Goal: Information Seeking & Learning: Learn about a topic

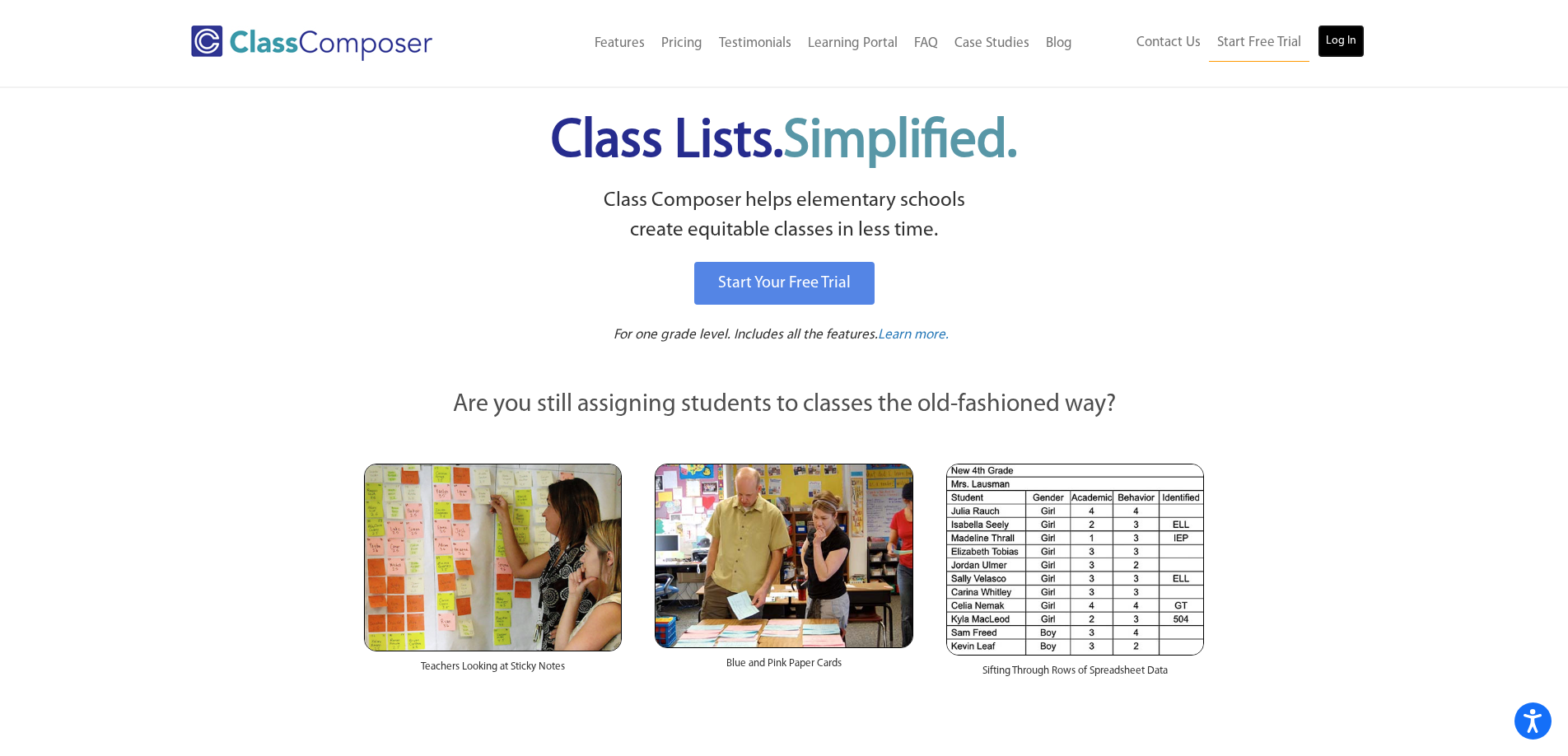
click at [1339, 41] on link "Log In" at bounding box center [1341, 40] width 47 height 33
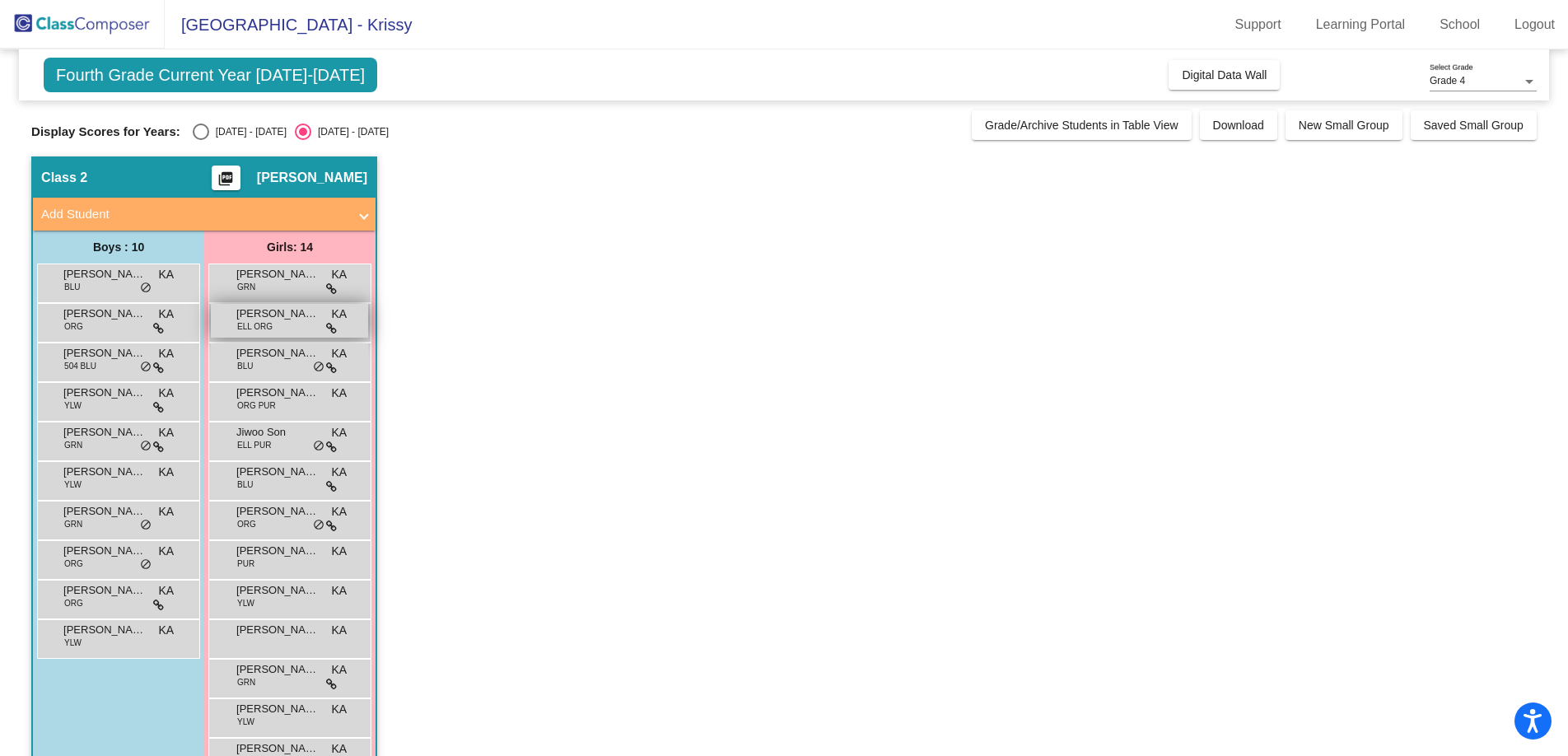
scroll to position [87, 0]
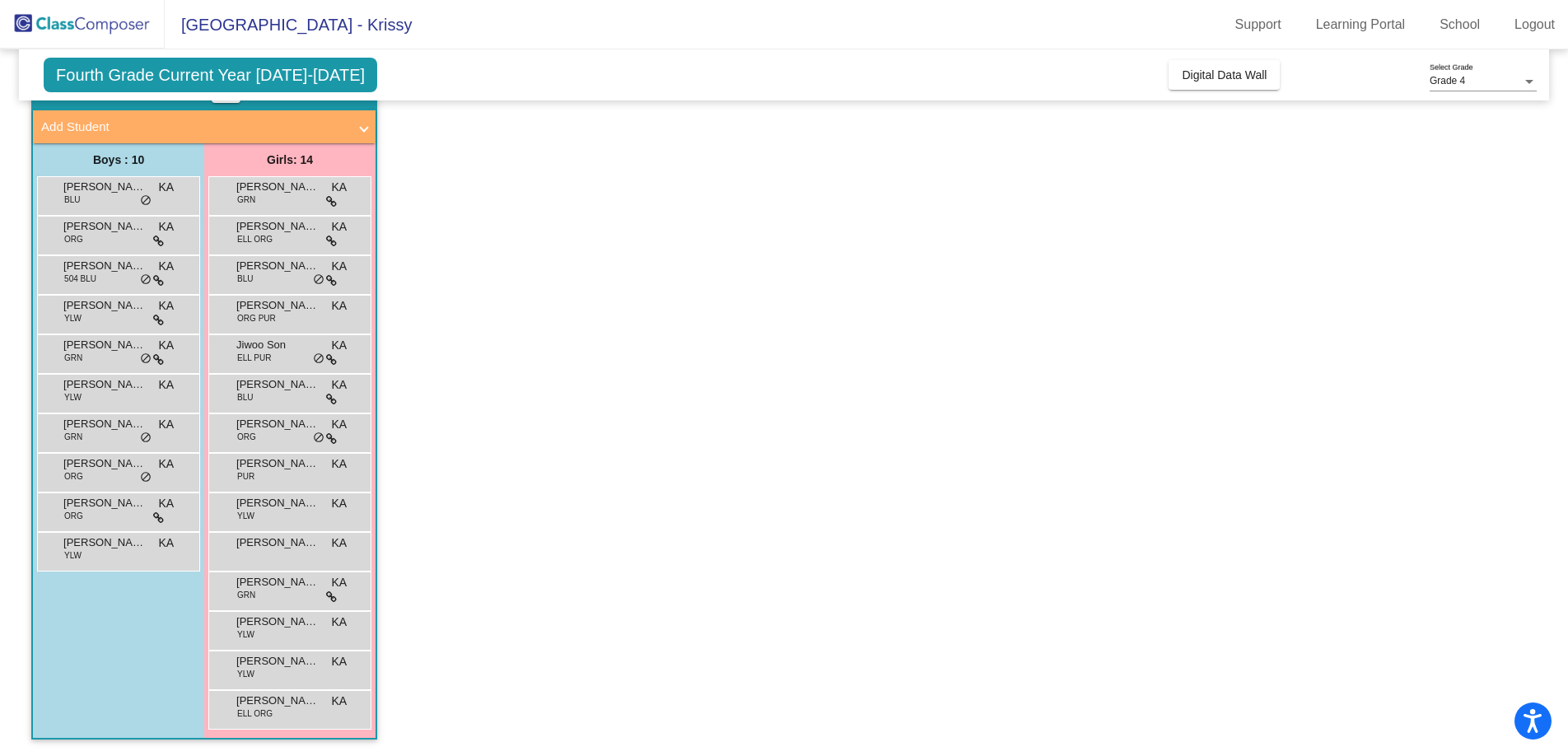
click at [255, 74] on span "Fourth Grade Current Year [DATE]-[DATE]" at bounding box center [210, 75] width 333 height 35
click at [275, 84] on span "Fourth Grade Current Year [DATE]-[DATE]" at bounding box center [210, 75] width 333 height 35
click at [360, 129] on span at bounding box center [363, 127] width 7 height 19
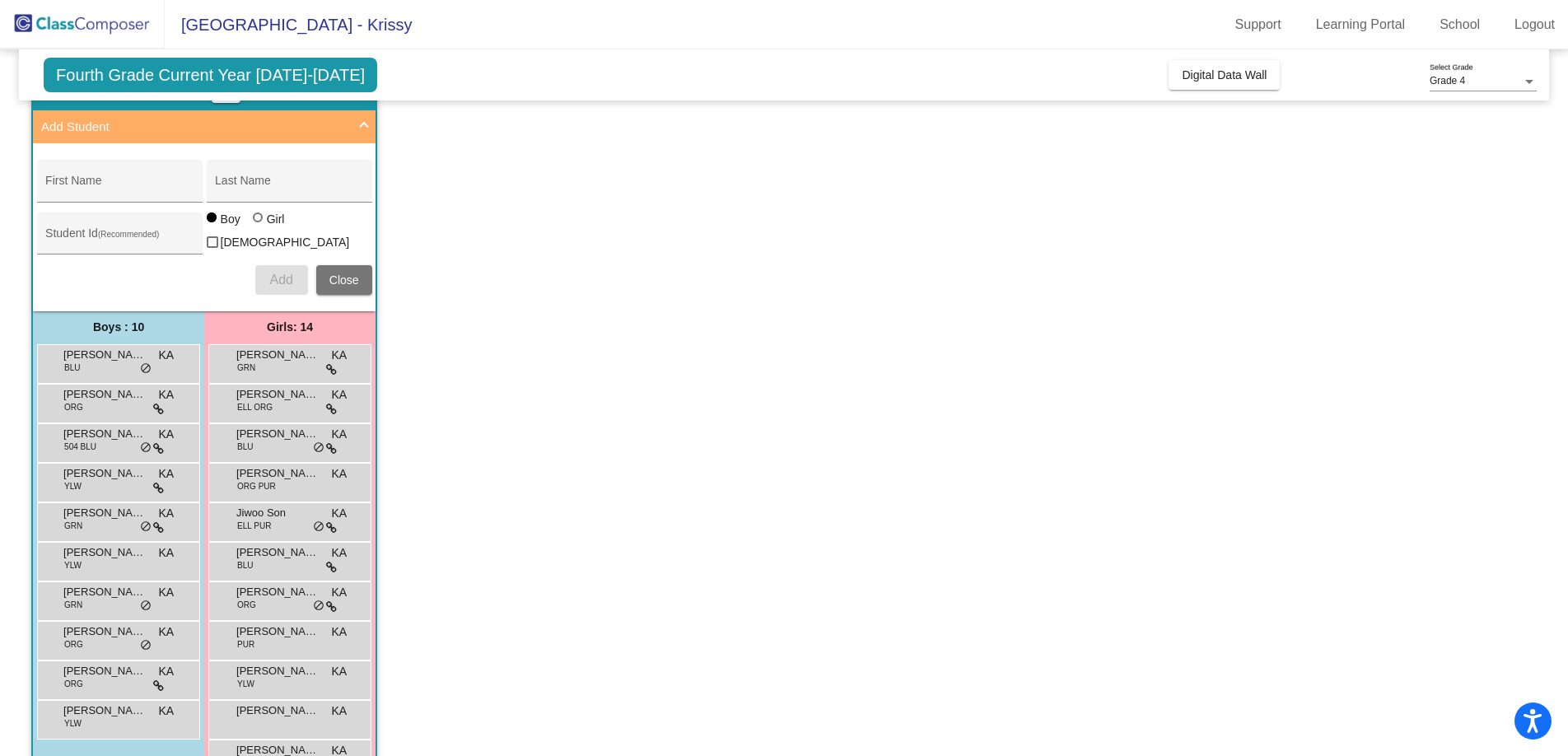
click at [360, 119] on span at bounding box center [363, 127] width 7 height 19
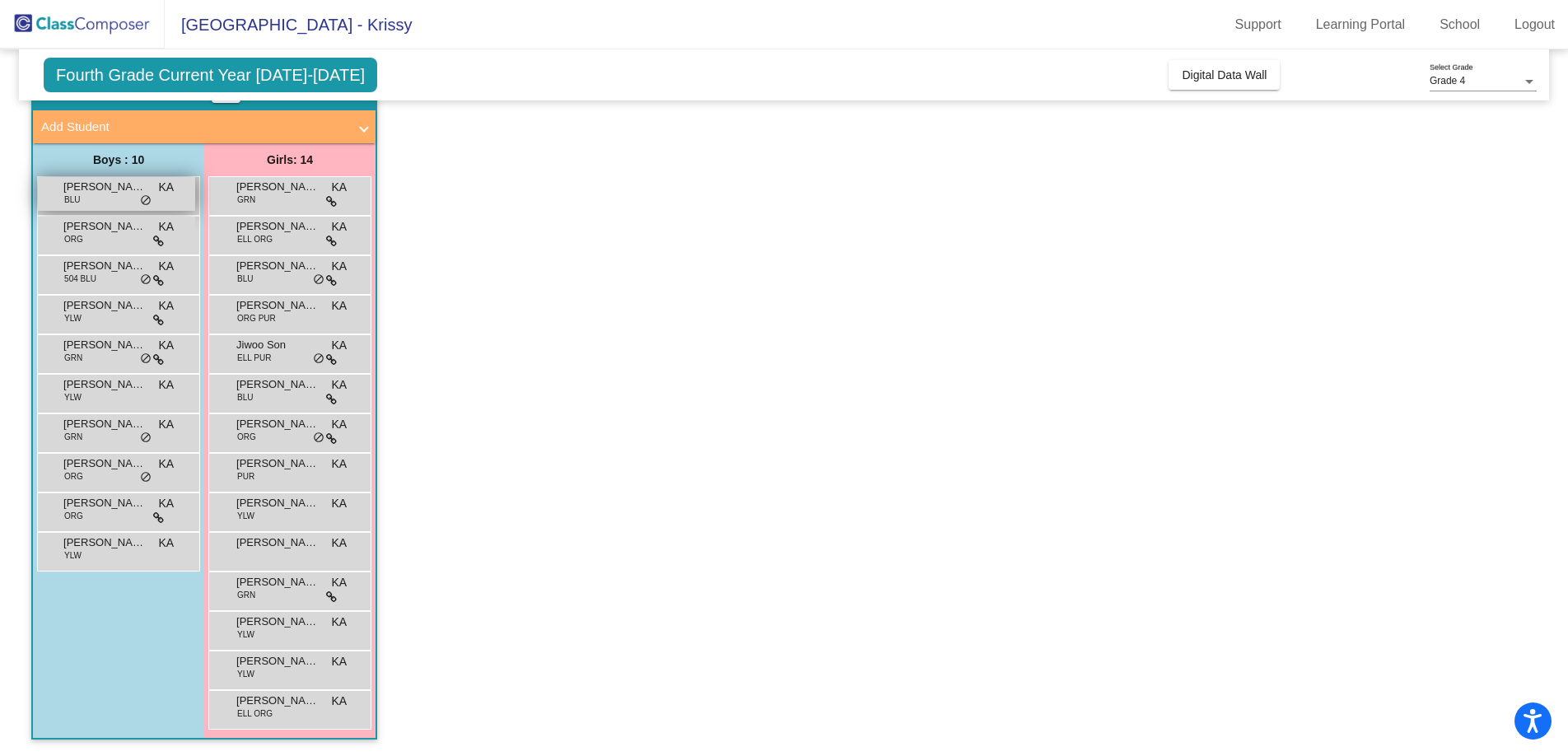
click at [115, 192] on span "[PERSON_NAME]" at bounding box center [105, 187] width 82 height 17
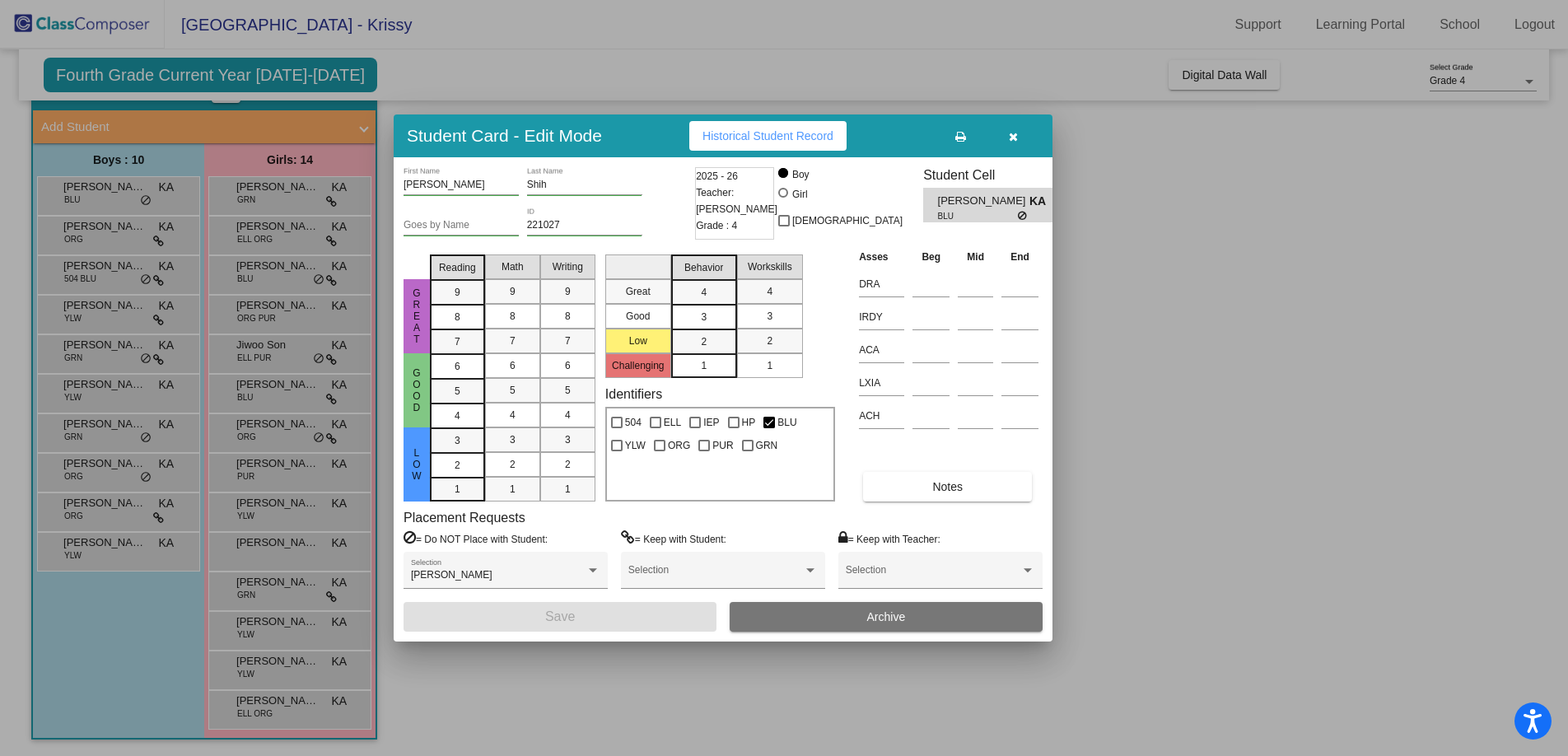
click at [115, 238] on div at bounding box center [784, 378] width 1568 height 756
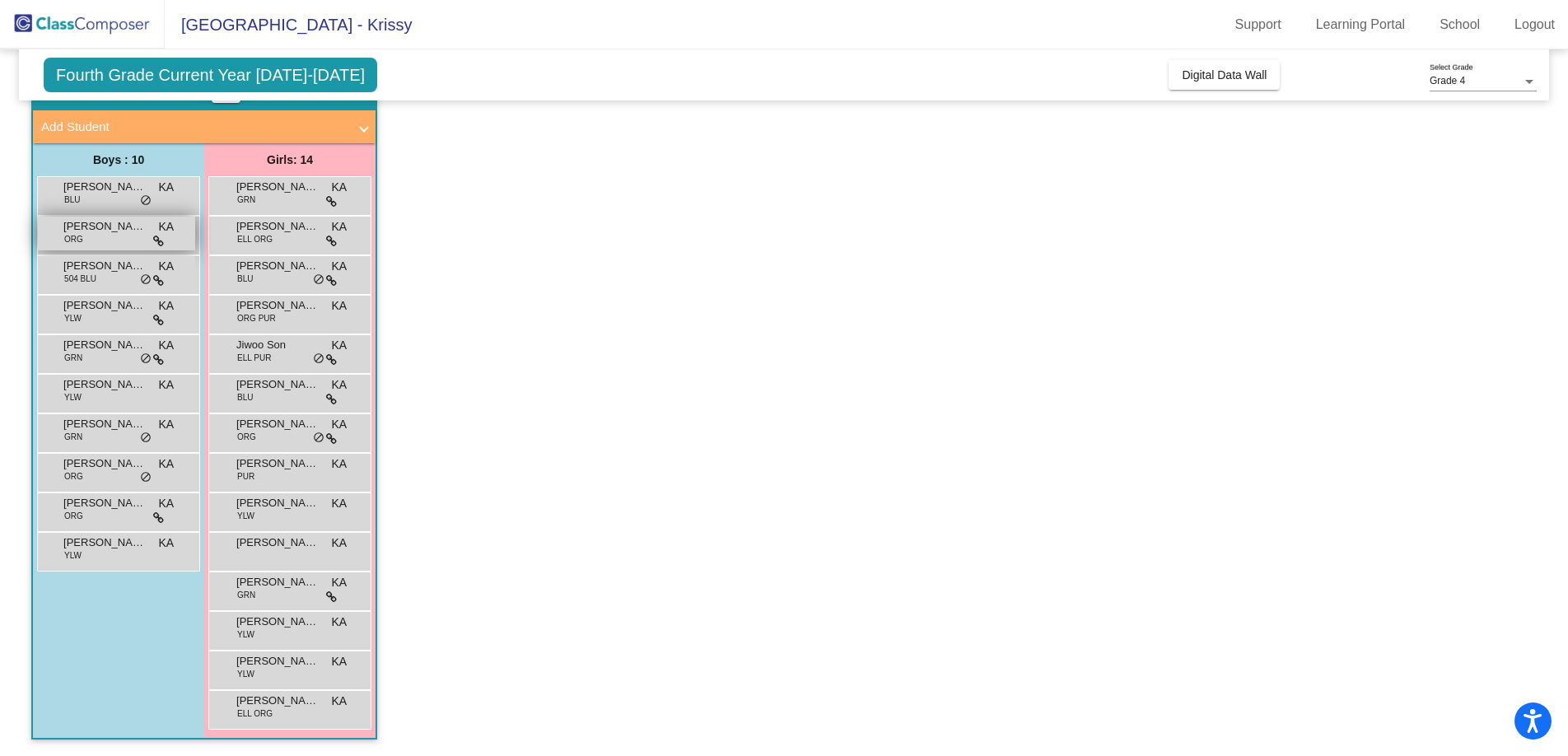
click at [115, 237] on div "Caleb Leong ORG KA lock do_not_disturb_alt" at bounding box center [117, 233] width 157 height 34
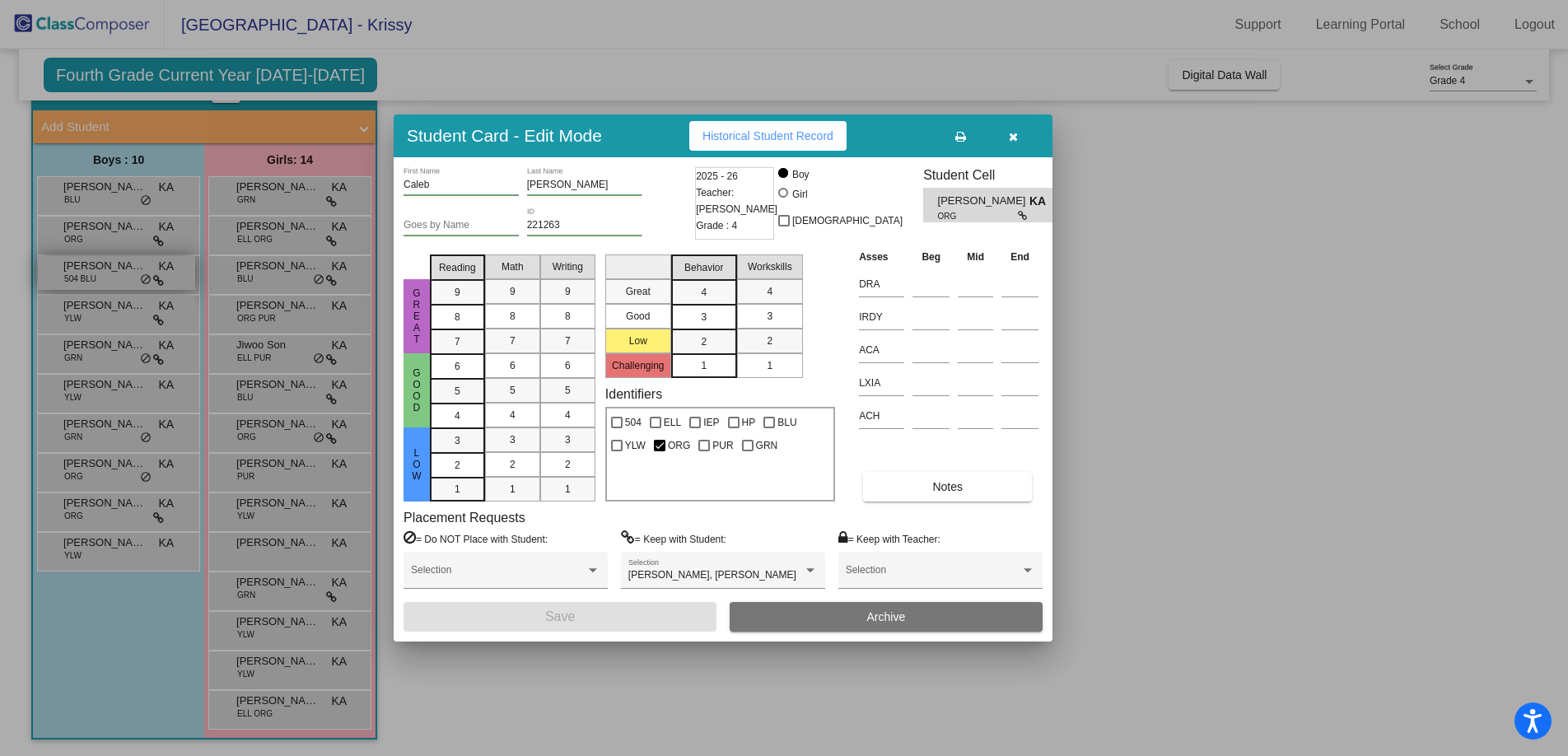
click at [129, 280] on div at bounding box center [784, 378] width 1568 height 756
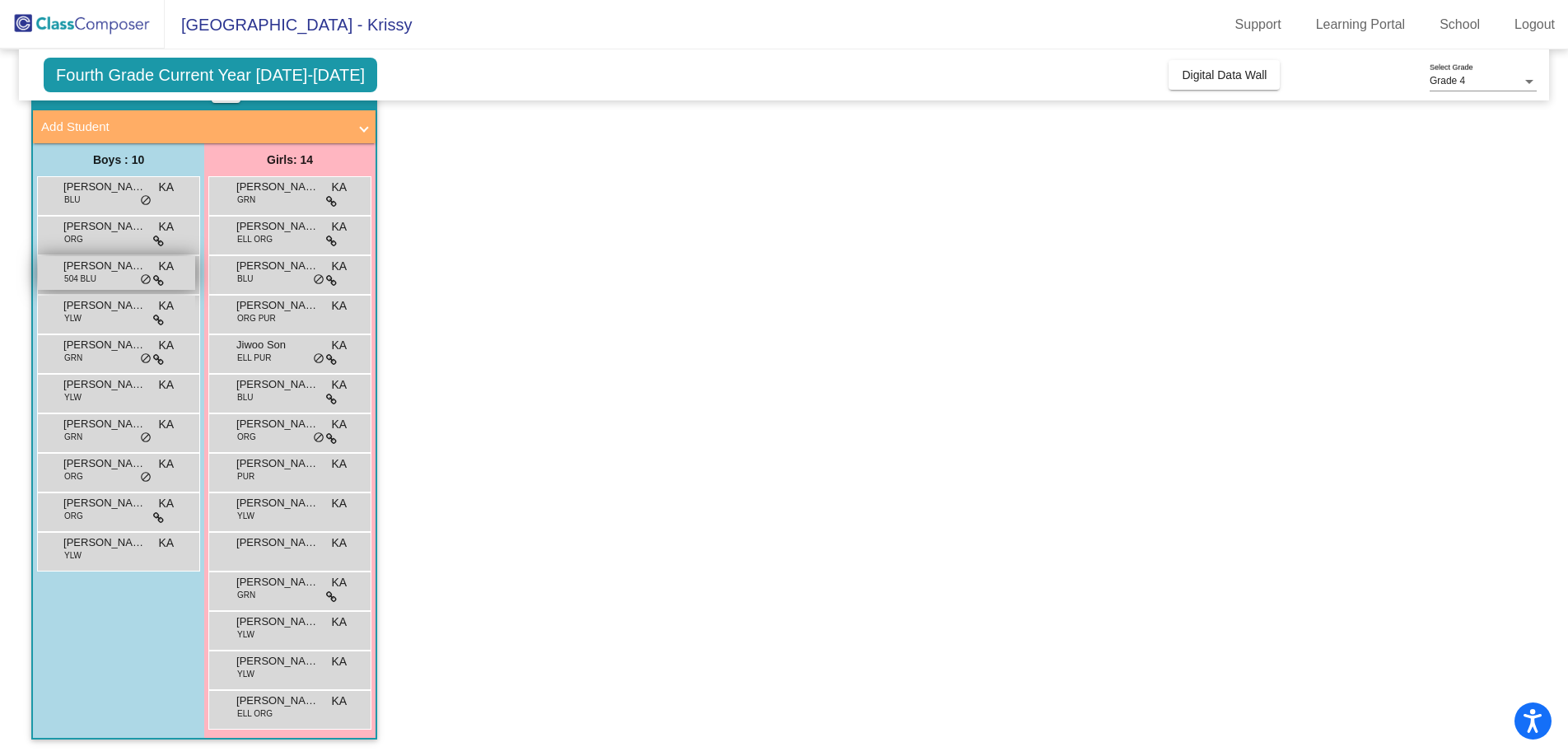
click at [120, 270] on span "Conner Kline" at bounding box center [105, 266] width 82 height 17
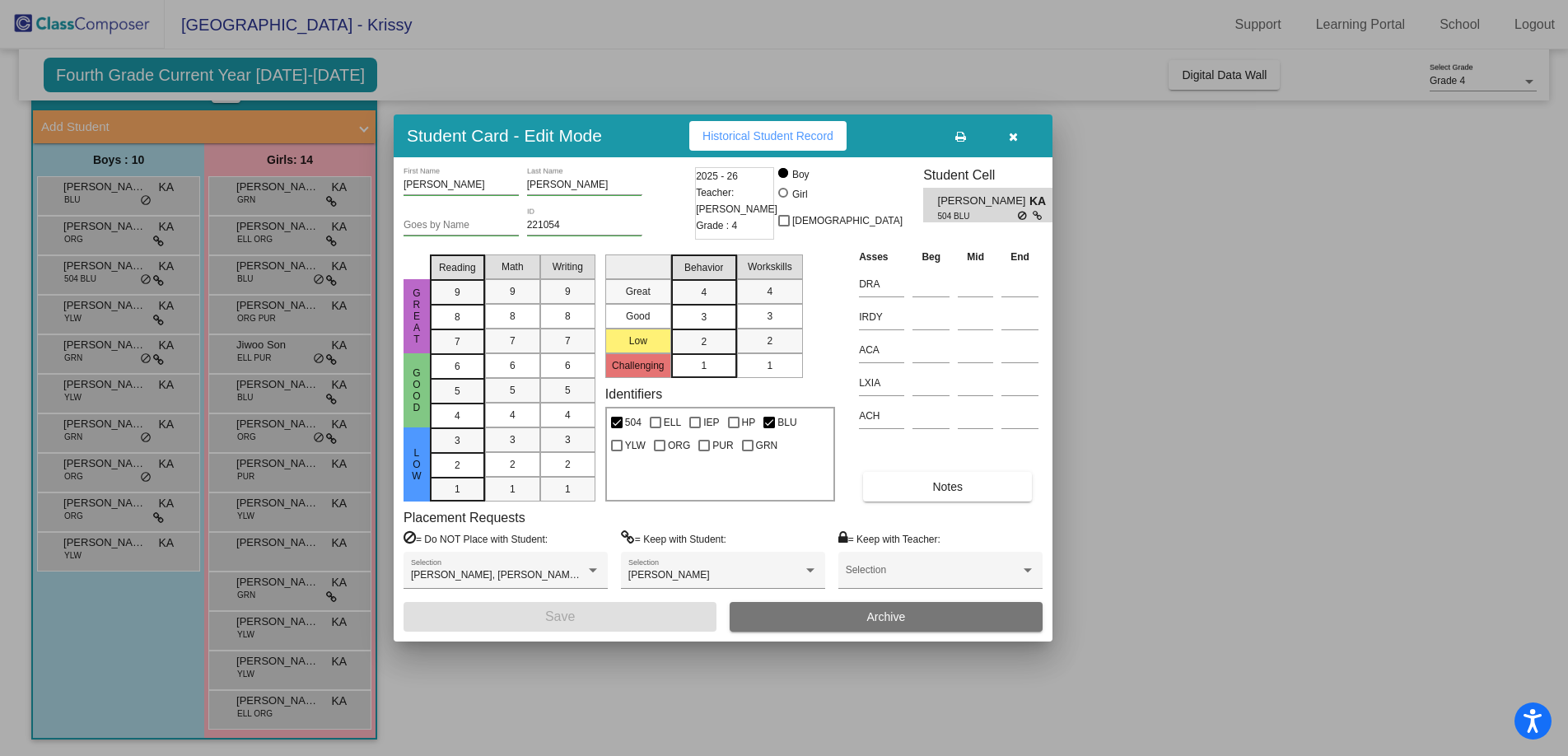
click at [120, 312] on div at bounding box center [784, 378] width 1568 height 756
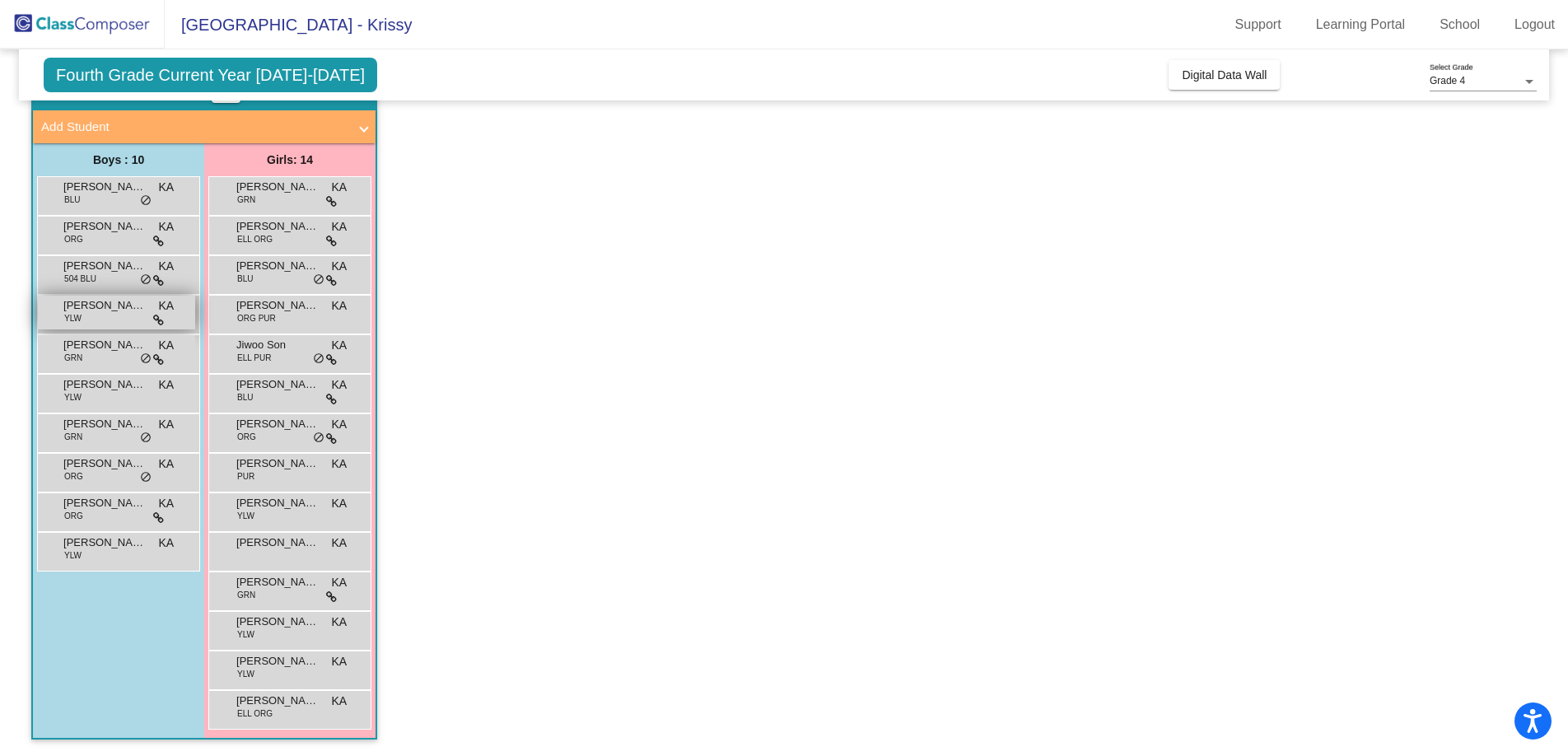
click at [120, 312] on span "Dalton Brady" at bounding box center [105, 305] width 82 height 17
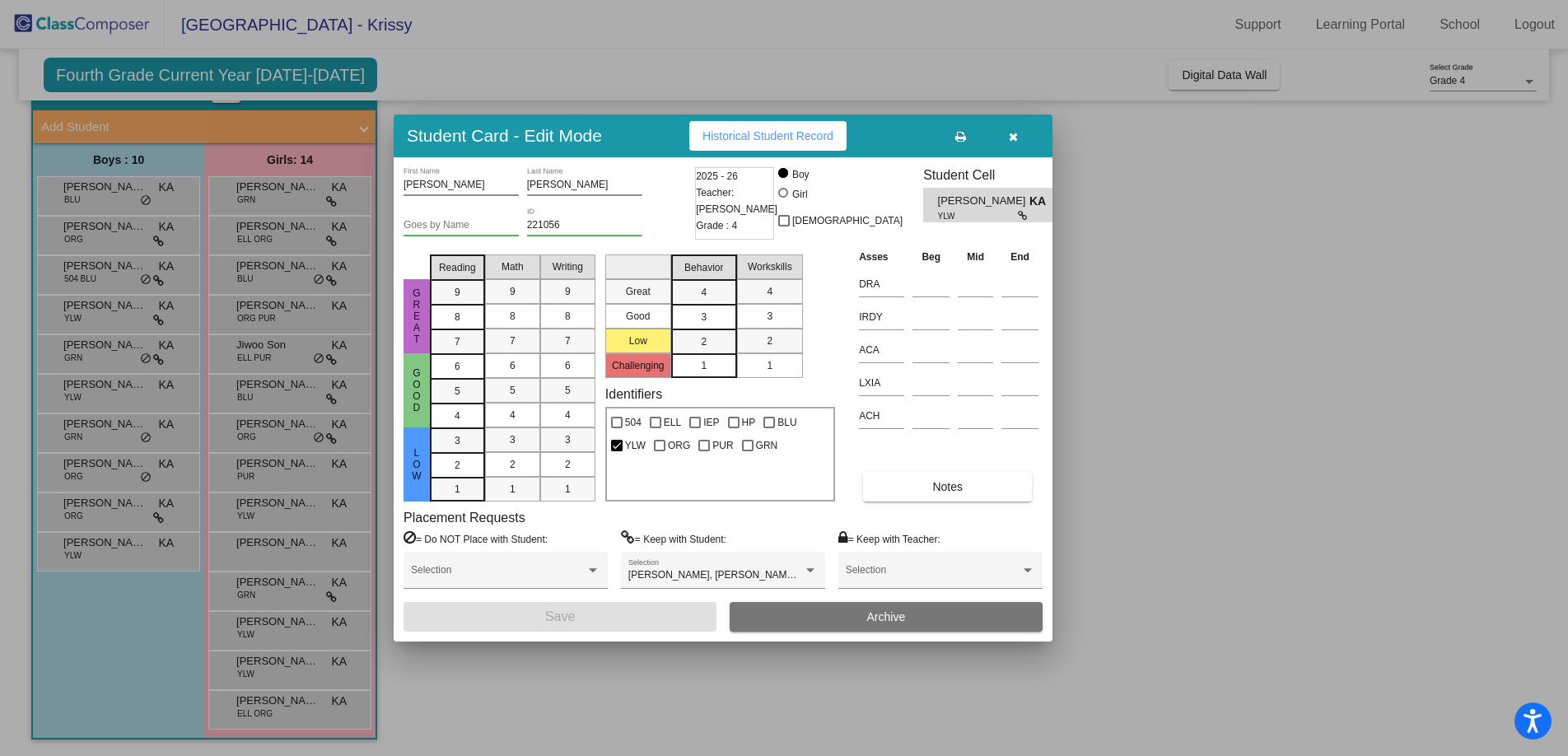
click at [109, 351] on div at bounding box center [784, 378] width 1568 height 756
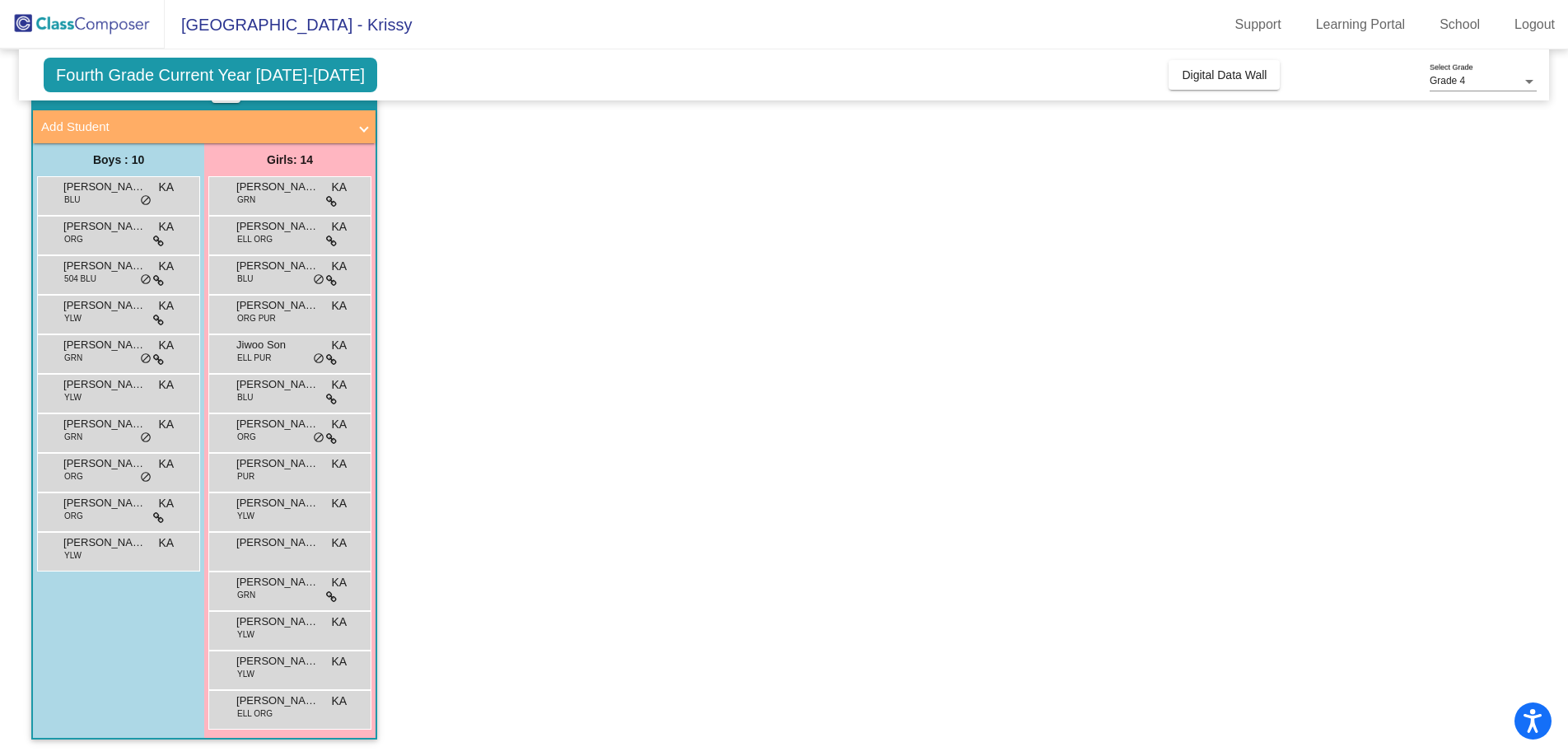
click at [109, 351] on span "Ekan Vishak" at bounding box center [105, 345] width 82 height 17
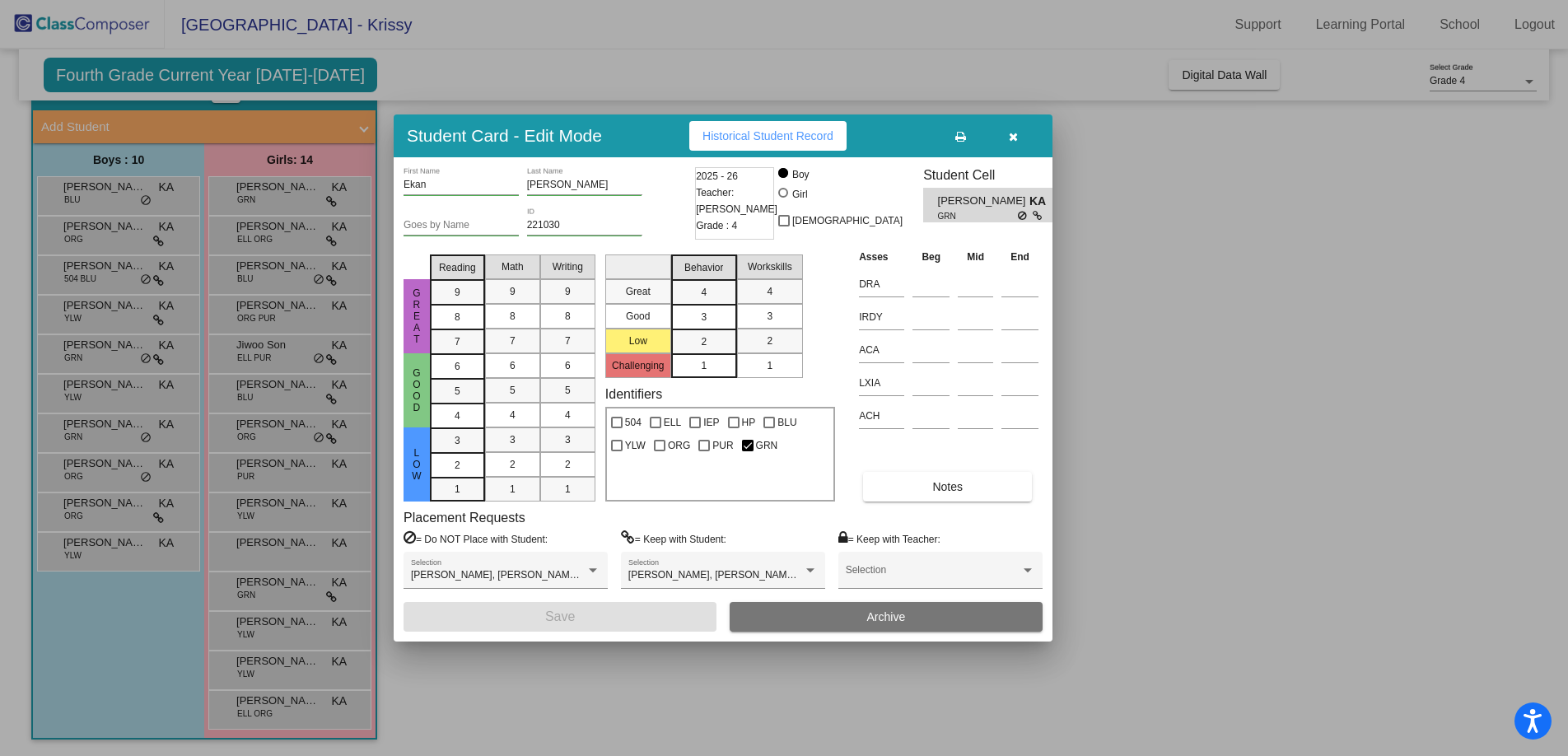
click at [128, 395] on div at bounding box center [784, 378] width 1568 height 756
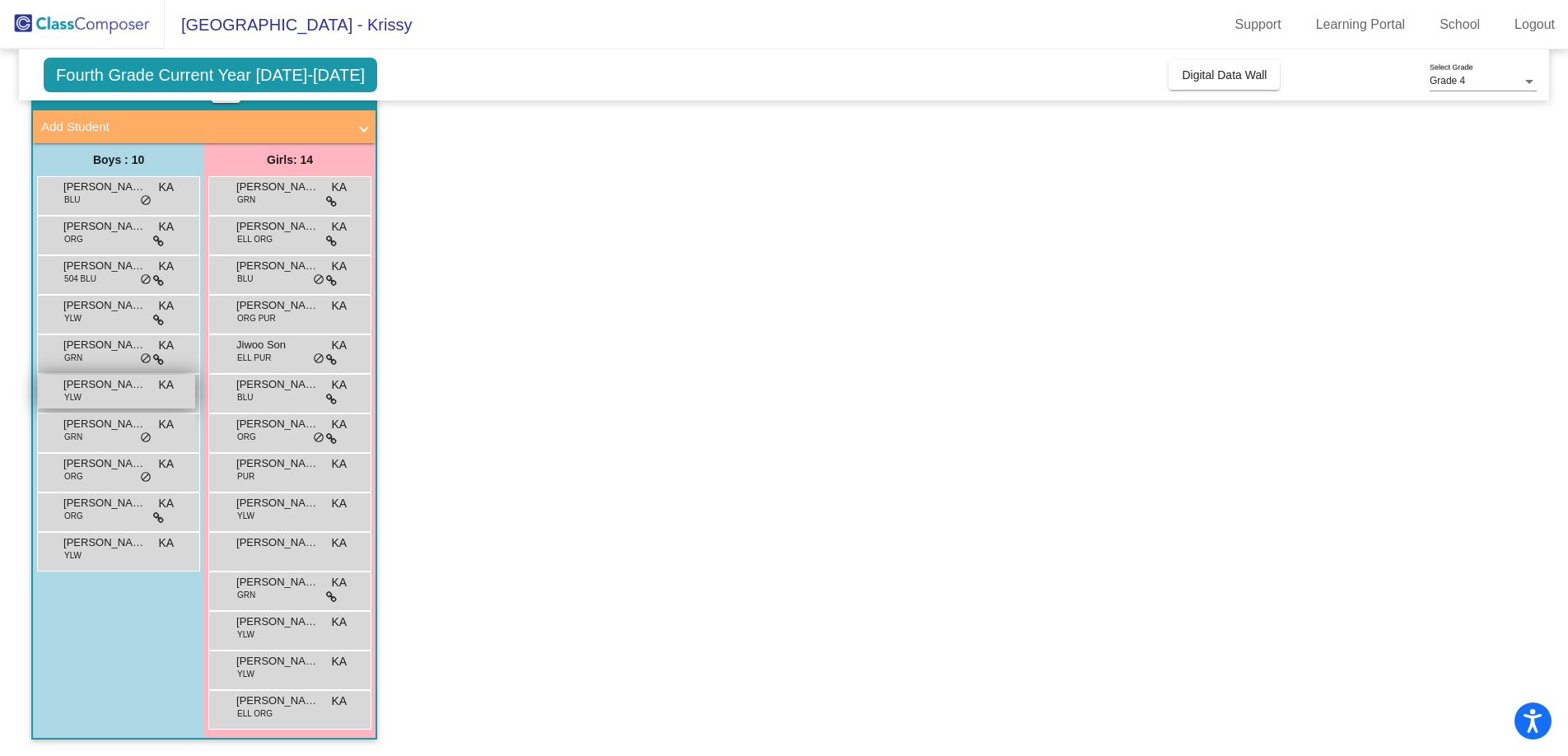
click at [128, 395] on div "Johannes De Leeuw YLW KA lock do_not_disturb_alt" at bounding box center [117, 391] width 157 height 34
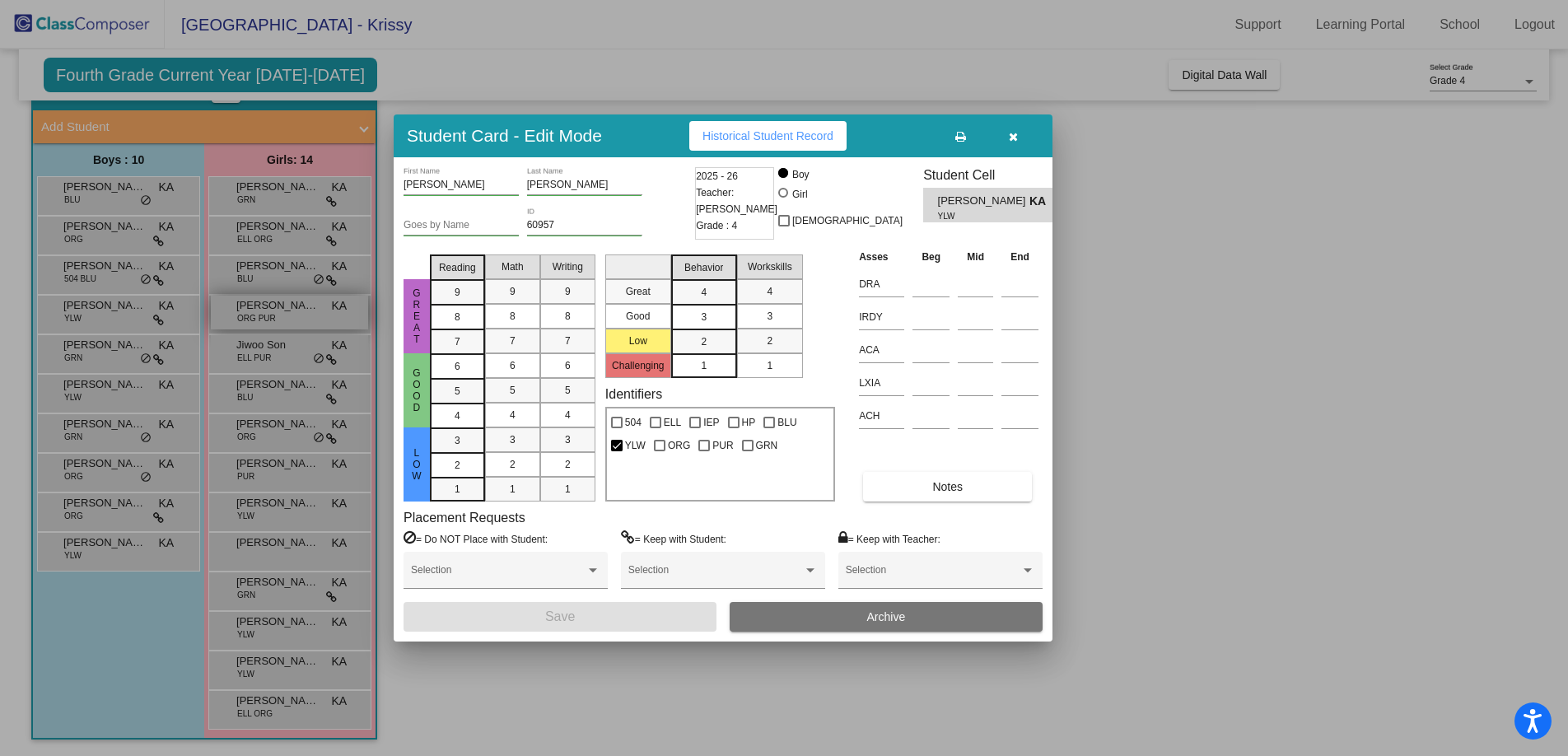
click at [289, 313] on div at bounding box center [784, 378] width 1568 height 756
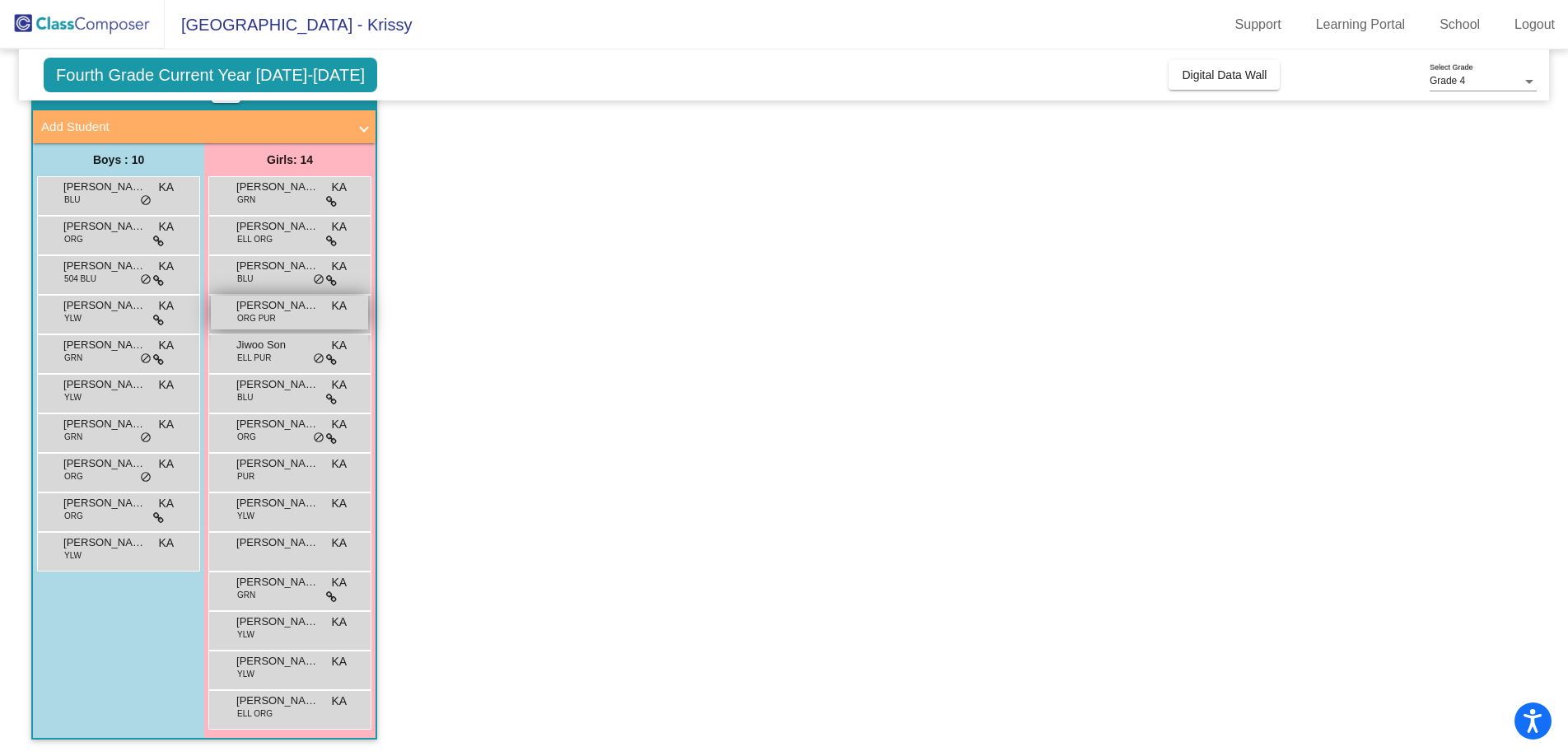
click at [286, 313] on span "Hayden Wall" at bounding box center [277, 305] width 82 height 17
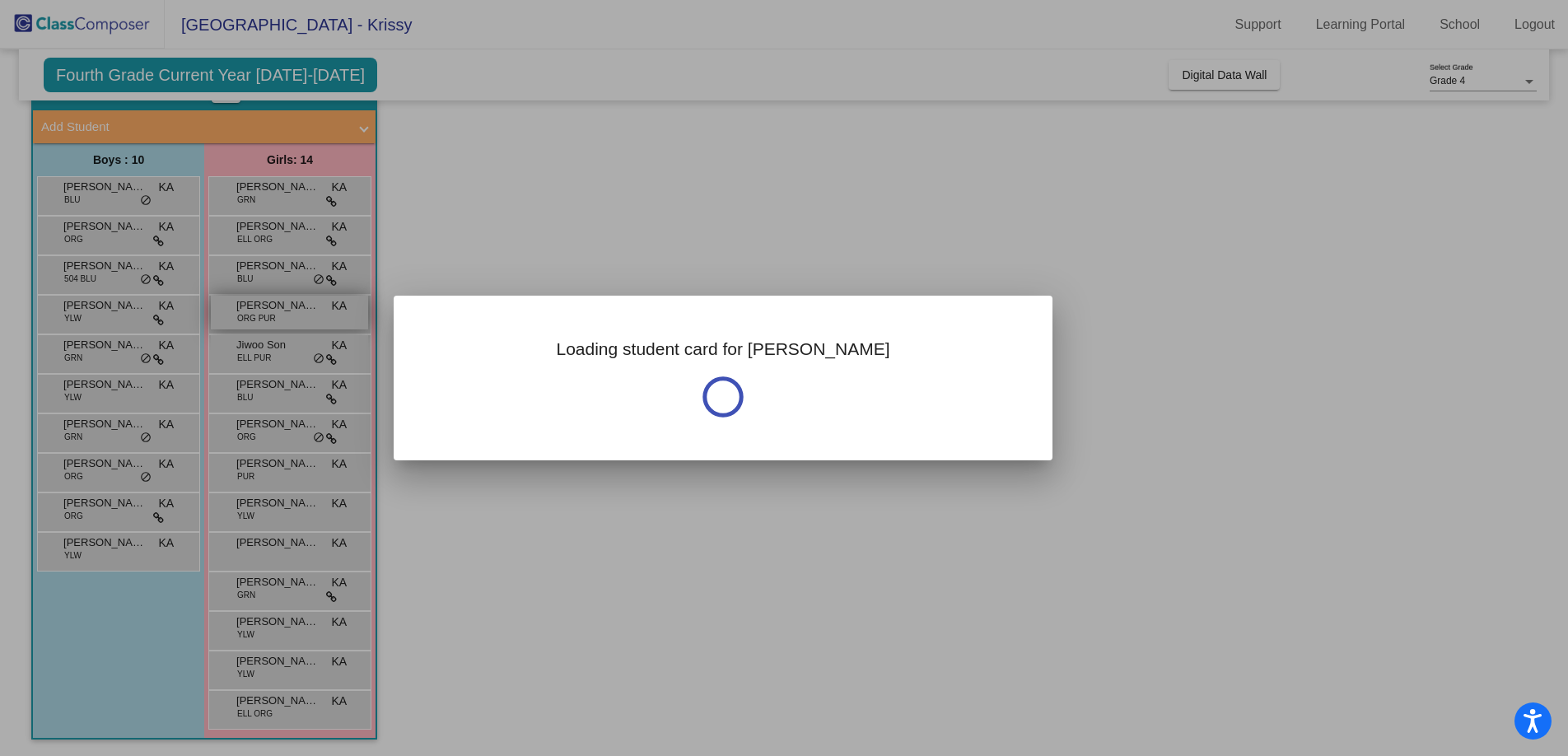
click at [286, 313] on div at bounding box center [784, 378] width 1568 height 756
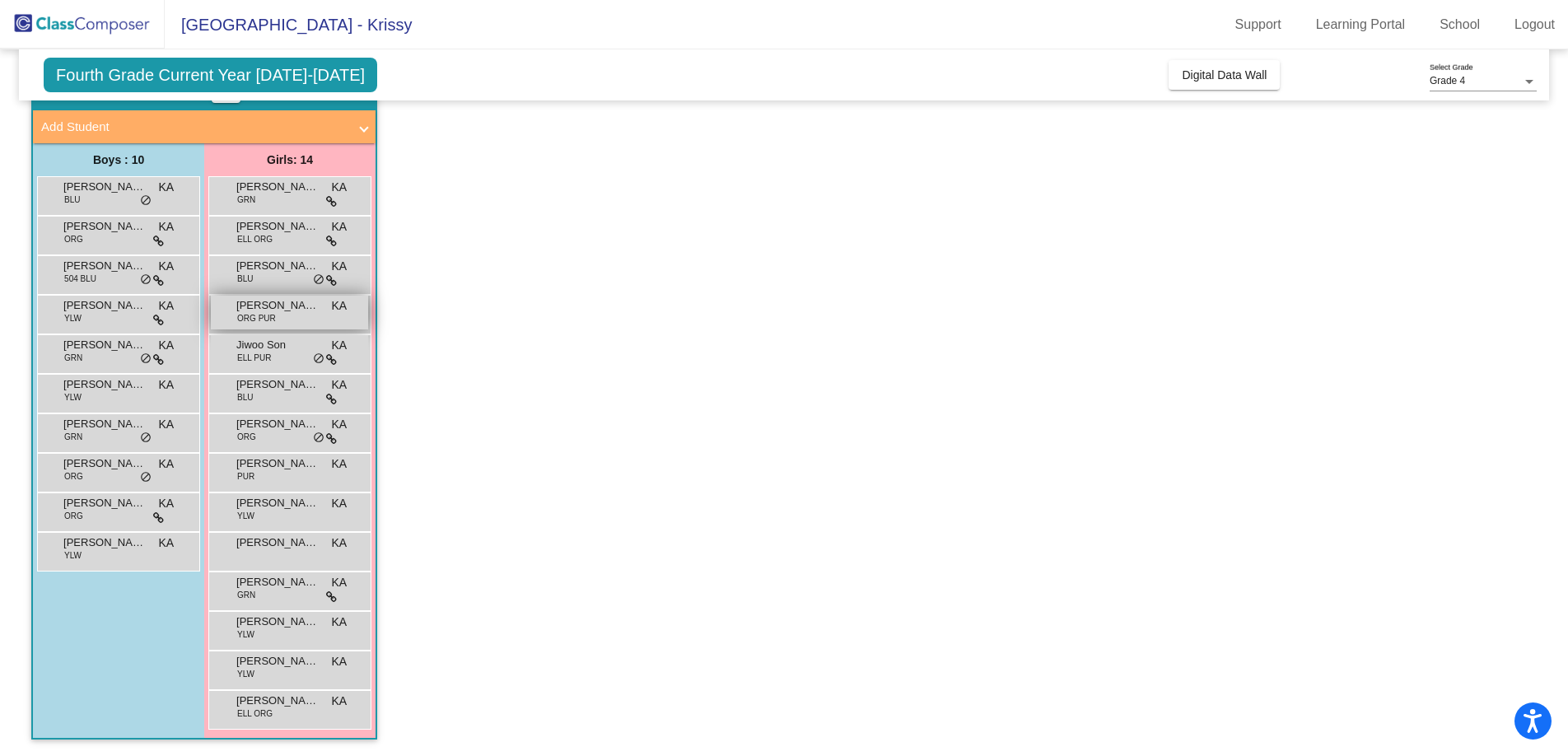
click at [286, 313] on span "Hayden Wall" at bounding box center [277, 305] width 82 height 17
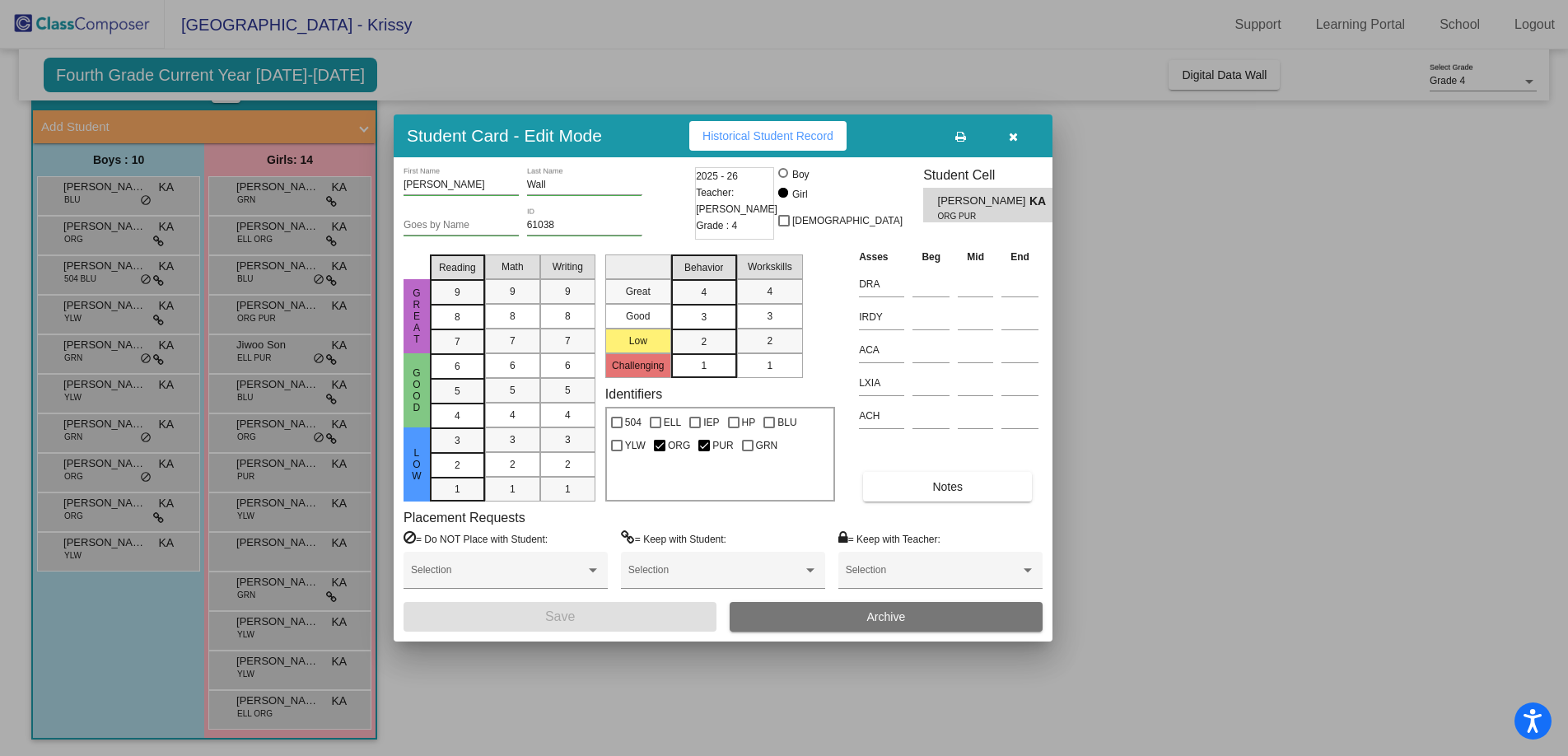
click at [301, 239] on div at bounding box center [784, 378] width 1568 height 756
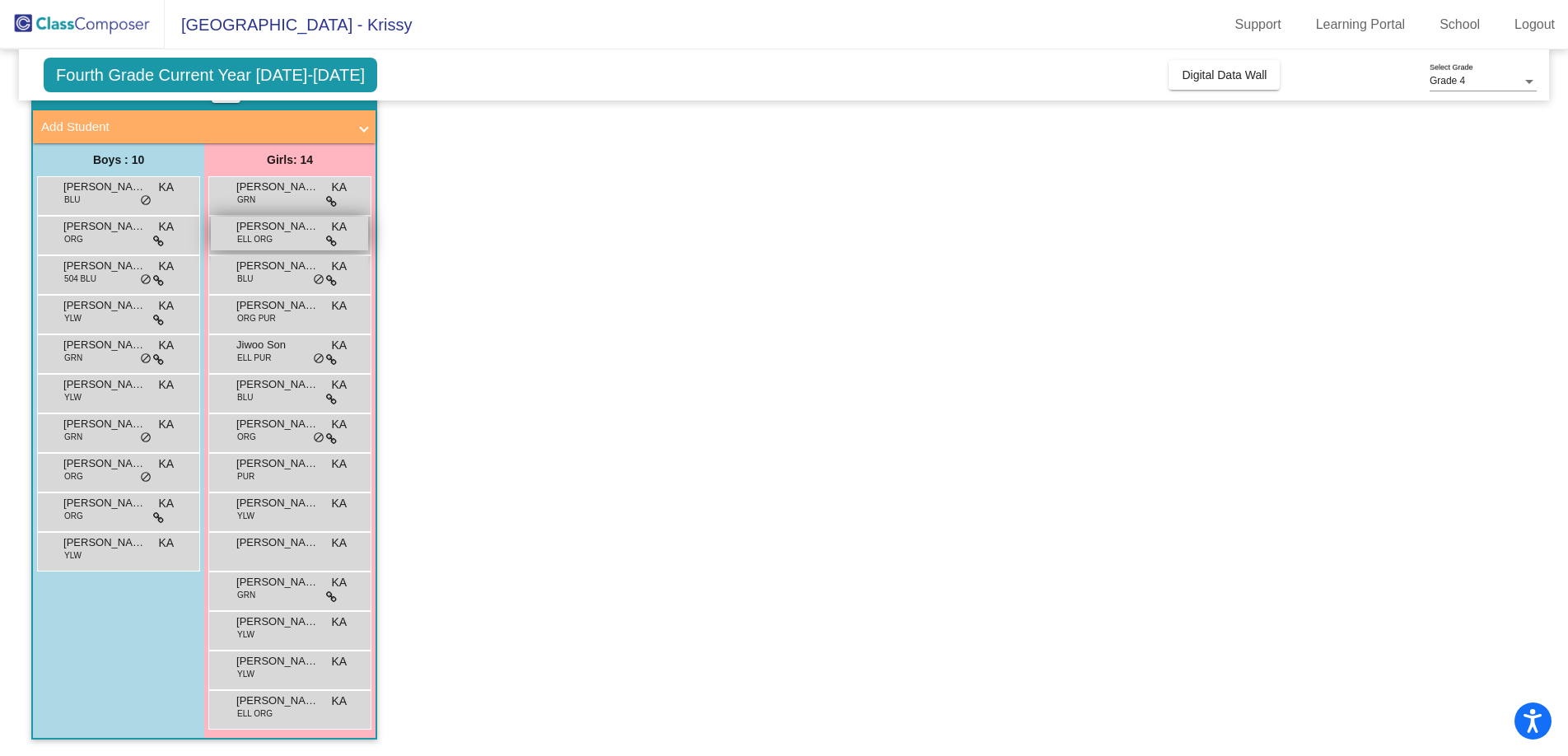
click at [301, 239] on div "Anri Cho ELL ORG KA lock do_not_disturb_alt" at bounding box center [290, 233] width 157 height 34
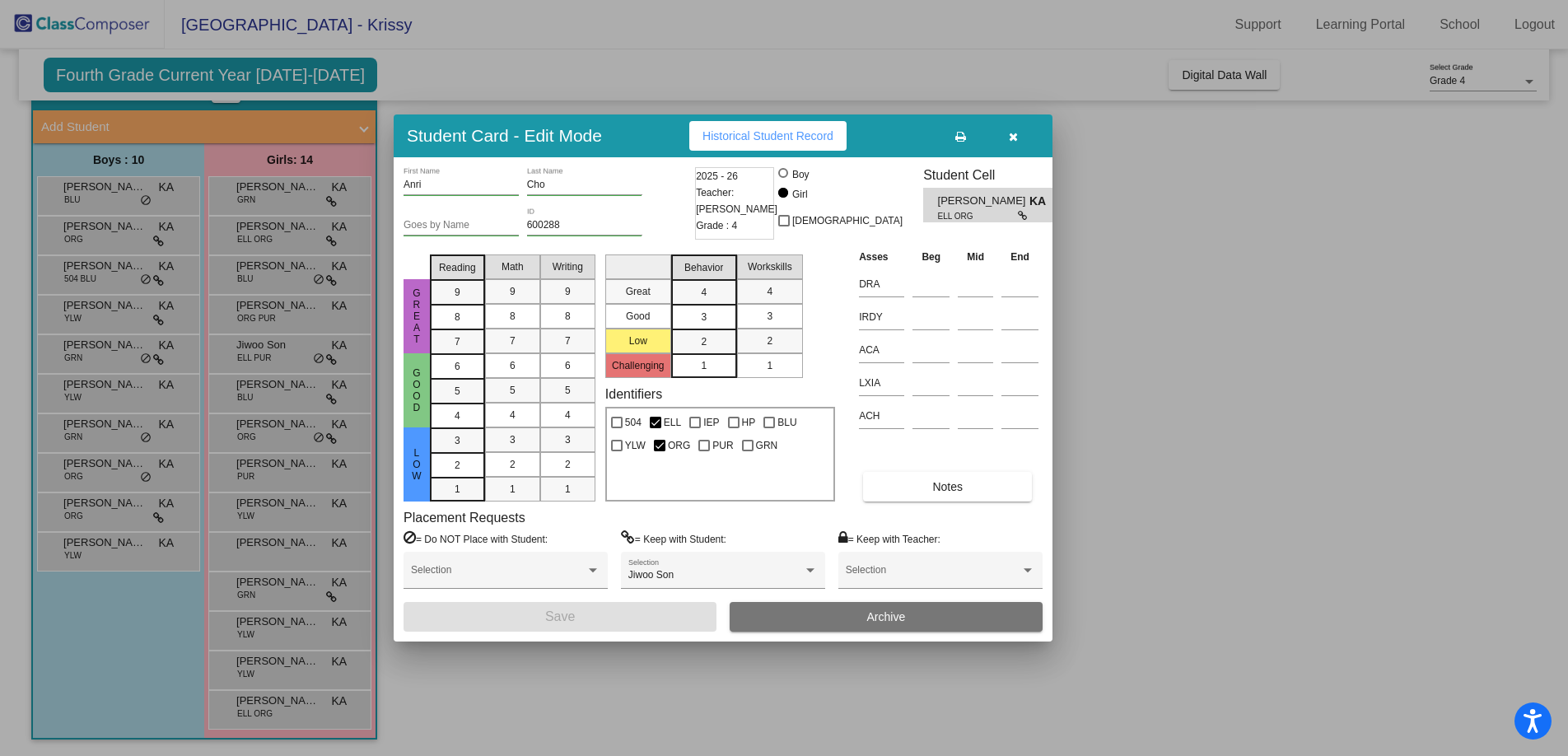
click at [261, 709] on div at bounding box center [784, 378] width 1568 height 756
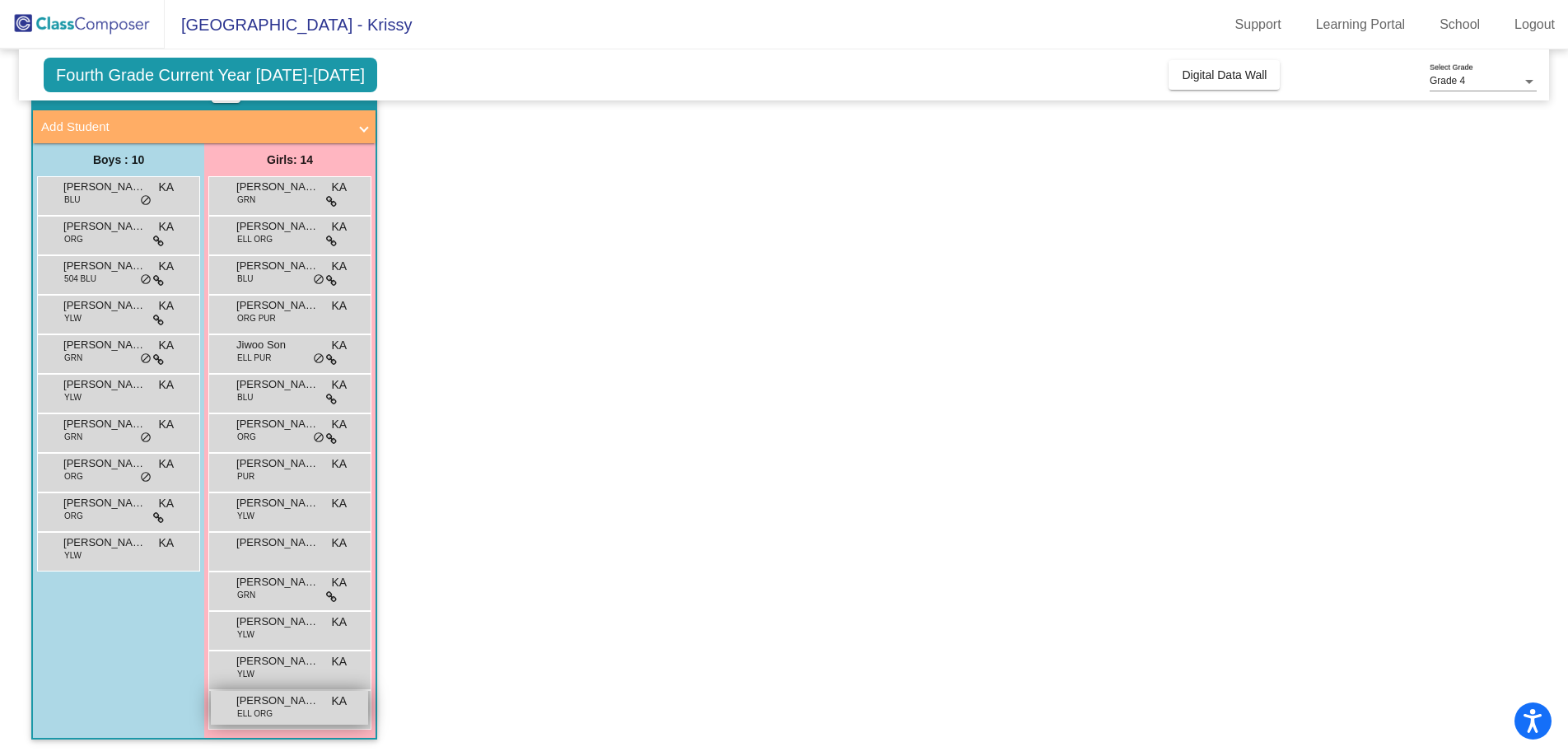
click at [261, 708] on span "ELL ORG" at bounding box center [255, 713] width 35 height 12
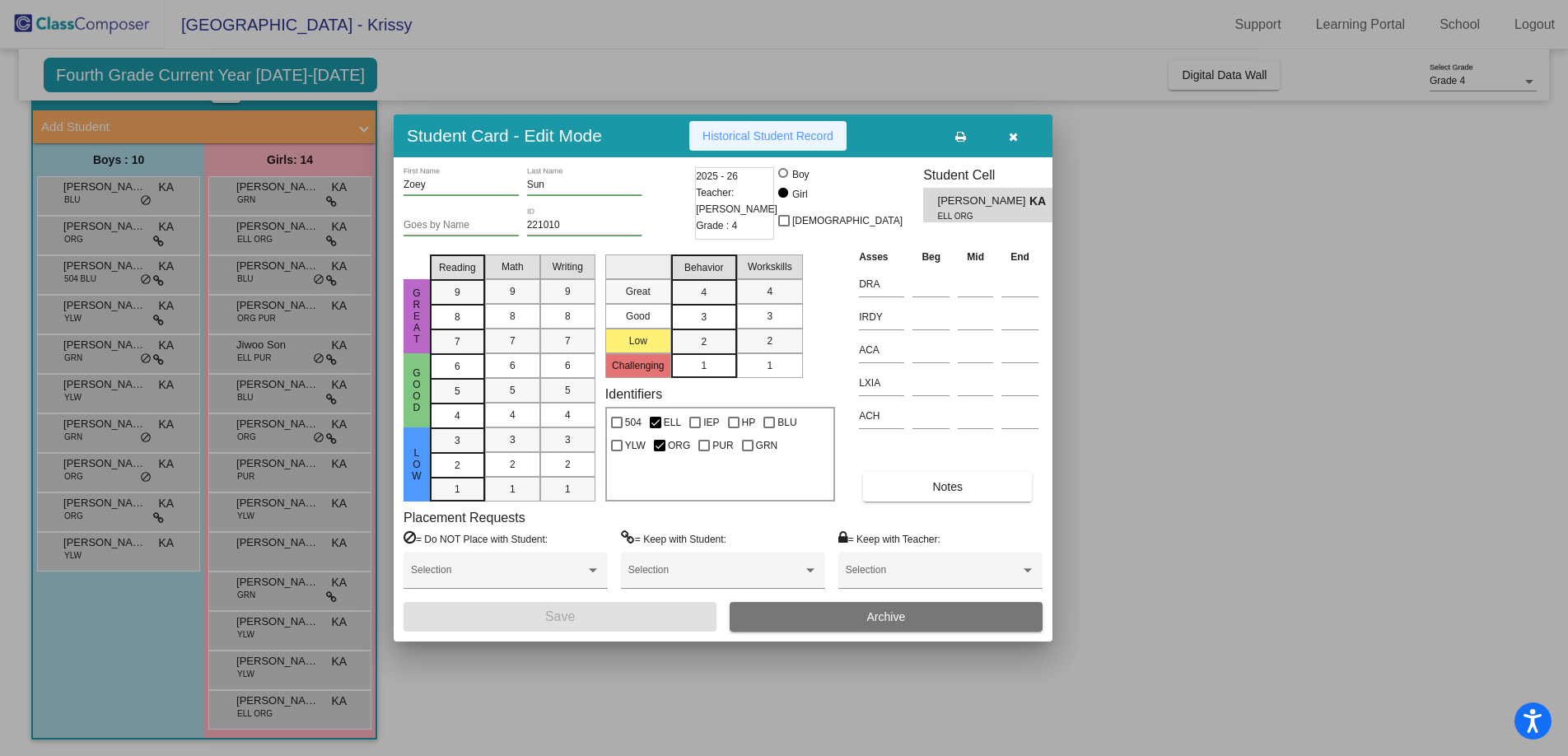
click at [776, 136] on span "Historical Student Record" at bounding box center [768, 135] width 131 height 13
click at [109, 197] on div at bounding box center [784, 378] width 1568 height 756
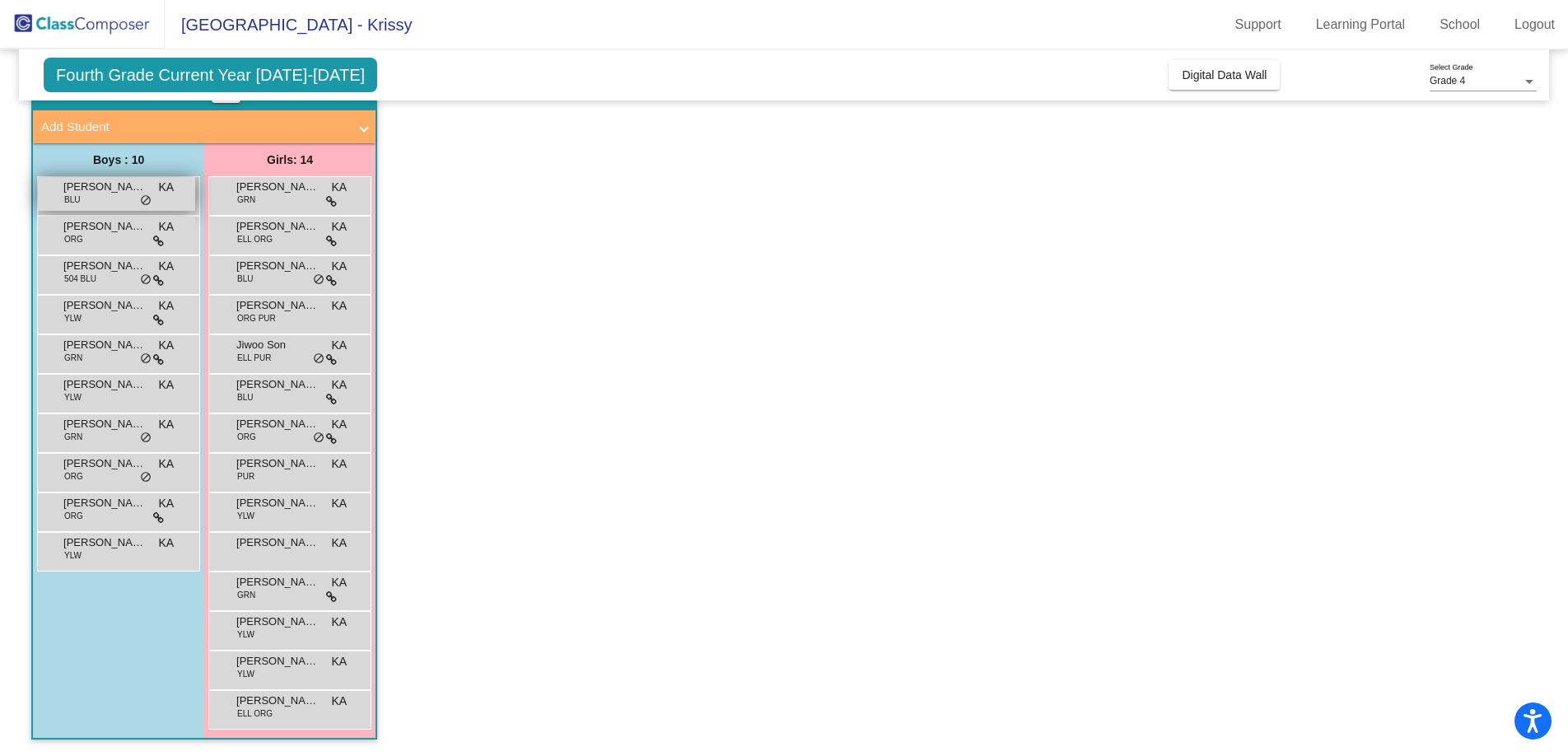
click at [93, 196] on div "Brandon Shih BLU KA lock do_not_disturb_alt" at bounding box center [117, 194] width 157 height 34
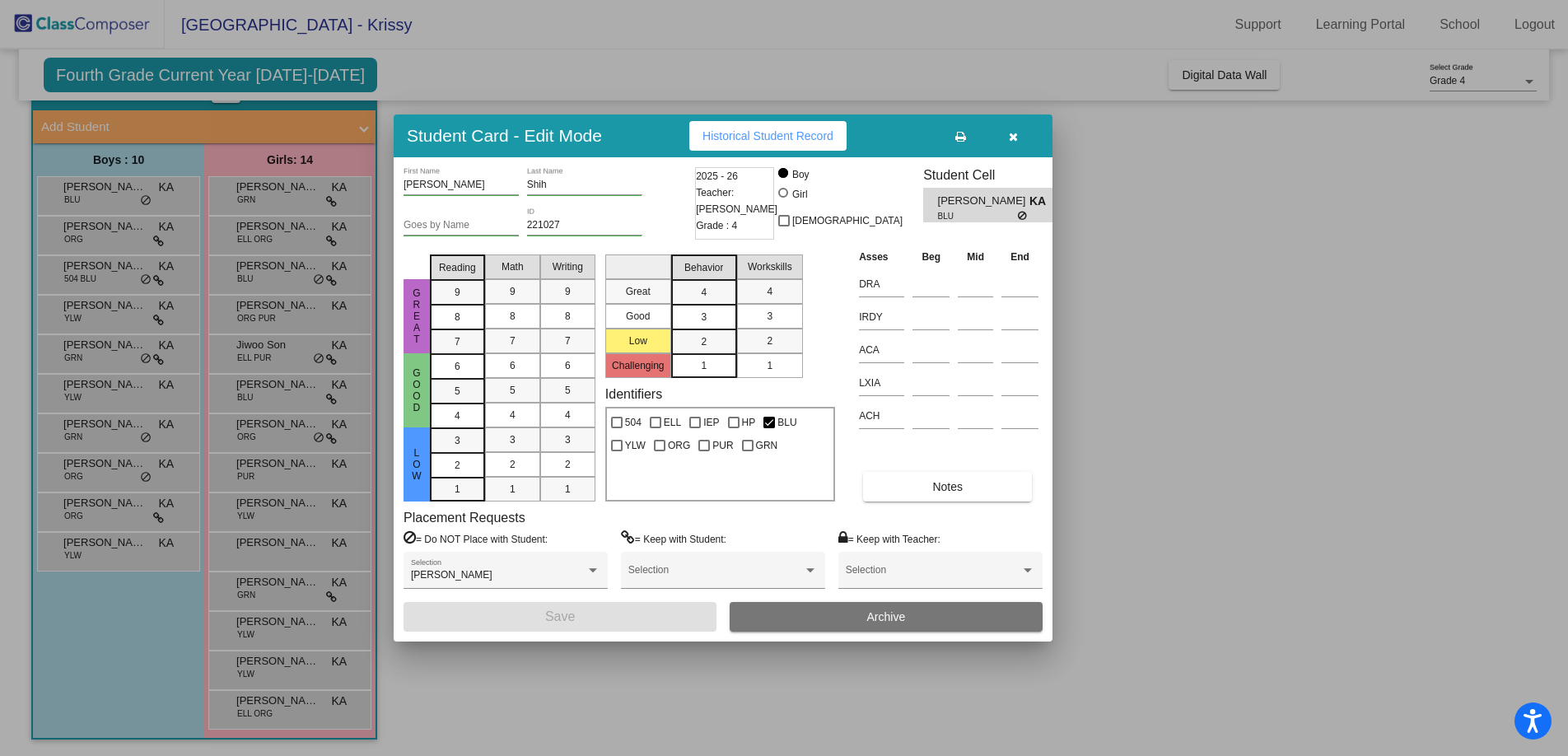
click at [793, 136] on span "Historical Student Record" at bounding box center [768, 135] width 131 height 13
click at [108, 234] on div at bounding box center [784, 378] width 1568 height 756
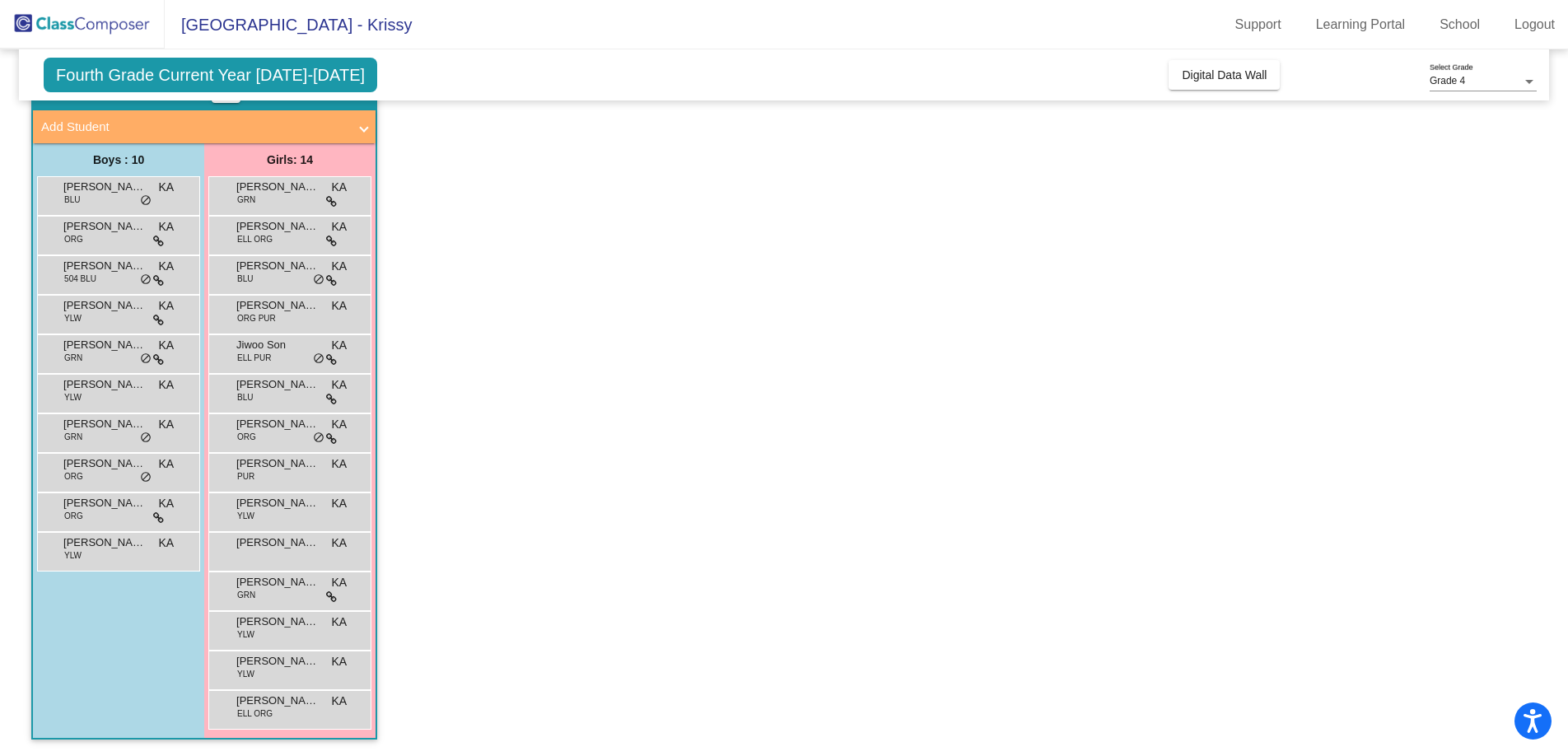
click at [108, 234] on span "Caleb Leong" at bounding box center [105, 227] width 82 height 17
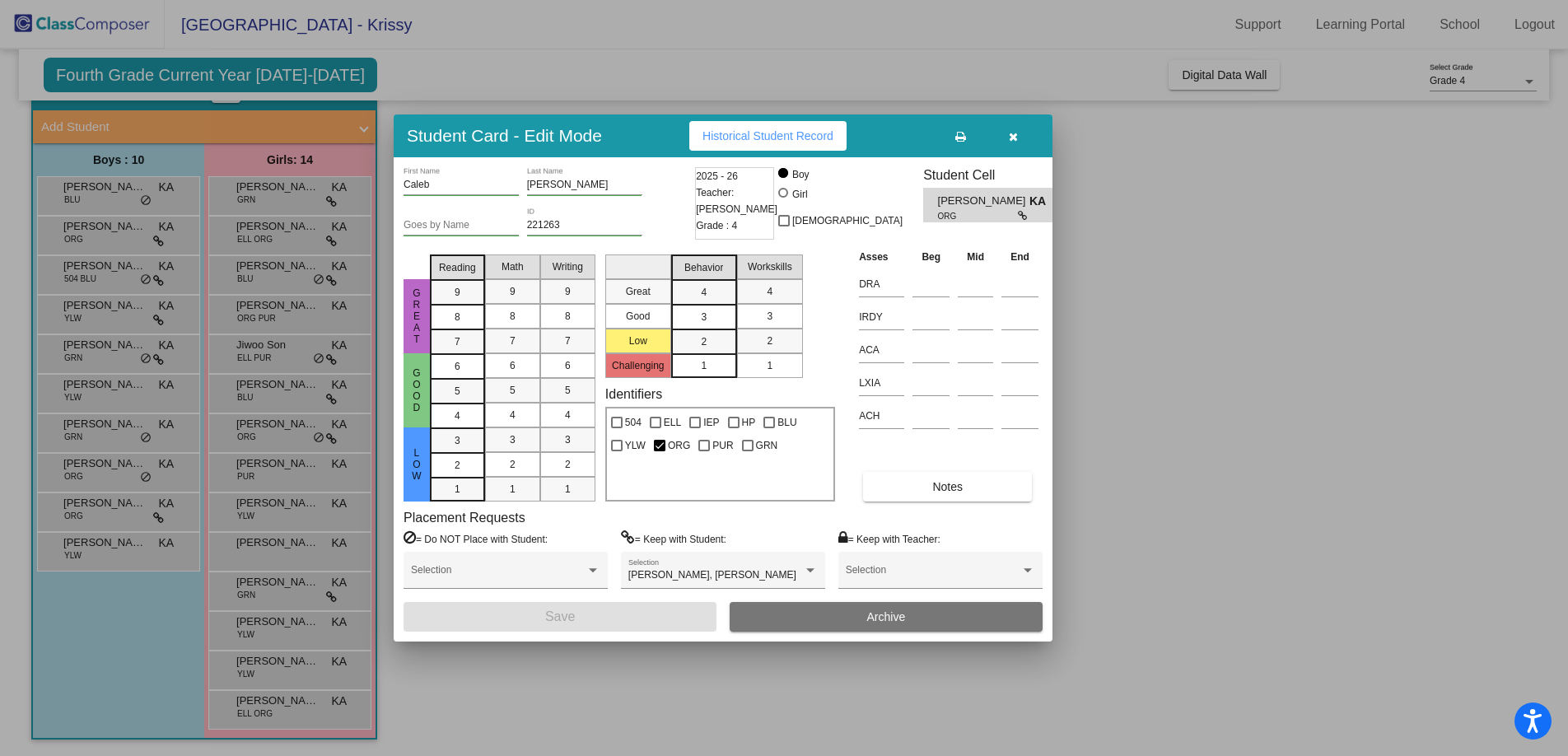
click at [763, 137] on span "Historical Student Record" at bounding box center [768, 135] width 131 height 13
click at [111, 275] on div at bounding box center [784, 378] width 1568 height 756
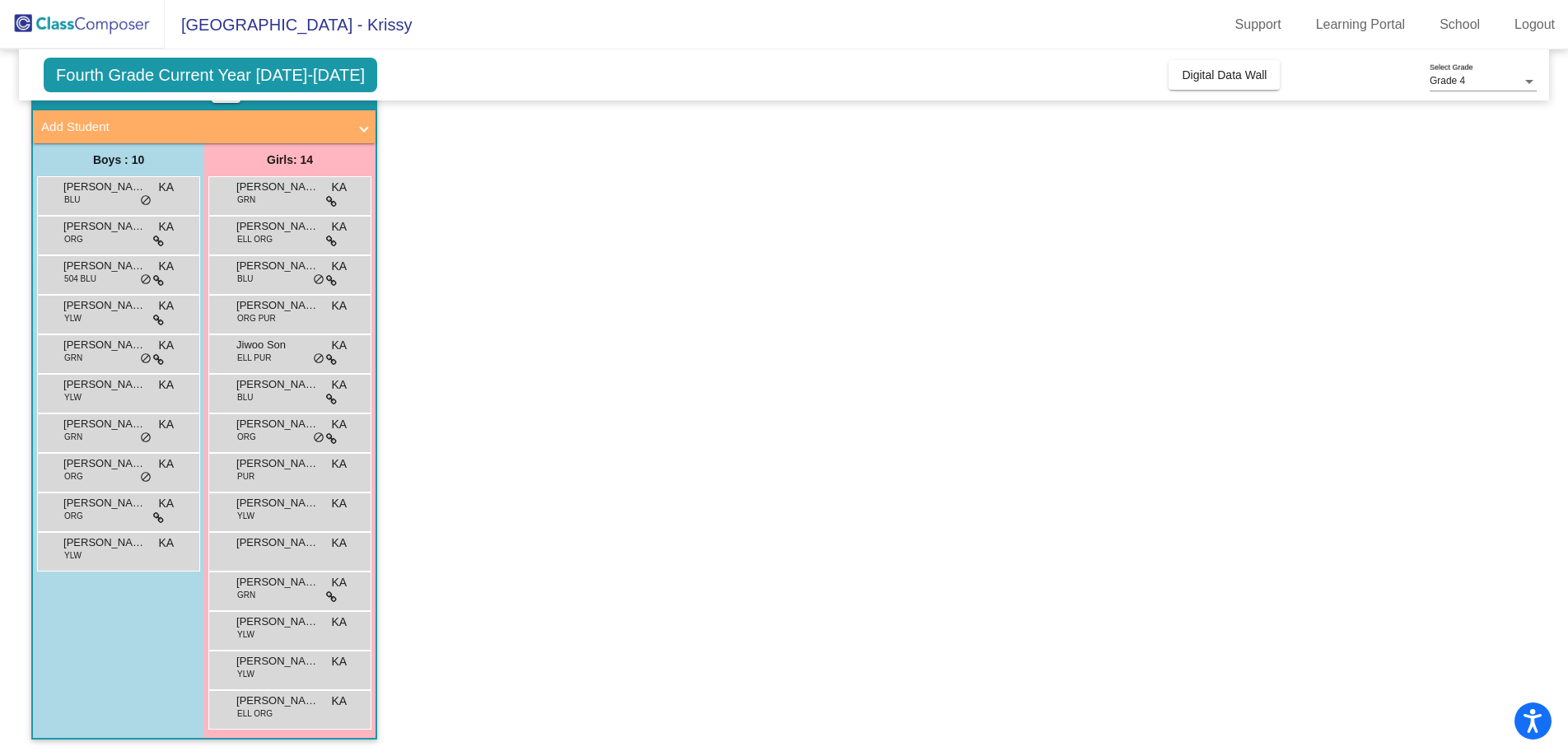
click at [111, 275] on div "Conner Kline 504 BLU KA lock do_not_disturb_alt" at bounding box center [117, 273] width 157 height 34
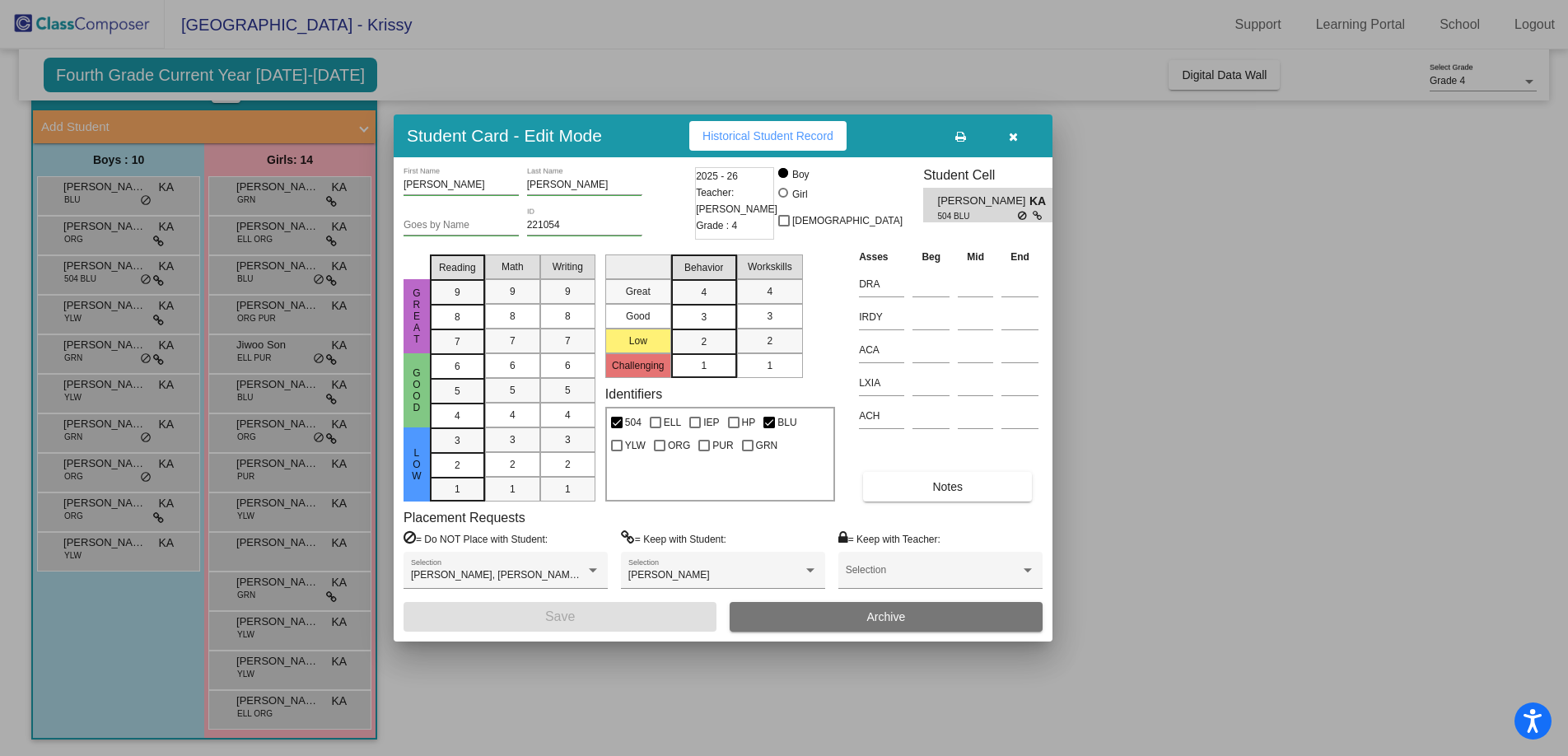
click at [739, 132] on span "Historical Student Record" at bounding box center [768, 135] width 131 height 13
click at [119, 312] on div at bounding box center [784, 378] width 1568 height 756
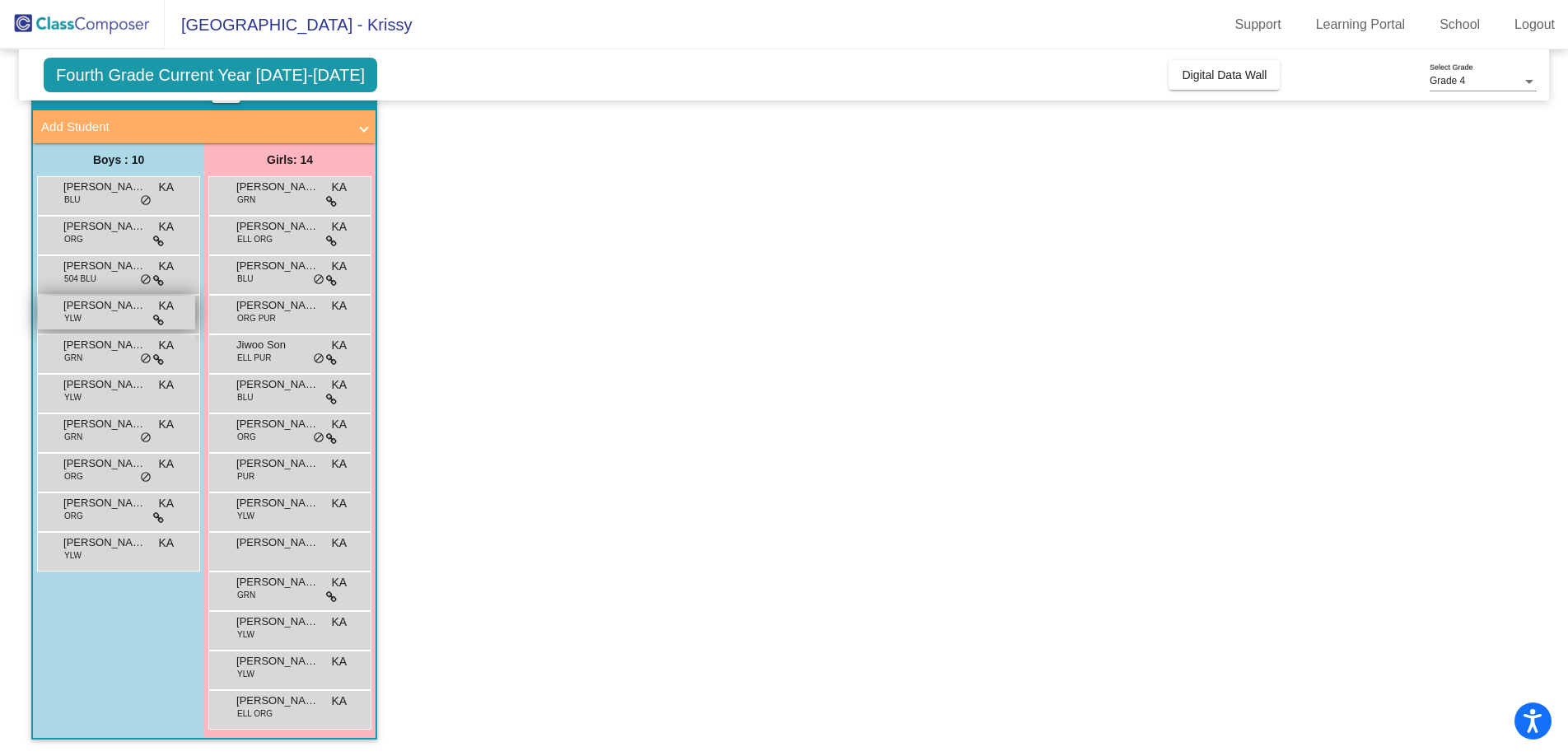
click at [124, 315] on div "Dalton Brady YLW KA lock do_not_disturb_alt" at bounding box center [117, 313] width 157 height 34
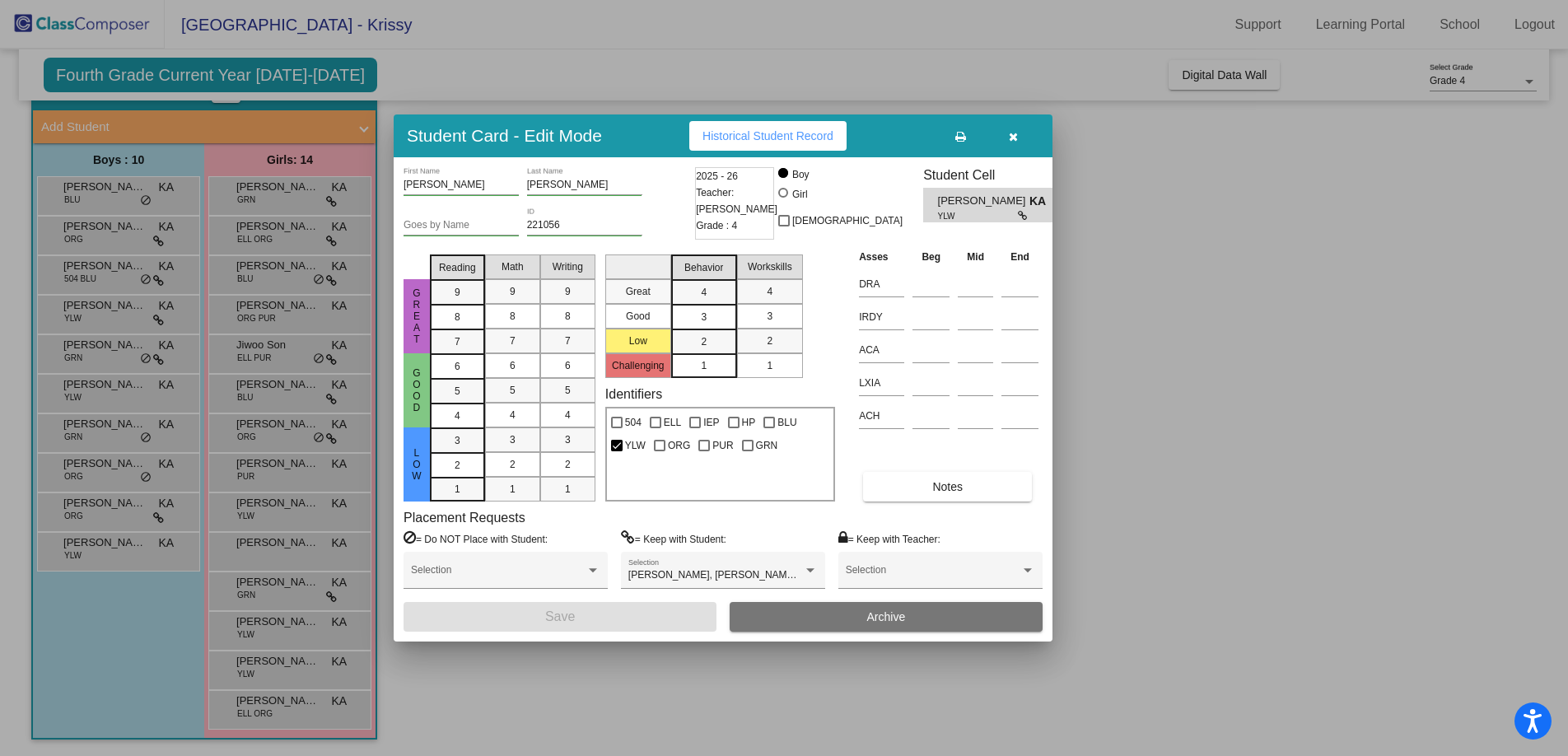
click at [748, 131] on span "Historical Student Record" at bounding box center [768, 135] width 131 height 13
click at [118, 357] on div at bounding box center [784, 378] width 1568 height 756
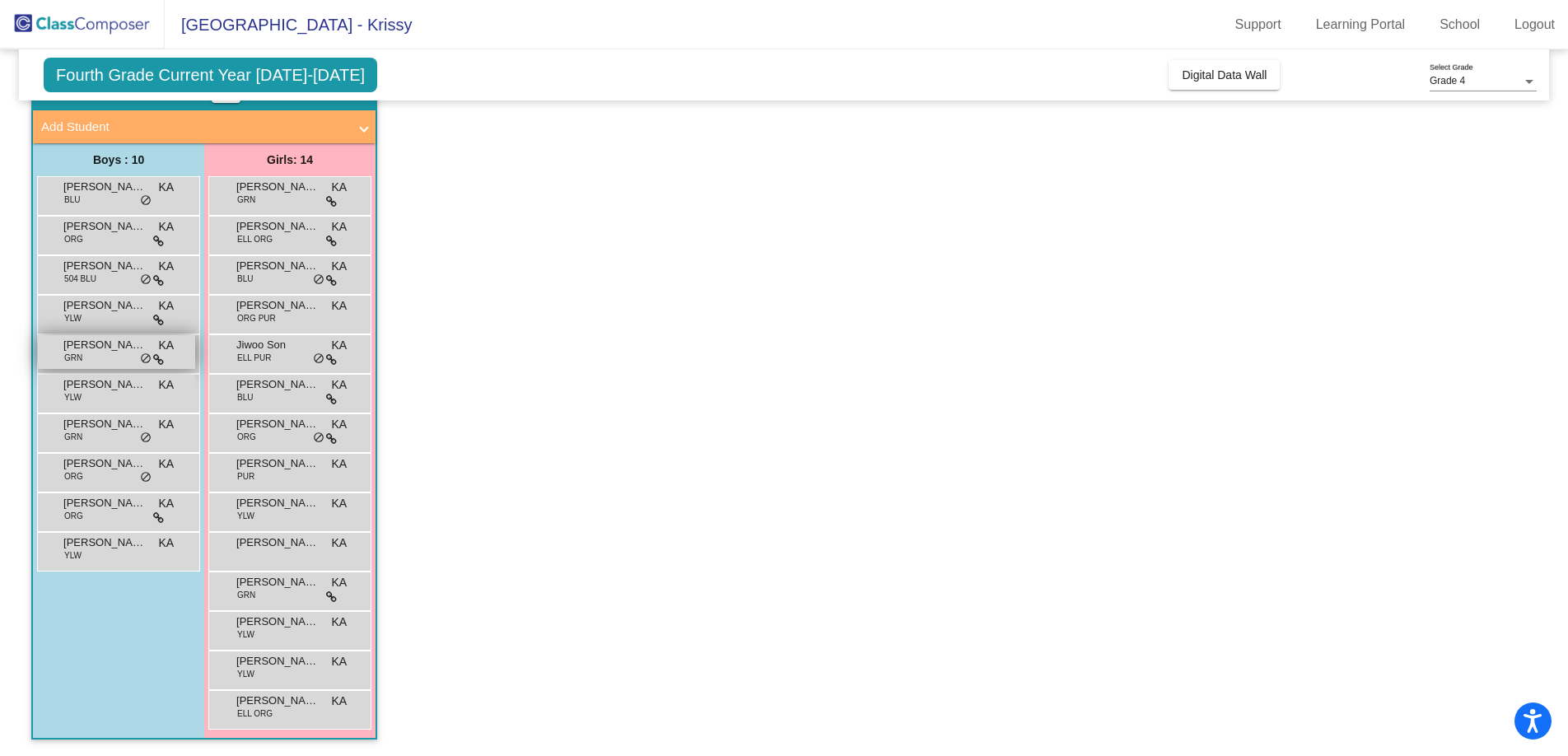
click at [117, 353] on span "Ekan Vishak" at bounding box center [105, 345] width 82 height 17
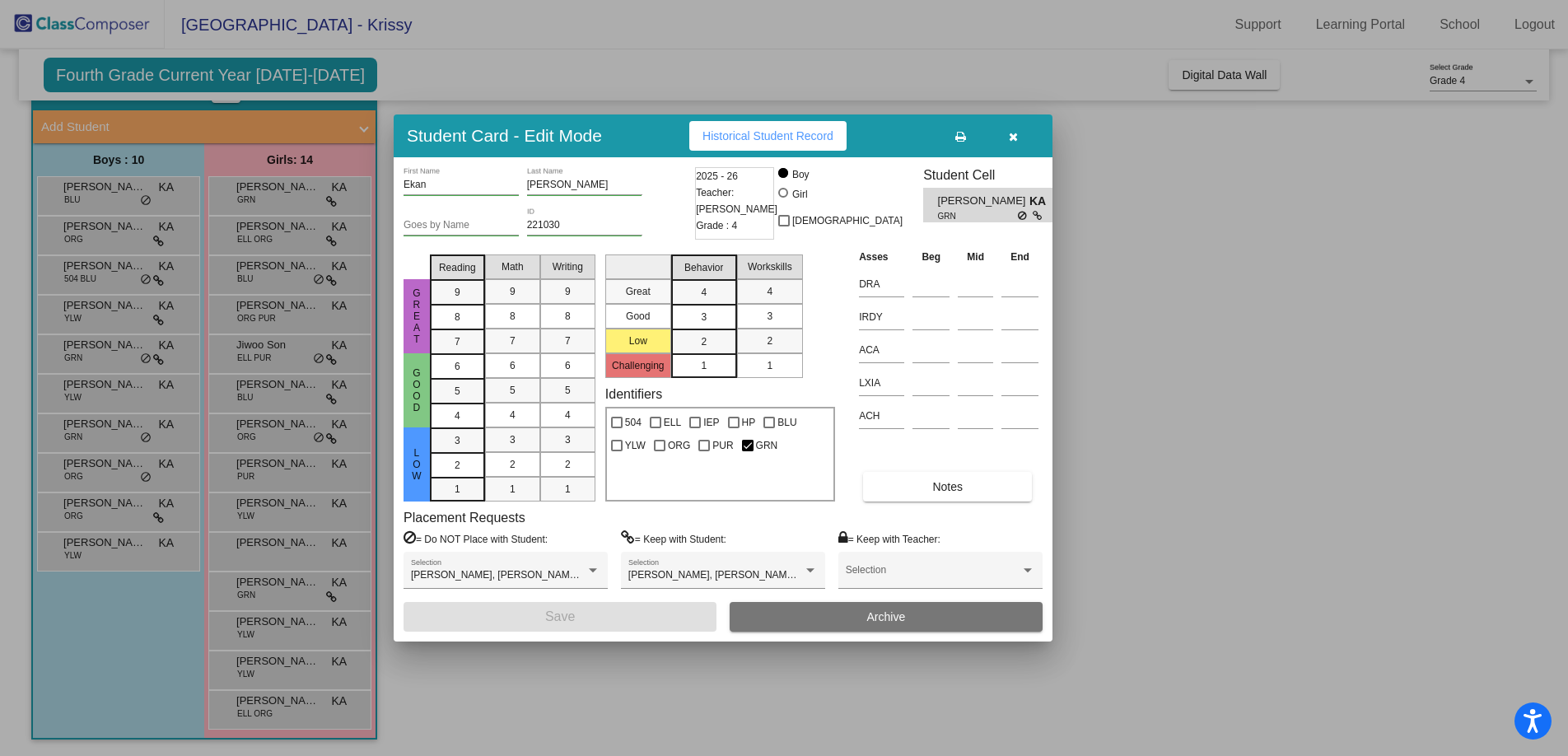
click at [751, 133] on span "Historical Student Record" at bounding box center [768, 135] width 131 height 13
click at [500, 153] on div "Student Card - Edit Mode Historical Student Record" at bounding box center [724, 136] width 659 height 43
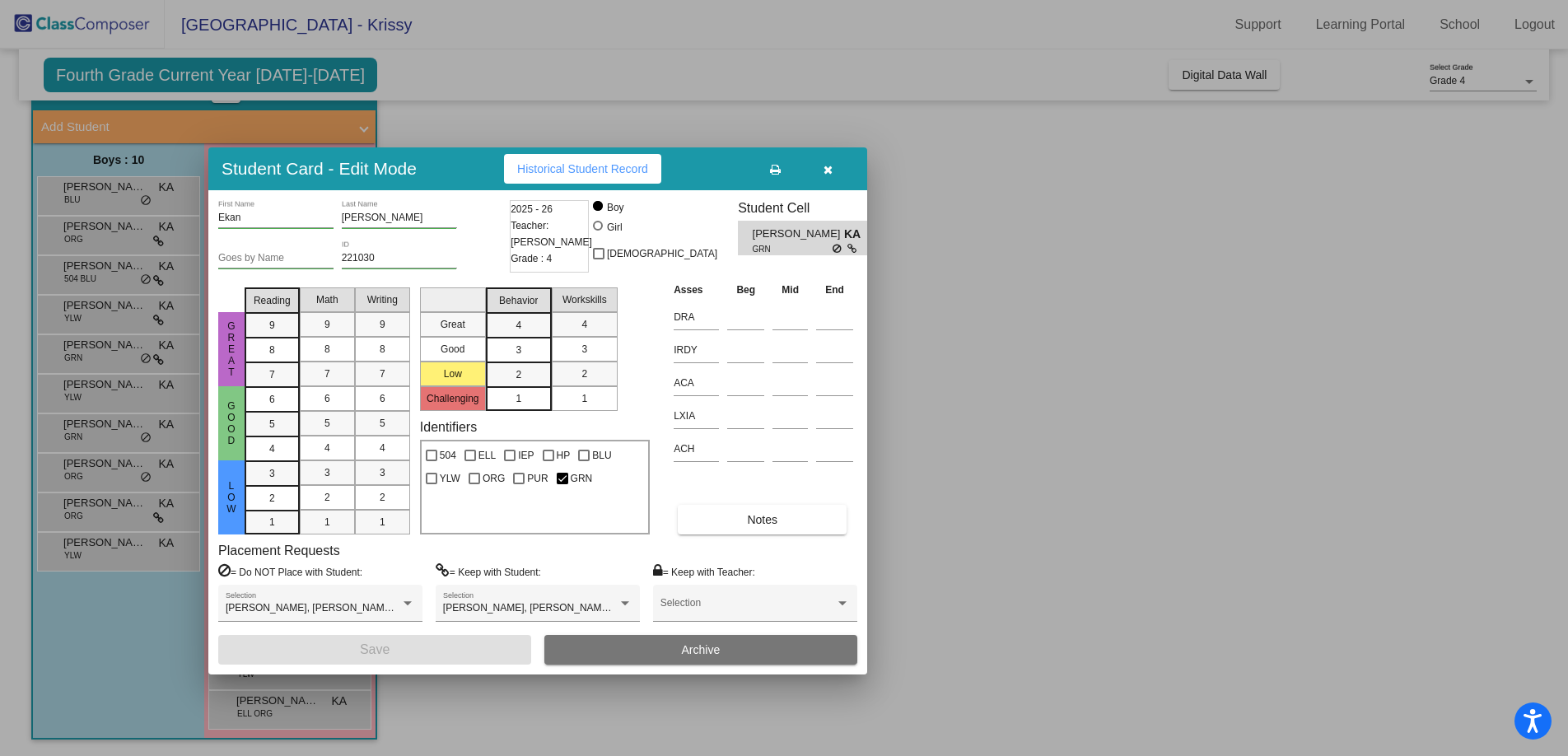
click at [830, 172] on icon "button" at bounding box center [828, 170] width 9 height 11
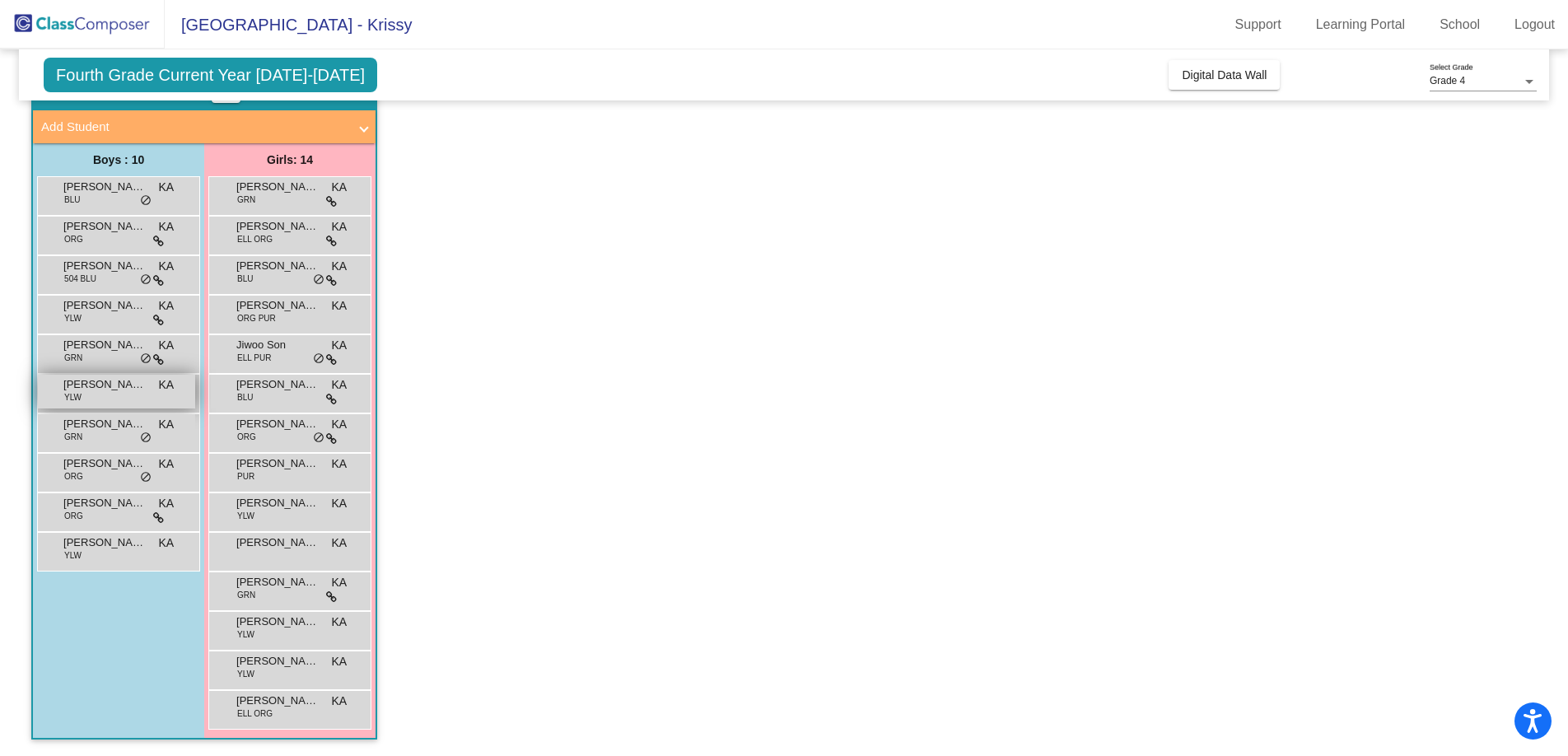
click at [129, 387] on span "Johannes De Leeuw" at bounding box center [105, 385] width 82 height 17
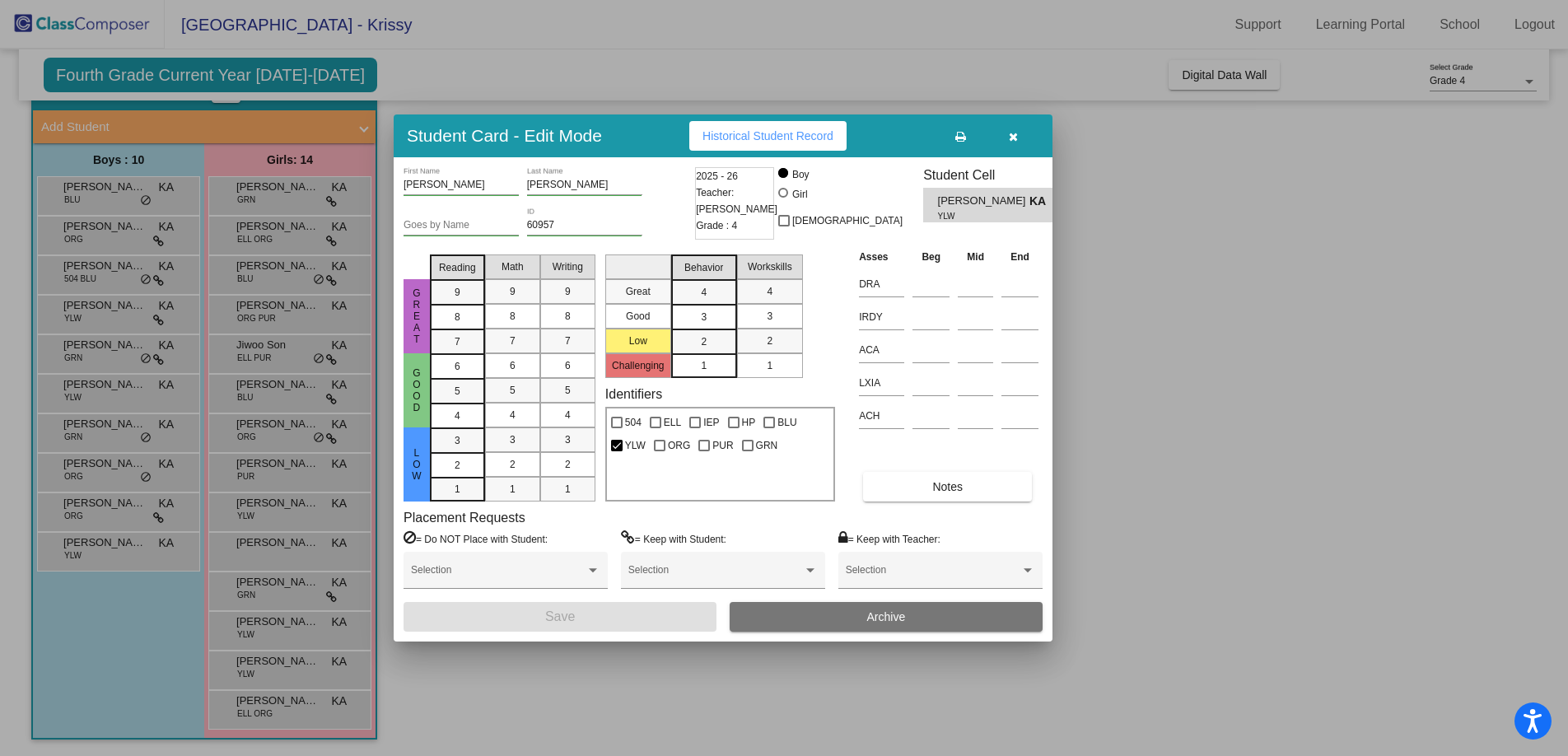
click at [798, 133] on span "Historical Student Record" at bounding box center [768, 135] width 131 height 13
click at [114, 432] on div at bounding box center [784, 378] width 1568 height 756
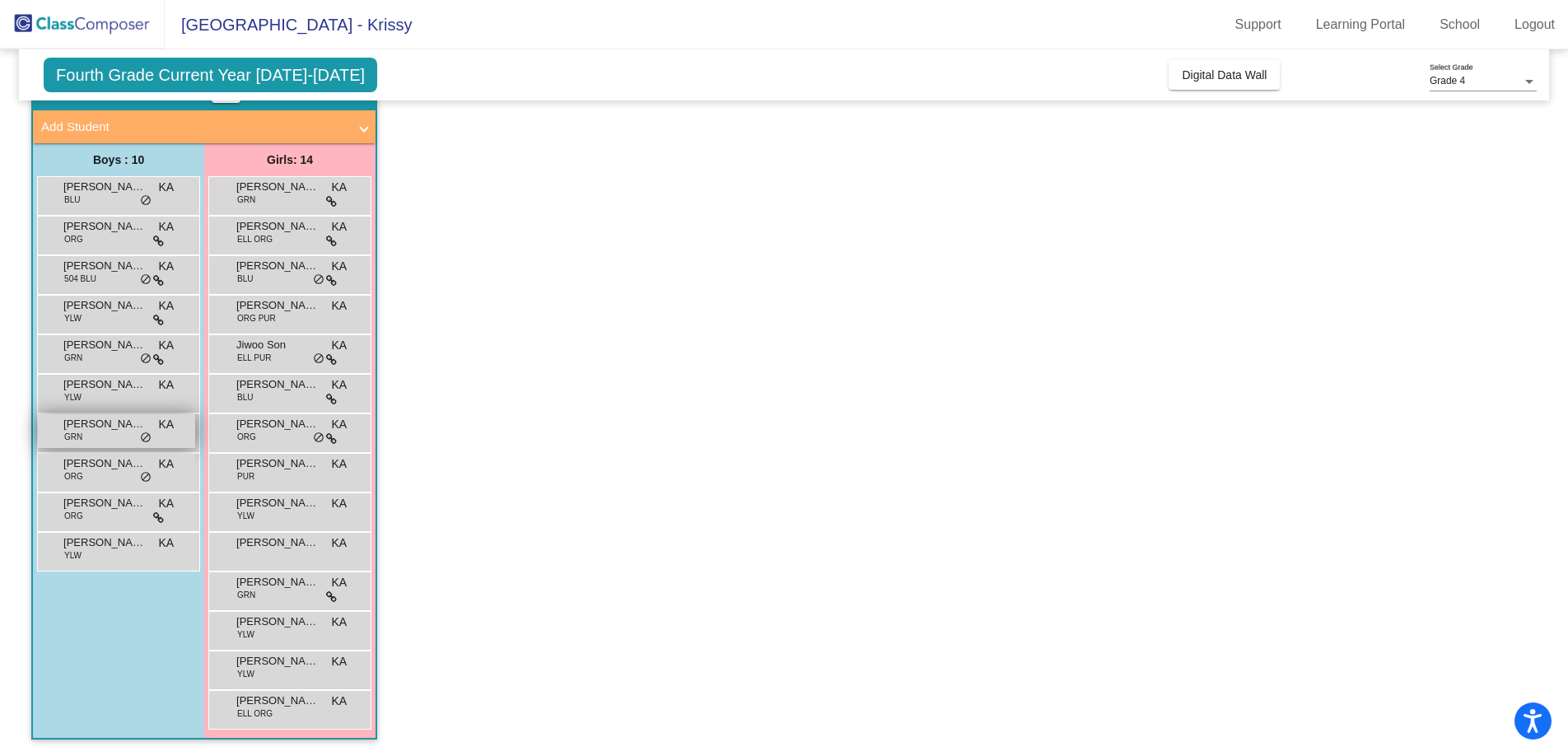
click at [114, 432] on div "Marcellus Chavez Lopez Orukpe GRN KA lock do_not_disturb_alt" at bounding box center [117, 431] width 157 height 34
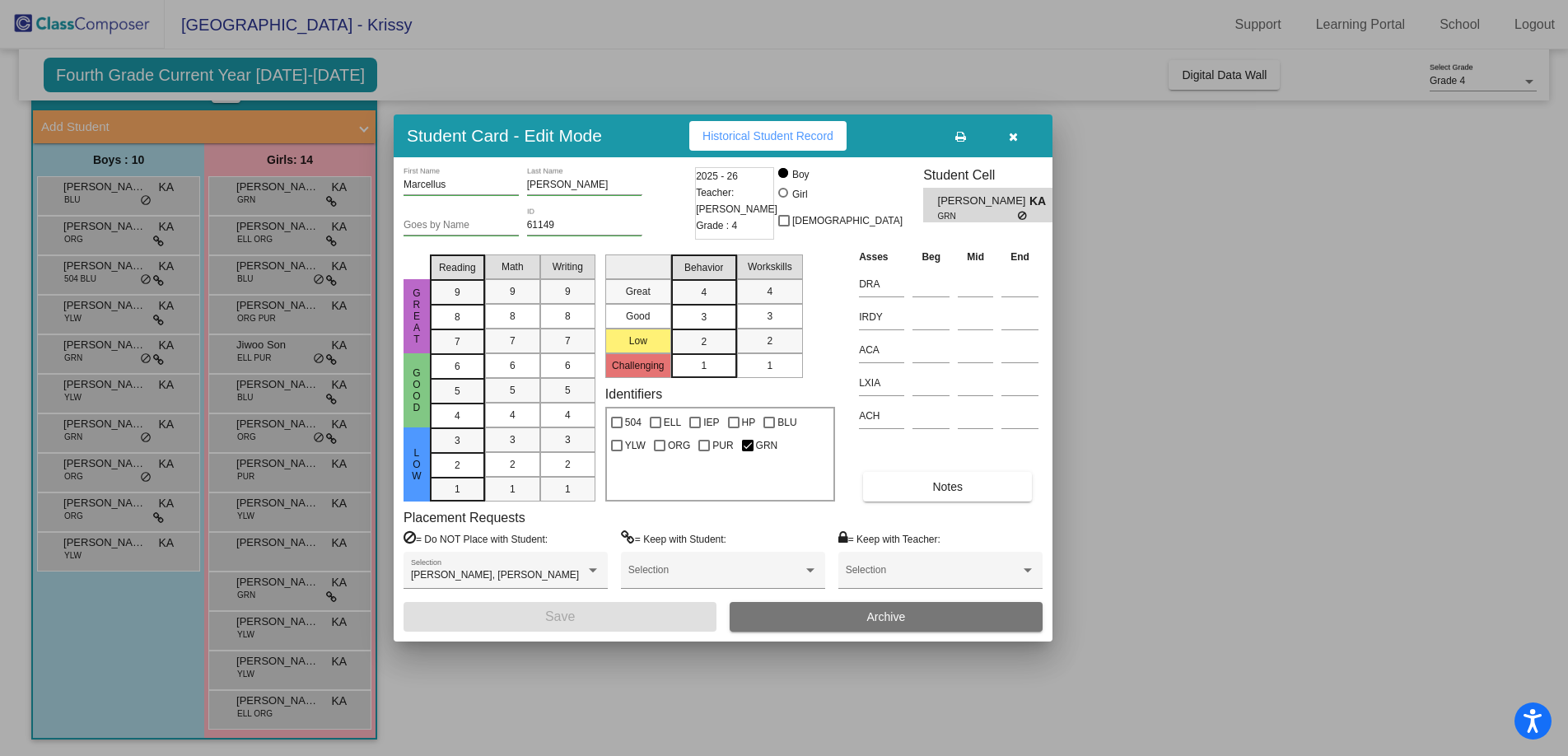
click at [787, 130] on span "Historical Student Record" at bounding box center [768, 135] width 131 height 13
click at [120, 465] on div at bounding box center [784, 378] width 1568 height 756
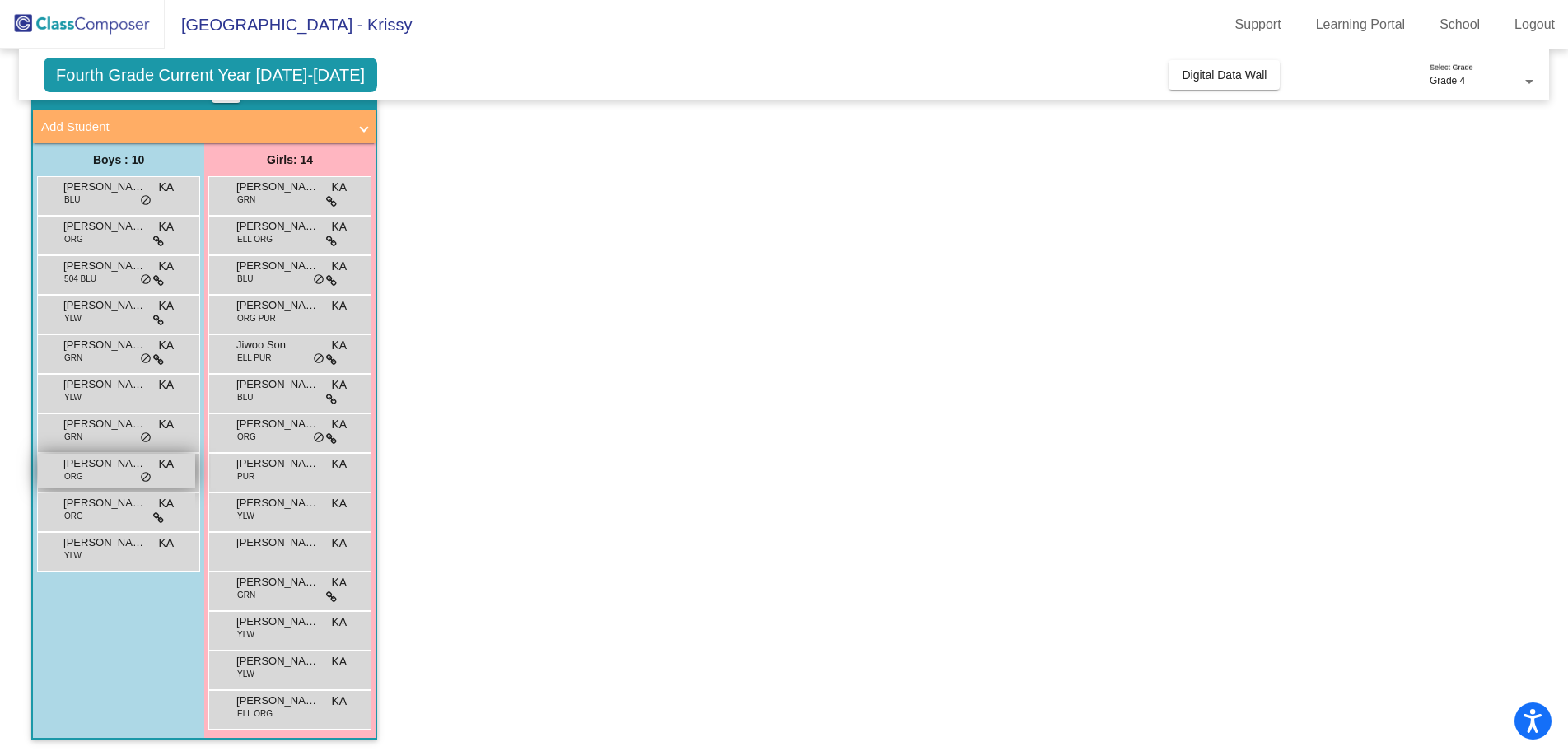
click at [115, 464] on span "Mitchell Schroeder" at bounding box center [105, 464] width 82 height 17
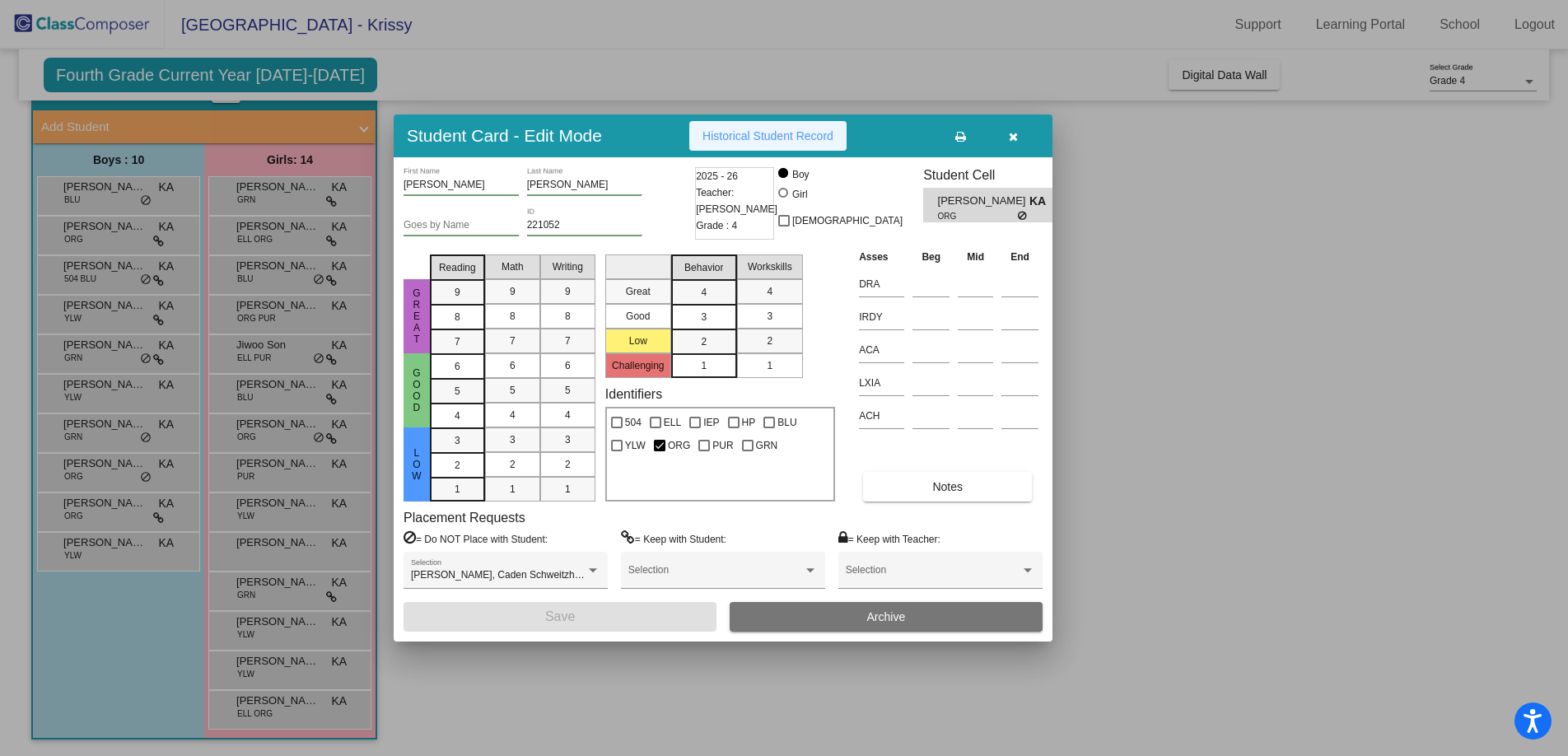
click at [780, 132] on span "Historical Student Record" at bounding box center [768, 135] width 131 height 13
click at [132, 520] on div at bounding box center [784, 378] width 1568 height 756
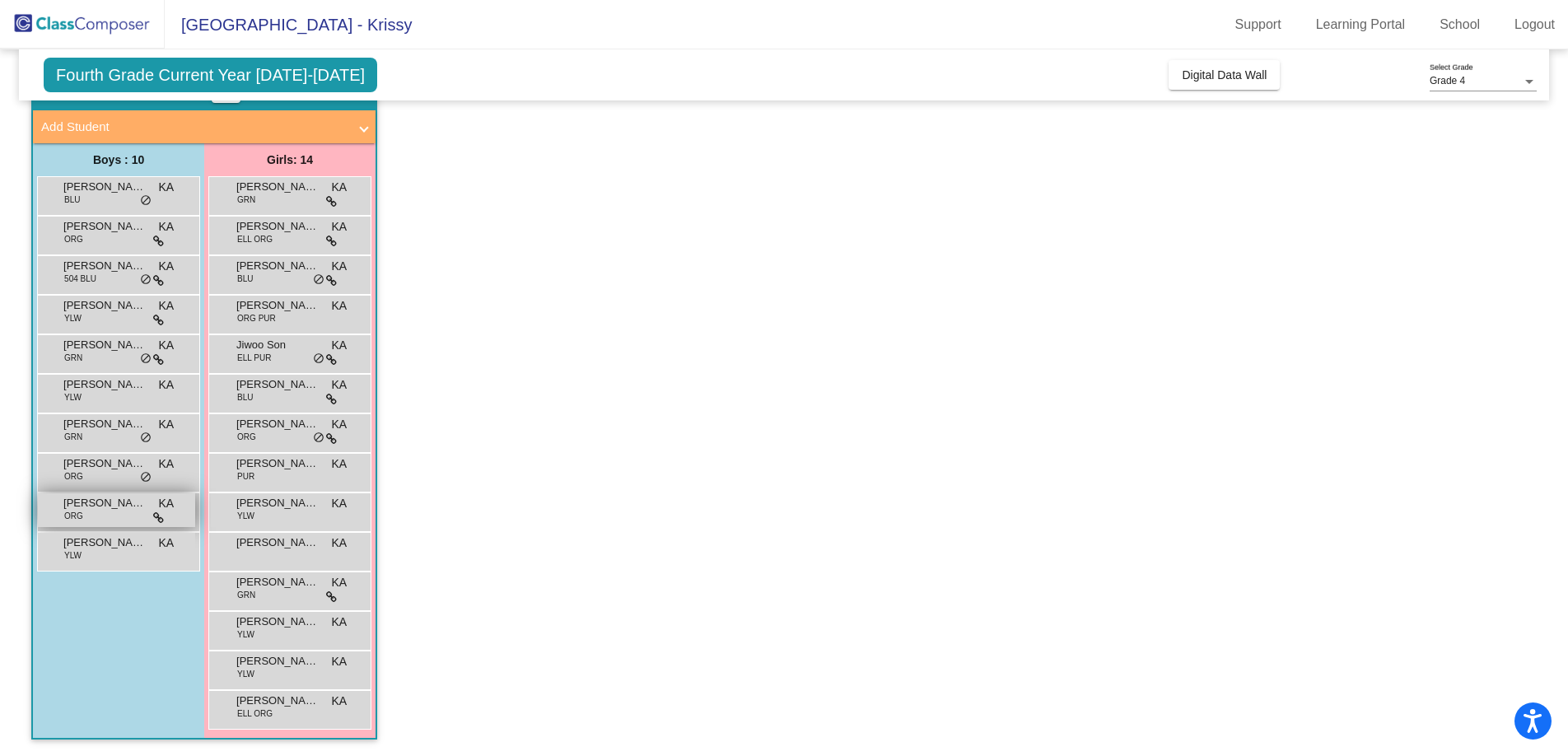
click at [120, 512] on div "Ricardo Rasura ORG KA lock do_not_disturb_alt" at bounding box center [117, 510] width 157 height 34
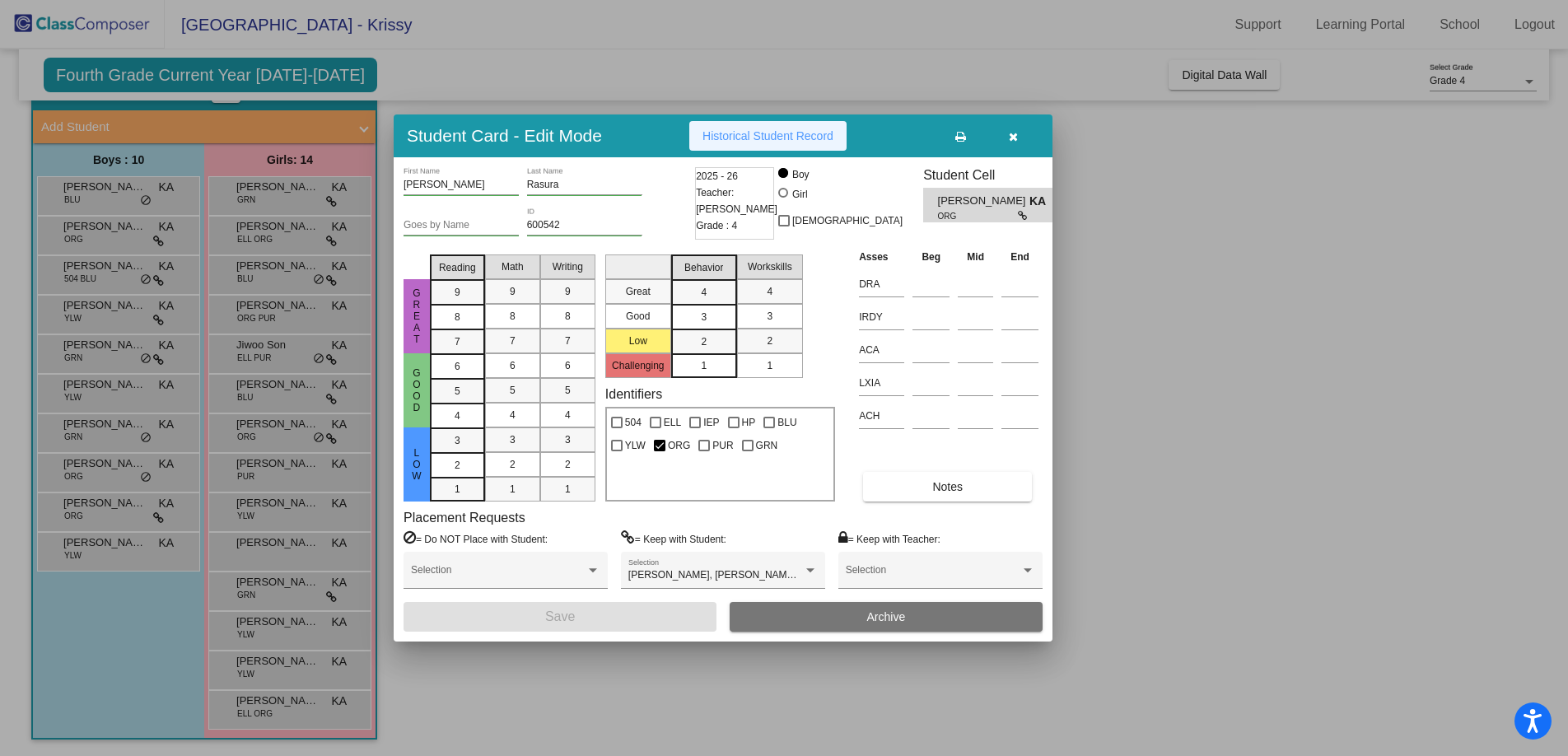
click at [779, 137] on span "Historical Student Record" at bounding box center [768, 135] width 131 height 13
click at [1016, 132] on icon "button" at bounding box center [1014, 136] width 9 height 11
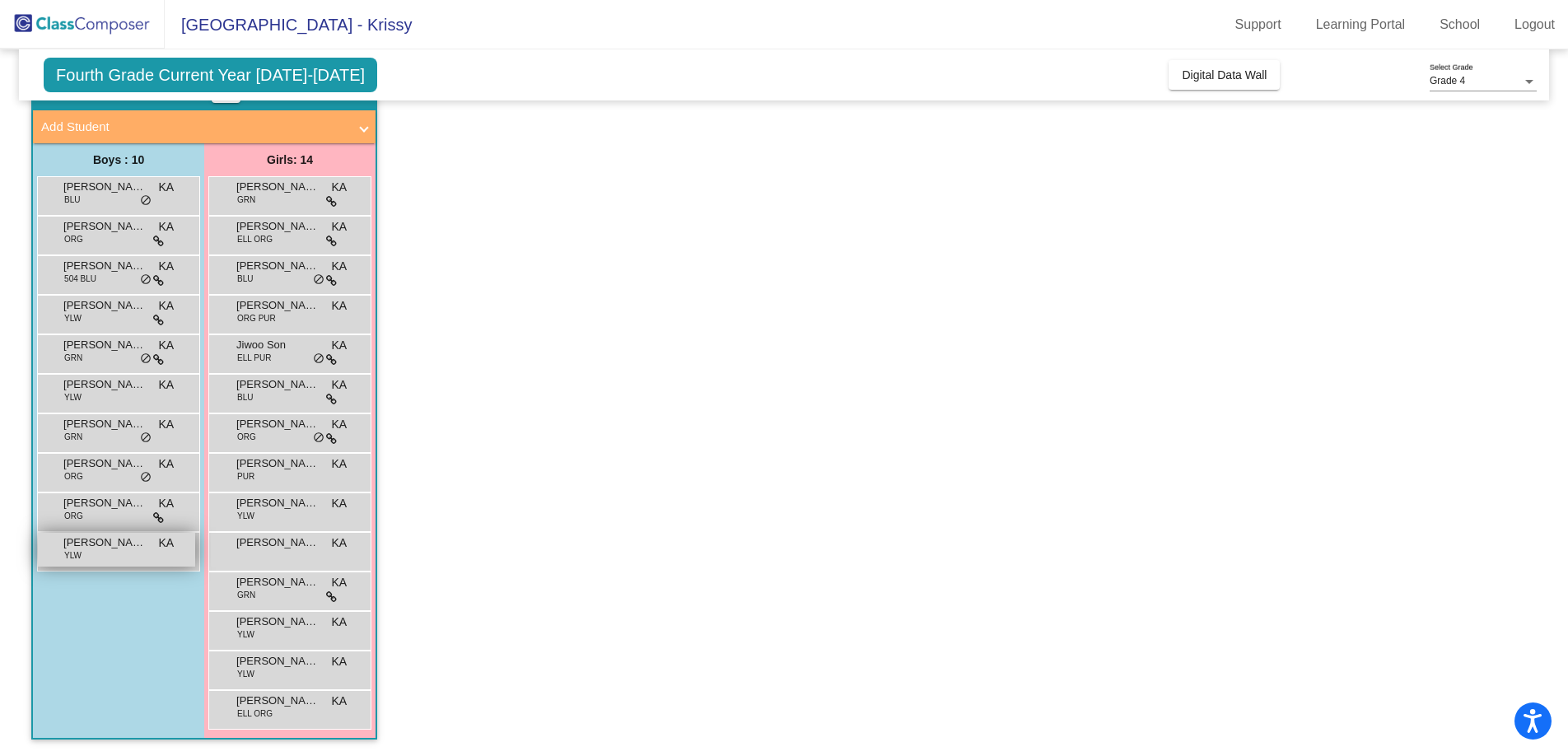
click at [116, 546] on span "Vincent Phan" at bounding box center [105, 542] width 82 height 17
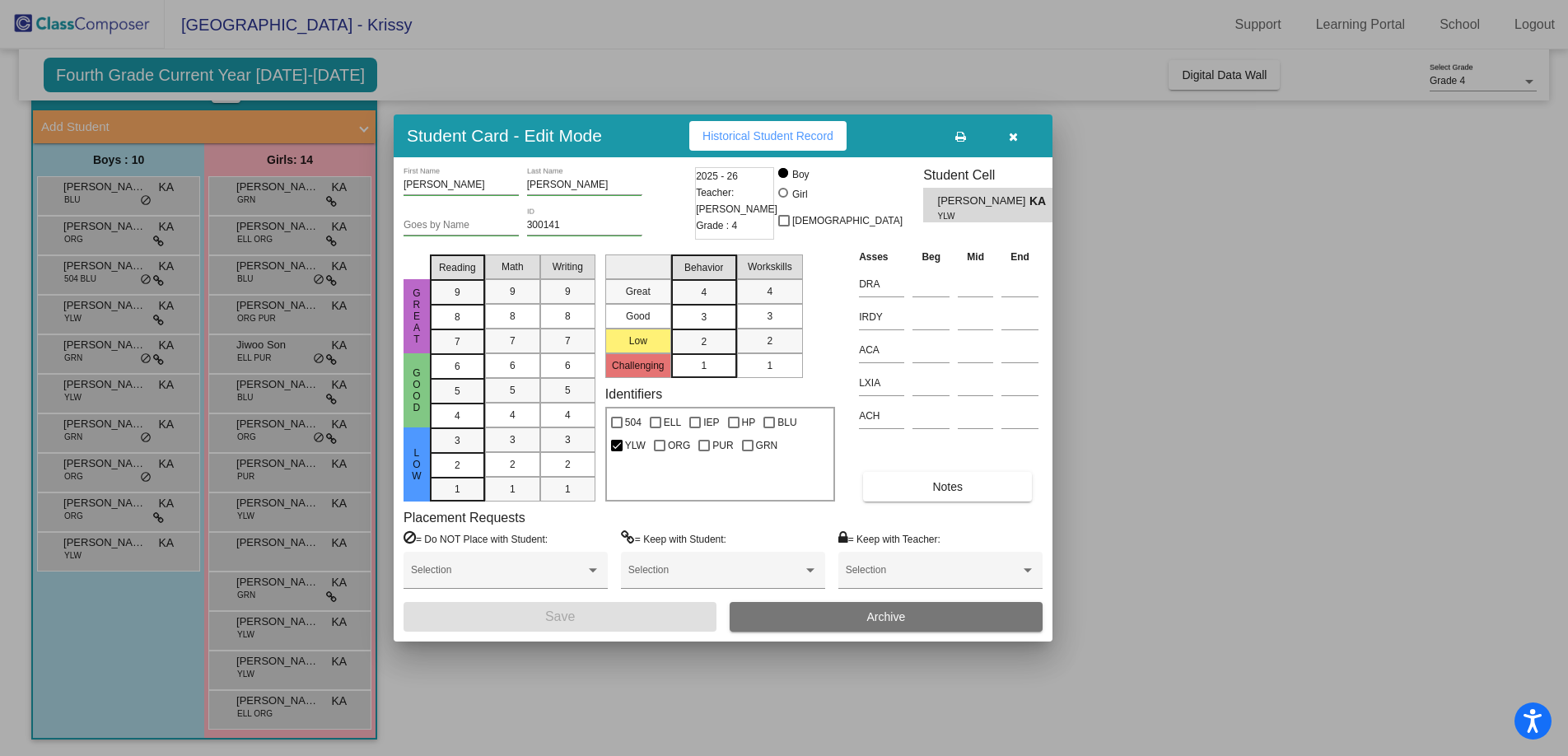
click at [821, 136] on span "Historical Student Record" at bounding box center [768, 135] width 131 height 13
click at [1015, 140] on icon "button" at bounding box center [1014, 136] width 9 height 11
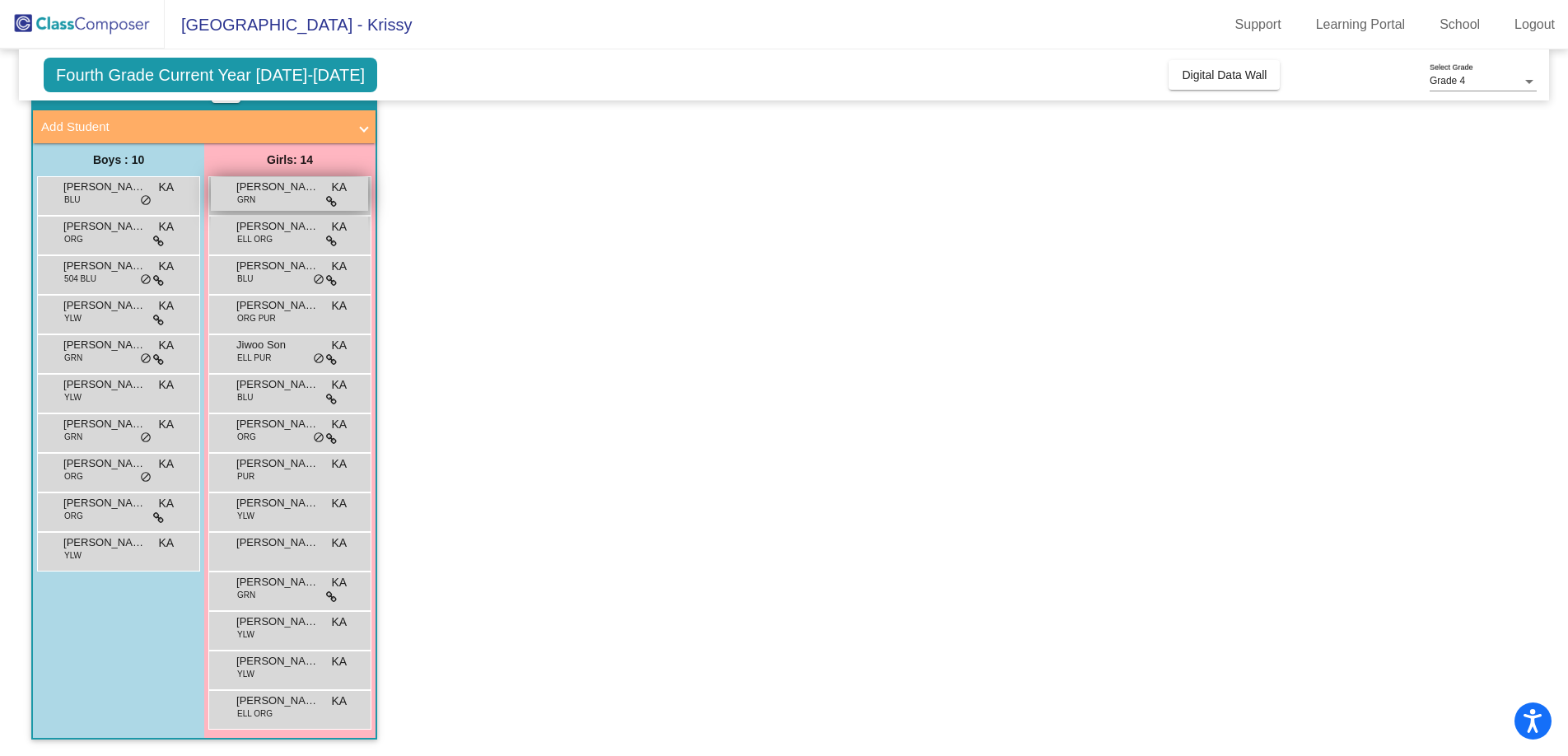
click at [284, 193] on span "Alexis Narwal" at bounding box center [277, 187] width 82 height 17
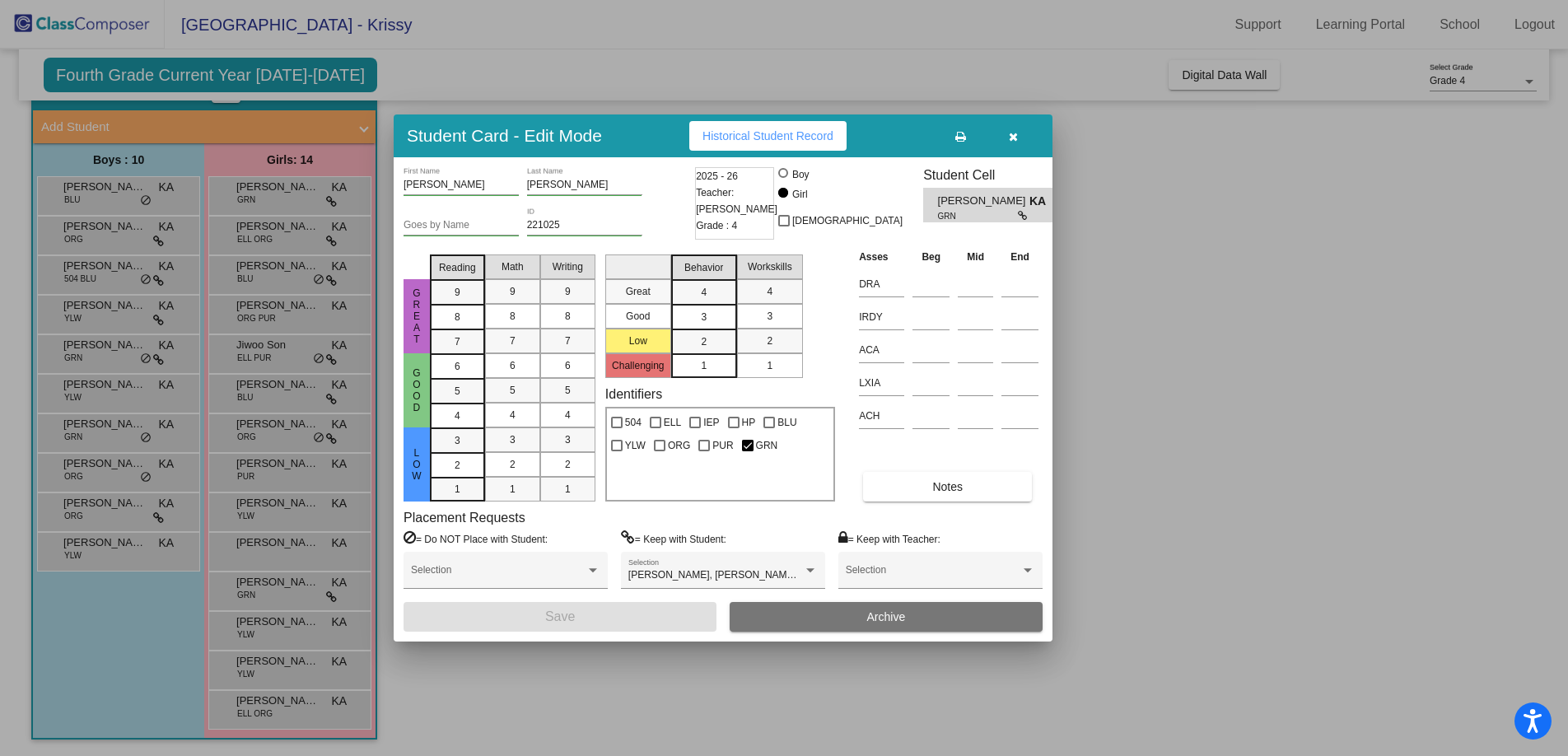
click at [769, 138] on span "Historical Student Record" at bounding box center [768, 135] width 131 height 13
click at [1011, 137] on icon "button" at bounding box center [1014, 136] width 9 height 11
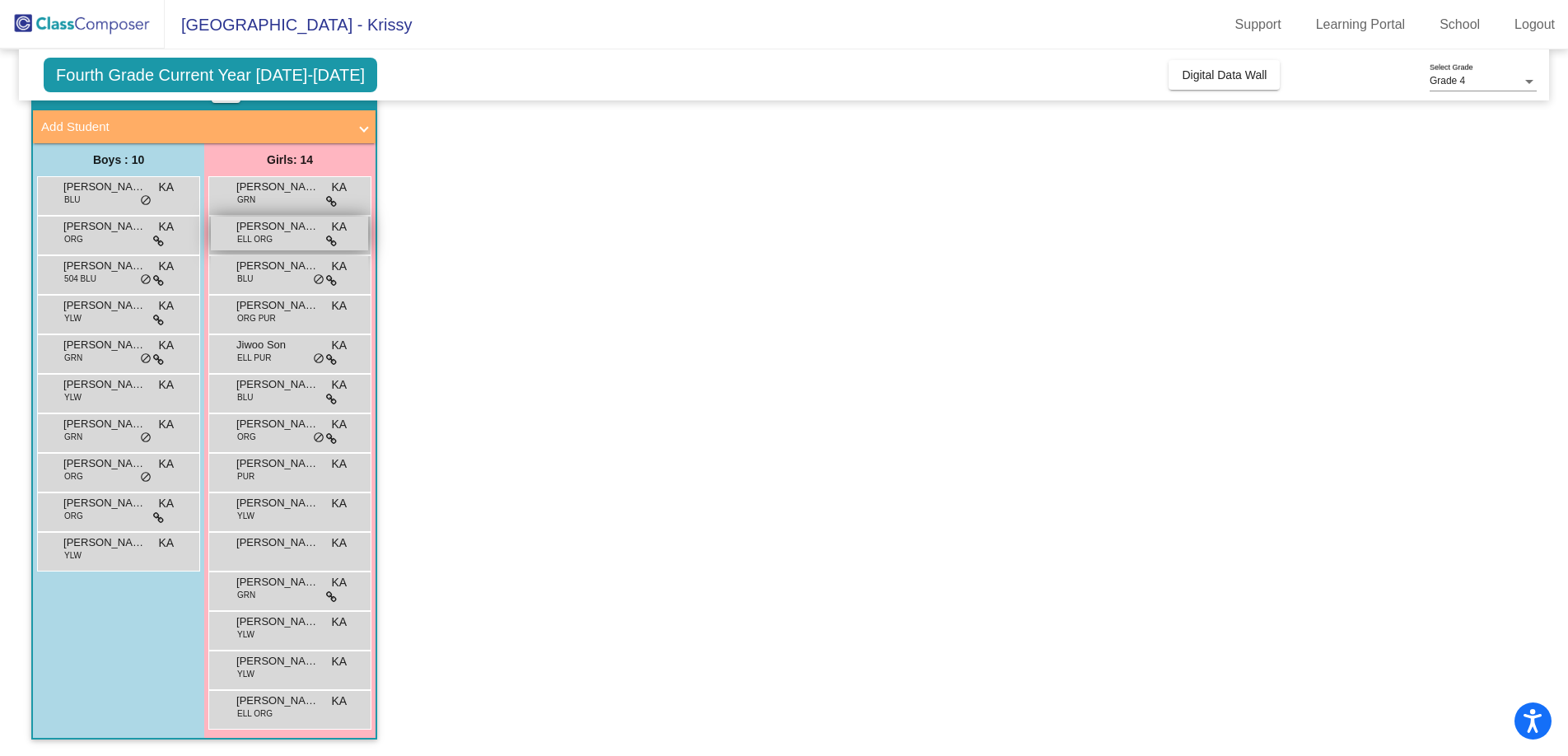
click at [290, 234] on div "Anri Cho ELL ORG KA lock do_not_disturb_alt" at bounding box center [290, 233] width 157 height 34
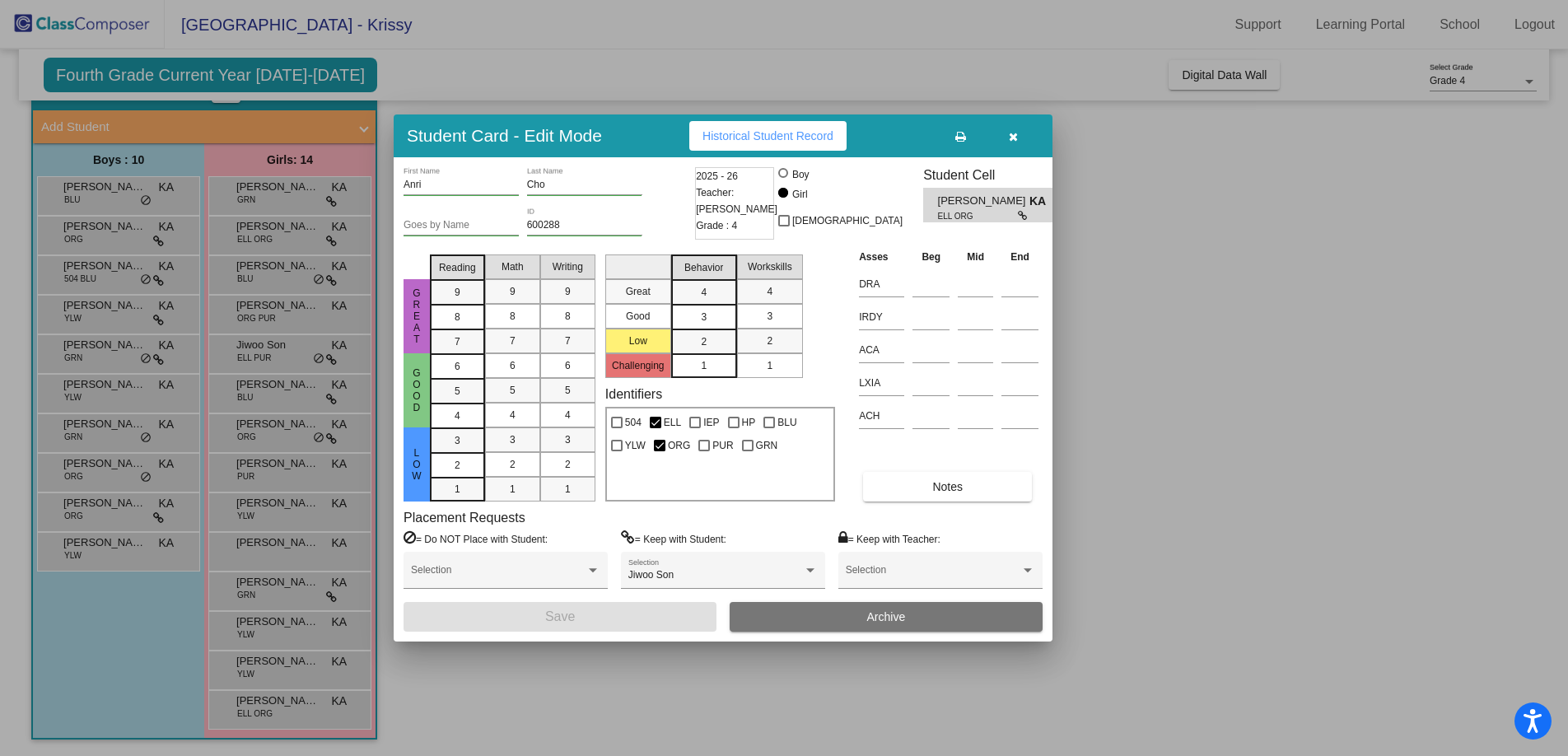
click at [799, 135] on span "Historical Student Record" at bounding box center [768, 135] width 131 height 13
click at [1020, 136] on button "button" at bounding box center [1013, 136] width 52 height 30
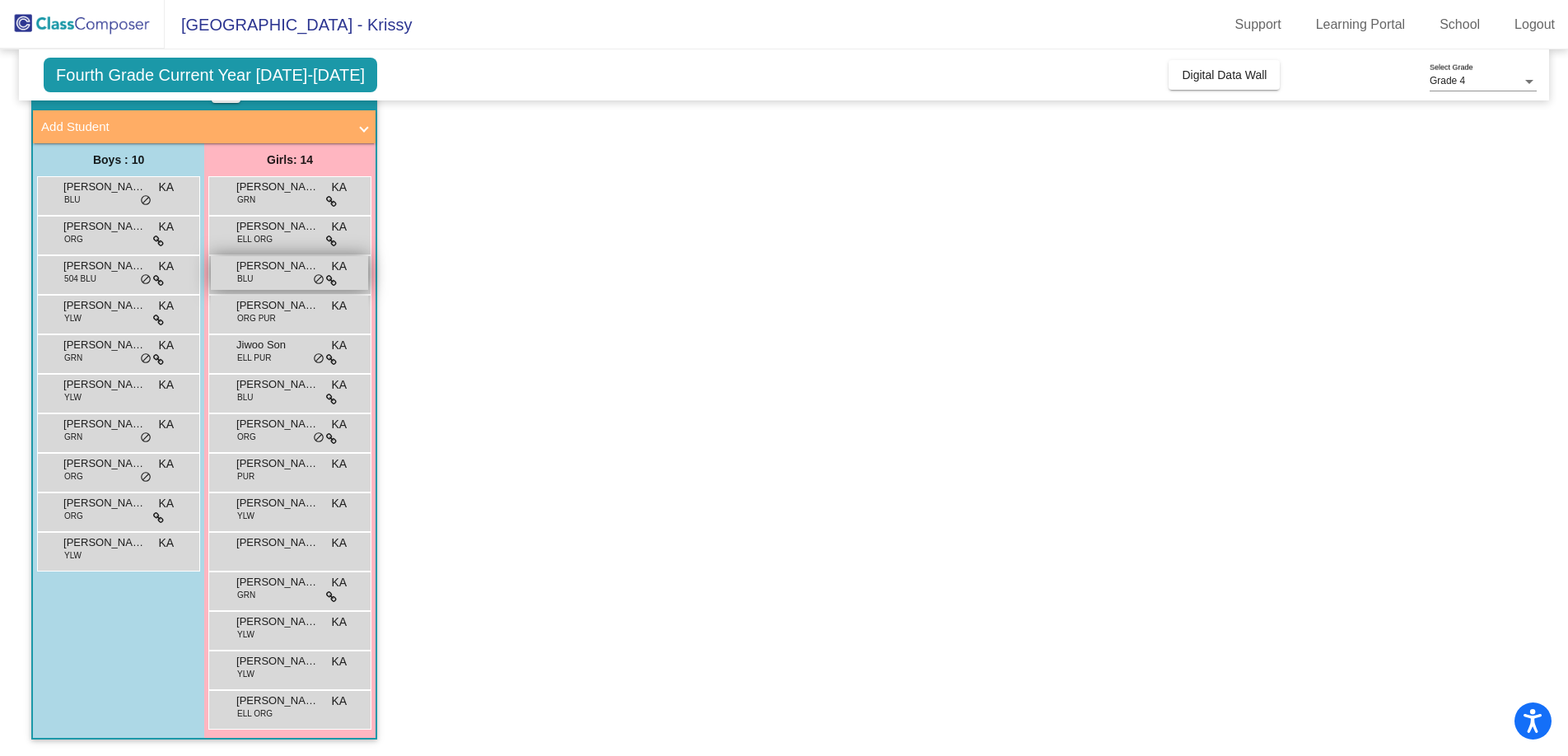
click at [292, 282] on div "Ella Lylyk BLU KA lock do_not_disturb_alt" at bounding box center [290, 273] width 157 height 34
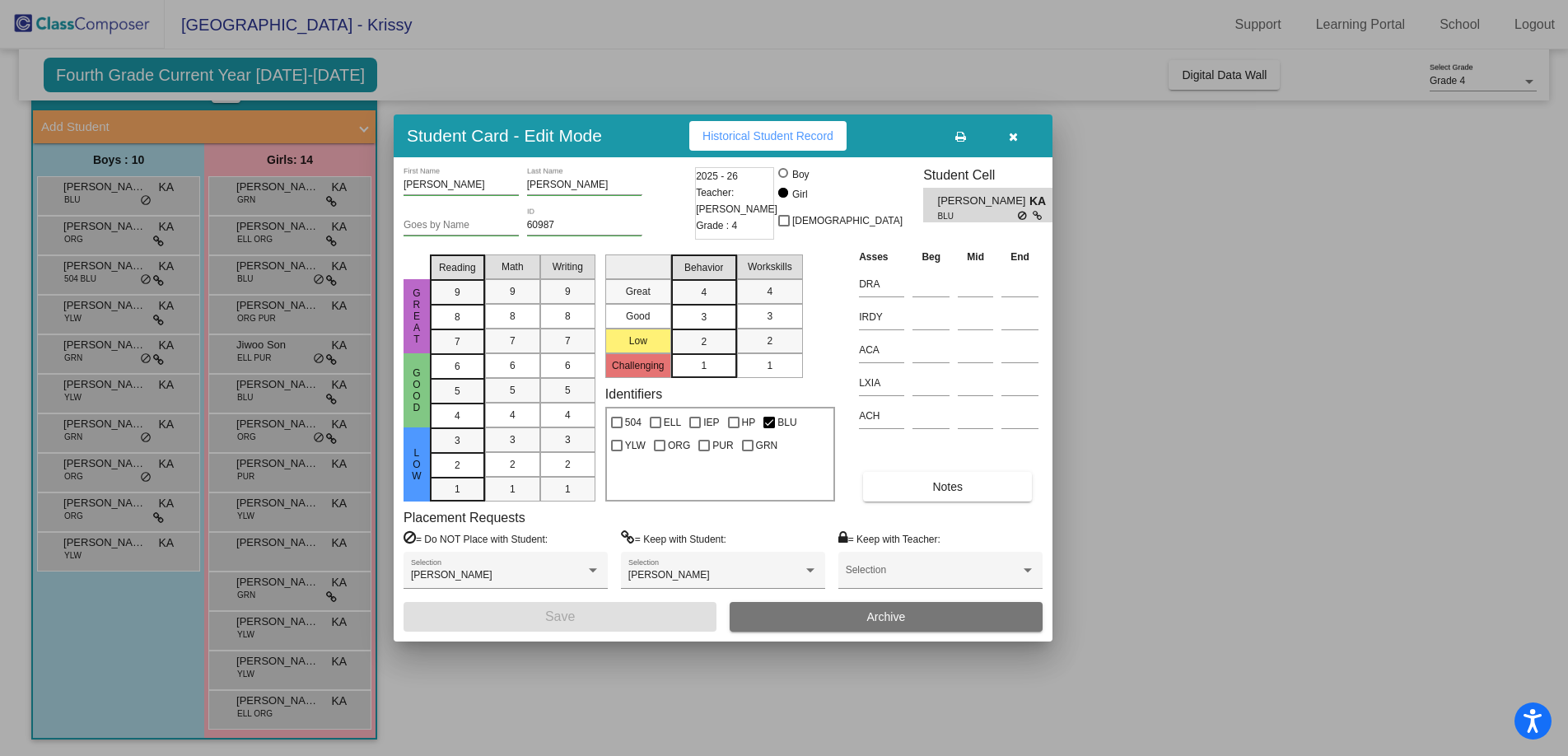
click at [759, 132] on span "Historical Student Record" at bounding box center [768, 135] width 131 height 13
click at [271, 312] on div at bounding box center [784, 378] width 1568 height 756
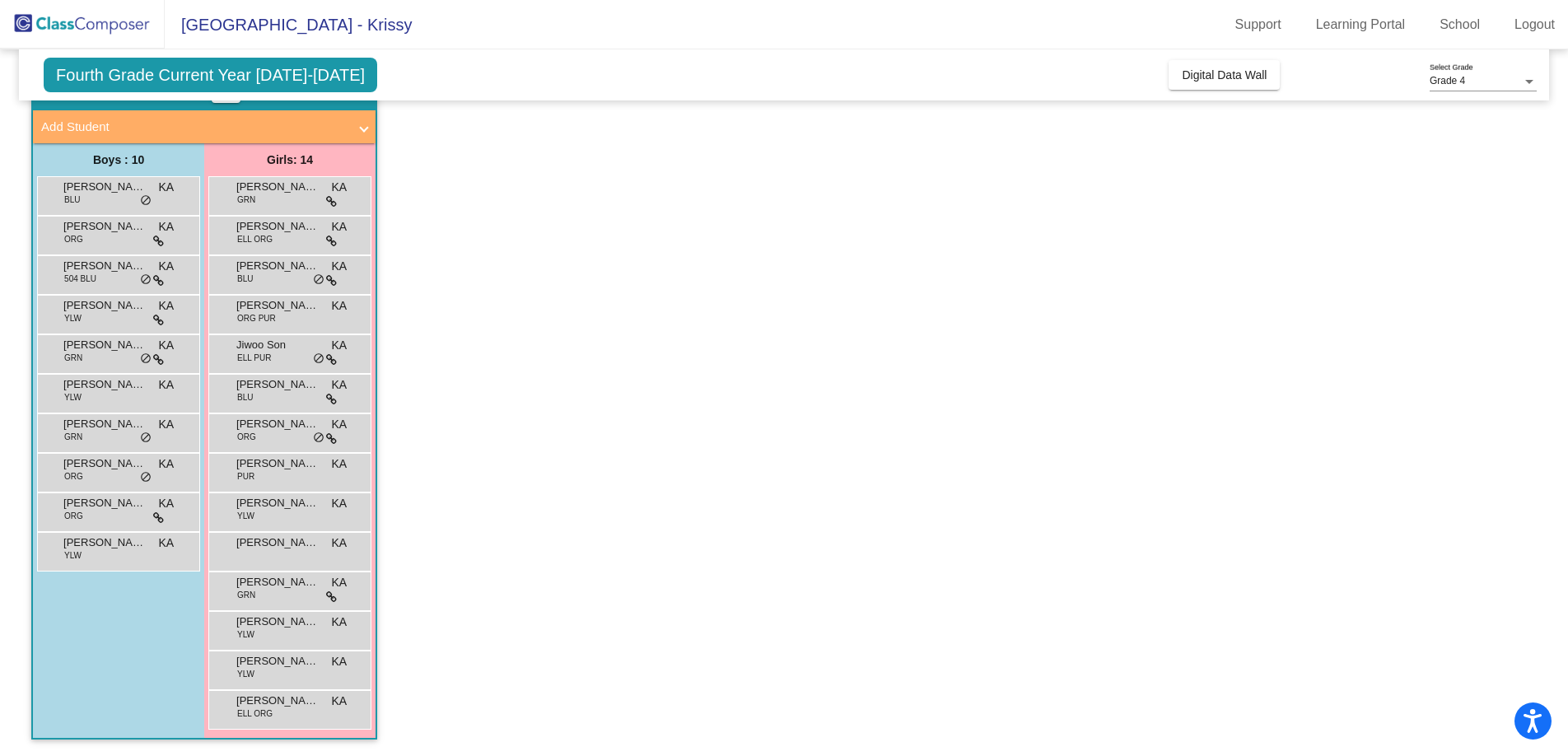
click at [271, 312] on span "ORG PUR" at bounding box center [256, 317] width 38 height 12
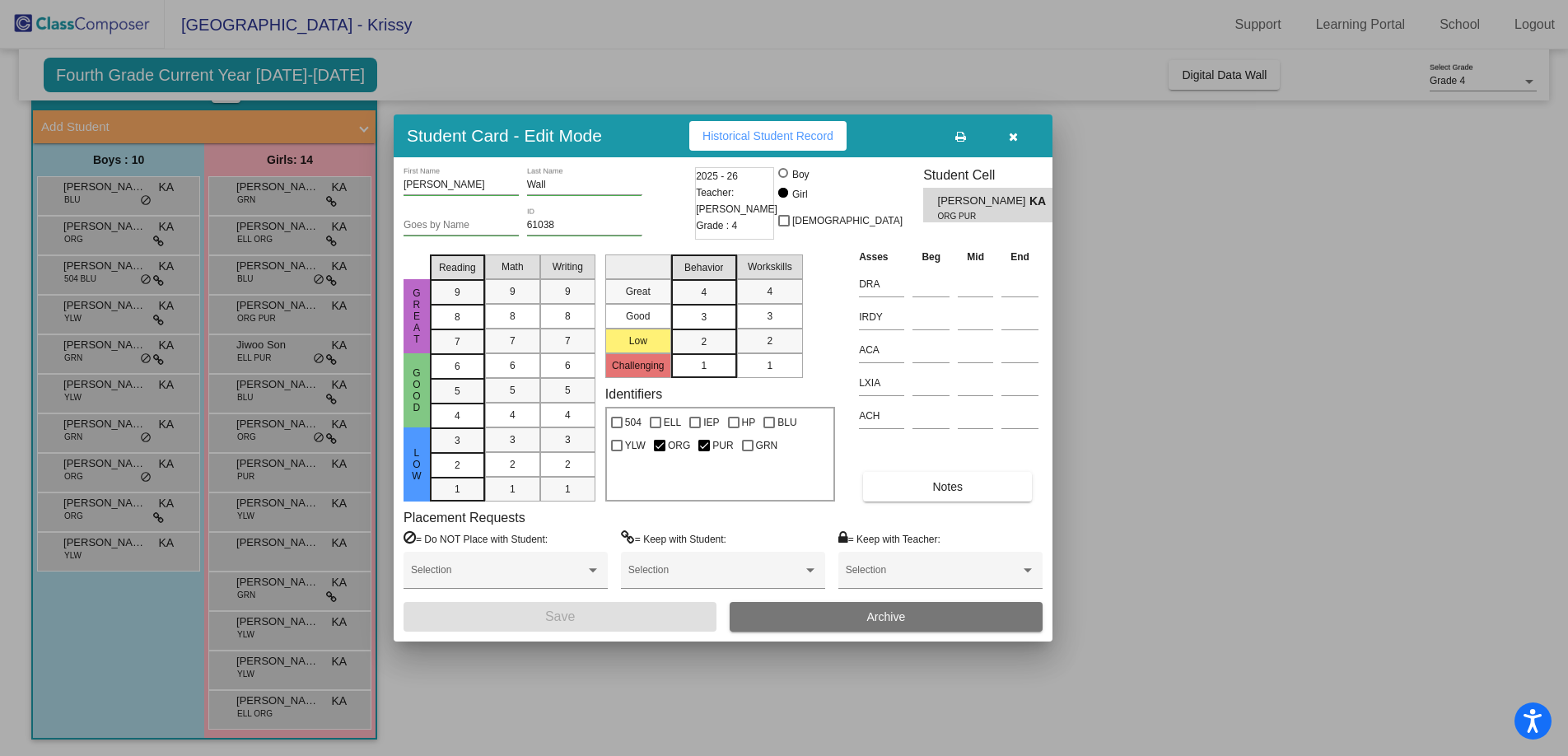
click at [780, 133] on span "Historical Student Record" at bounding box center [768, 135] width 131 height 13
click at [1014, 137] on icon "button" at bounding box center [1014, 136] width 9 height 11
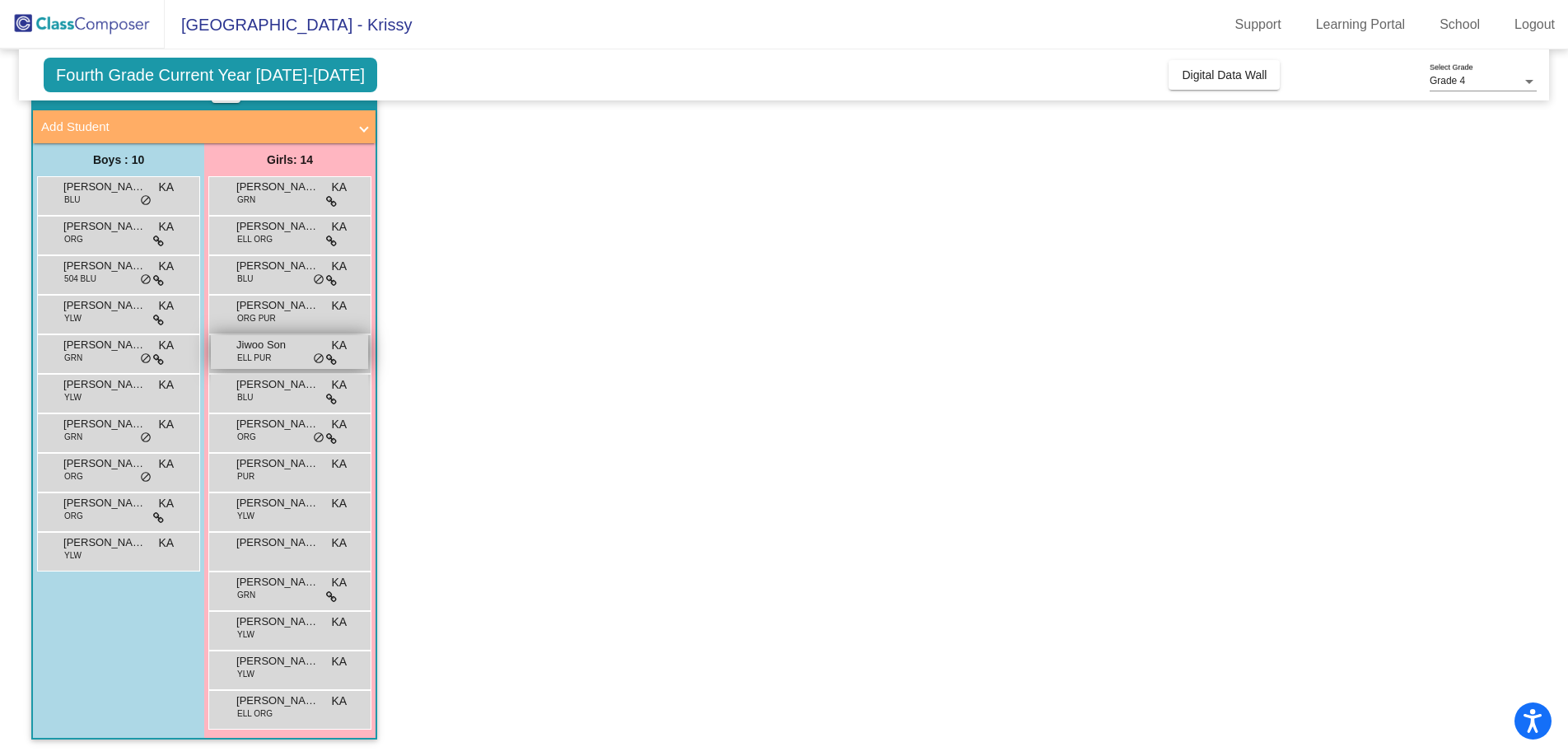
click at [297, 354] on div "Jiwoo Son ELL PUR KA lock do_not_disturb_alt" at bounding box center [290, 352] width 157 height 34
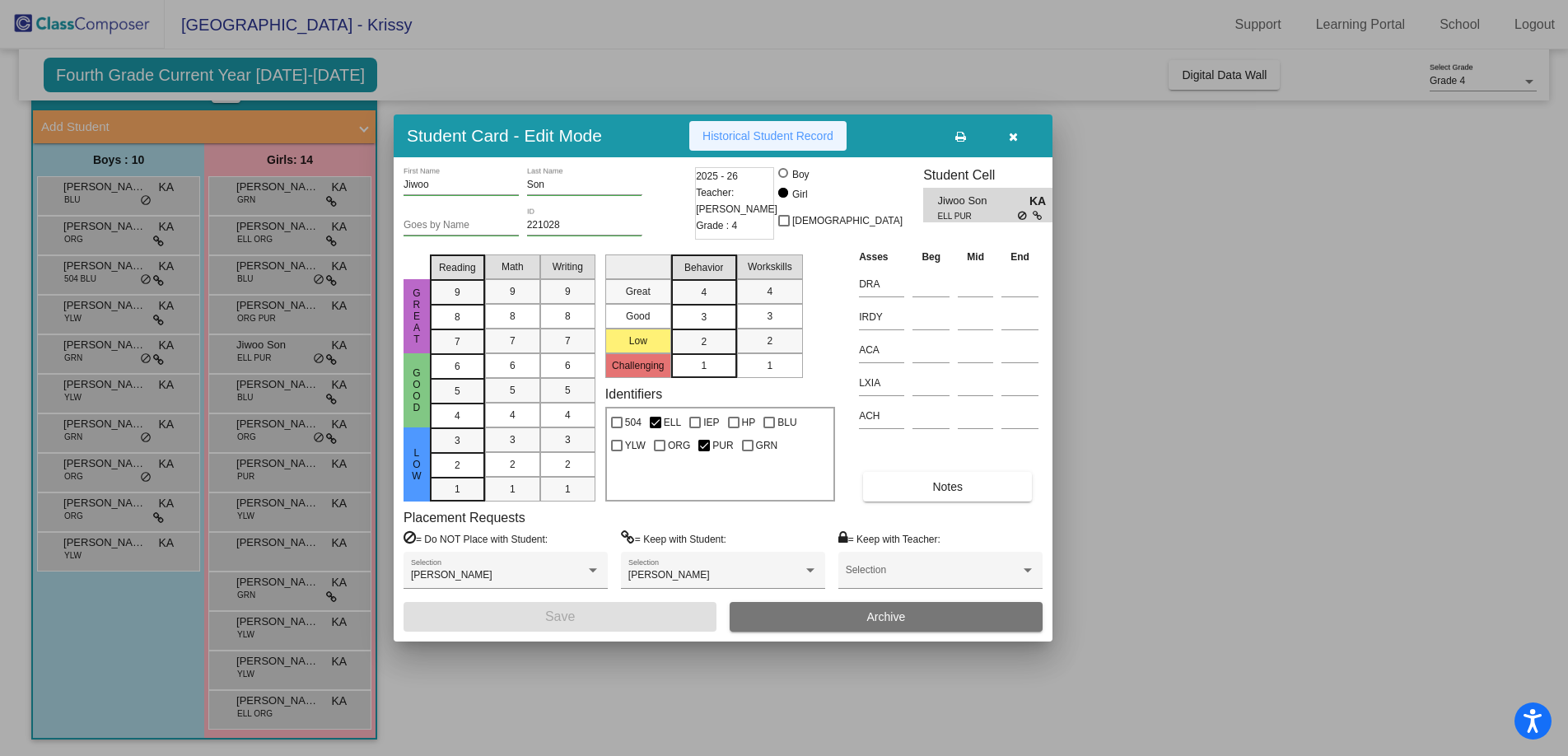
click at [771, 136] on span "Historical Student Record" at bounding box center [768, 135] width 131 height 13
click at [1010, 135] on icon "button" at bounding box center [1014, 136] width 9 height 11
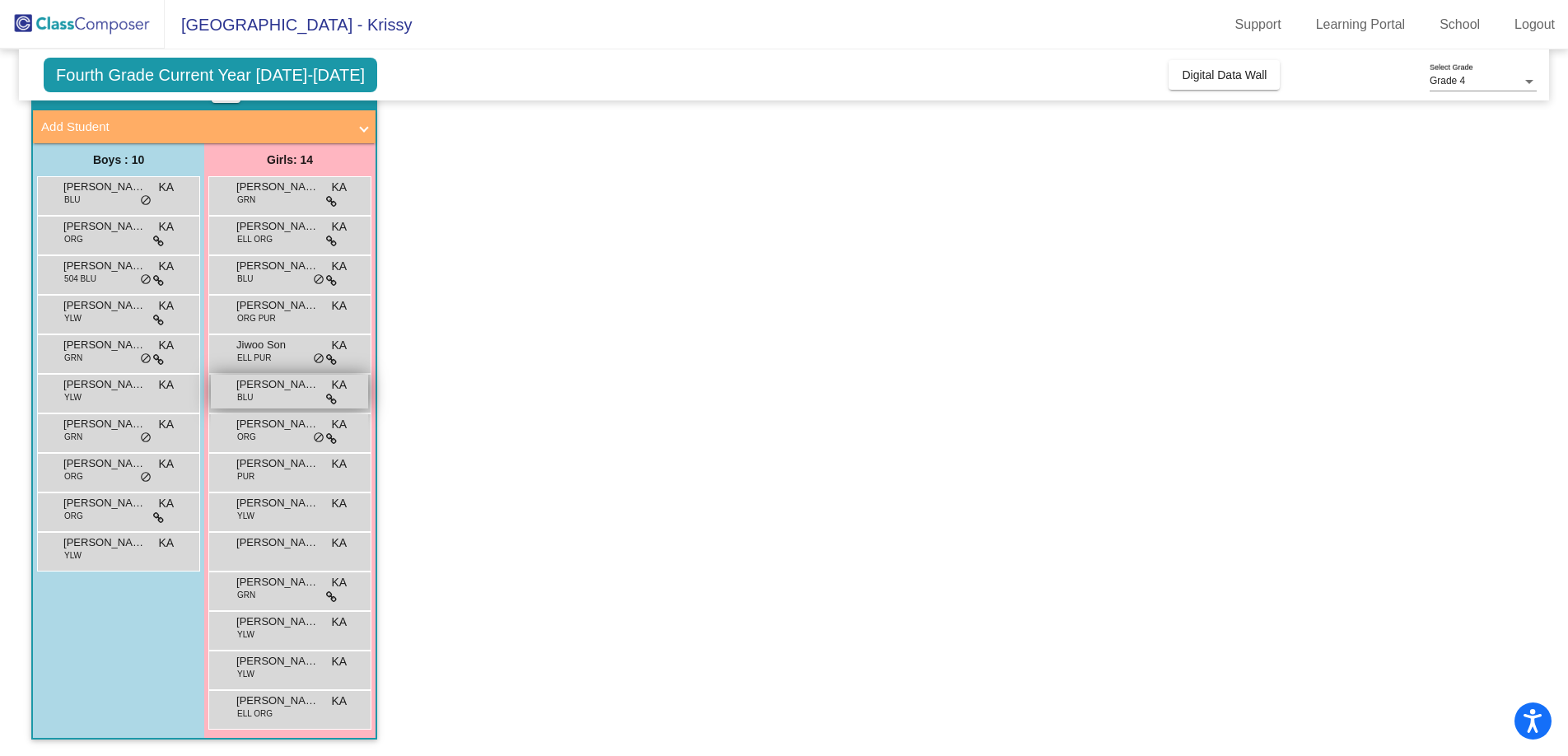
click at [286, 394] on div "Josephine Wagenhoffer BLU KA lock do_not_disturb_alt" at bounding box center [290, 391] width 157 height 34
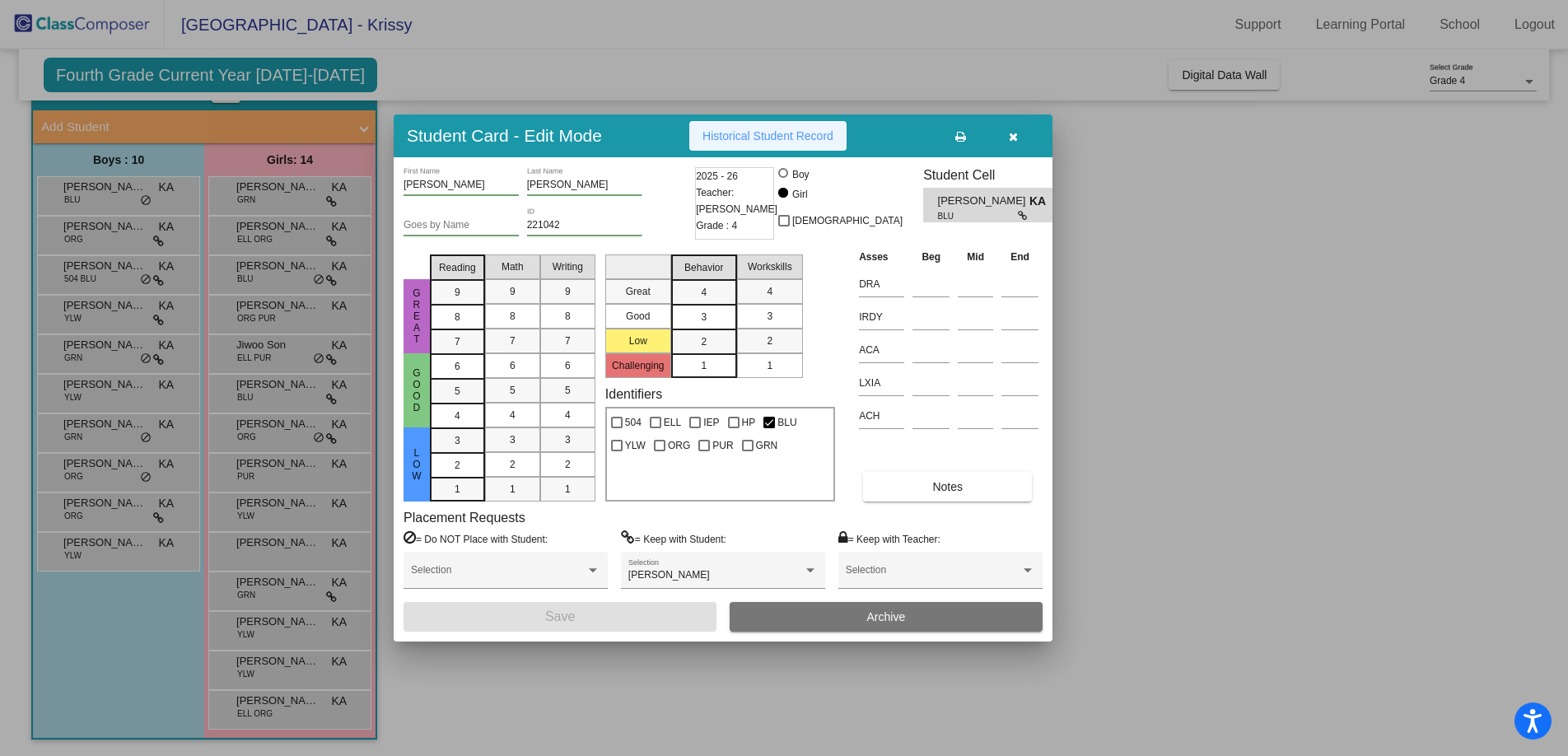
click at [782, 135] on span "Historical Student Record" at bounding box center [768, 135] width 131 height 13
click at [1014, 136] on icon "button" at bounding box center [1014, 136] width 9 height 11
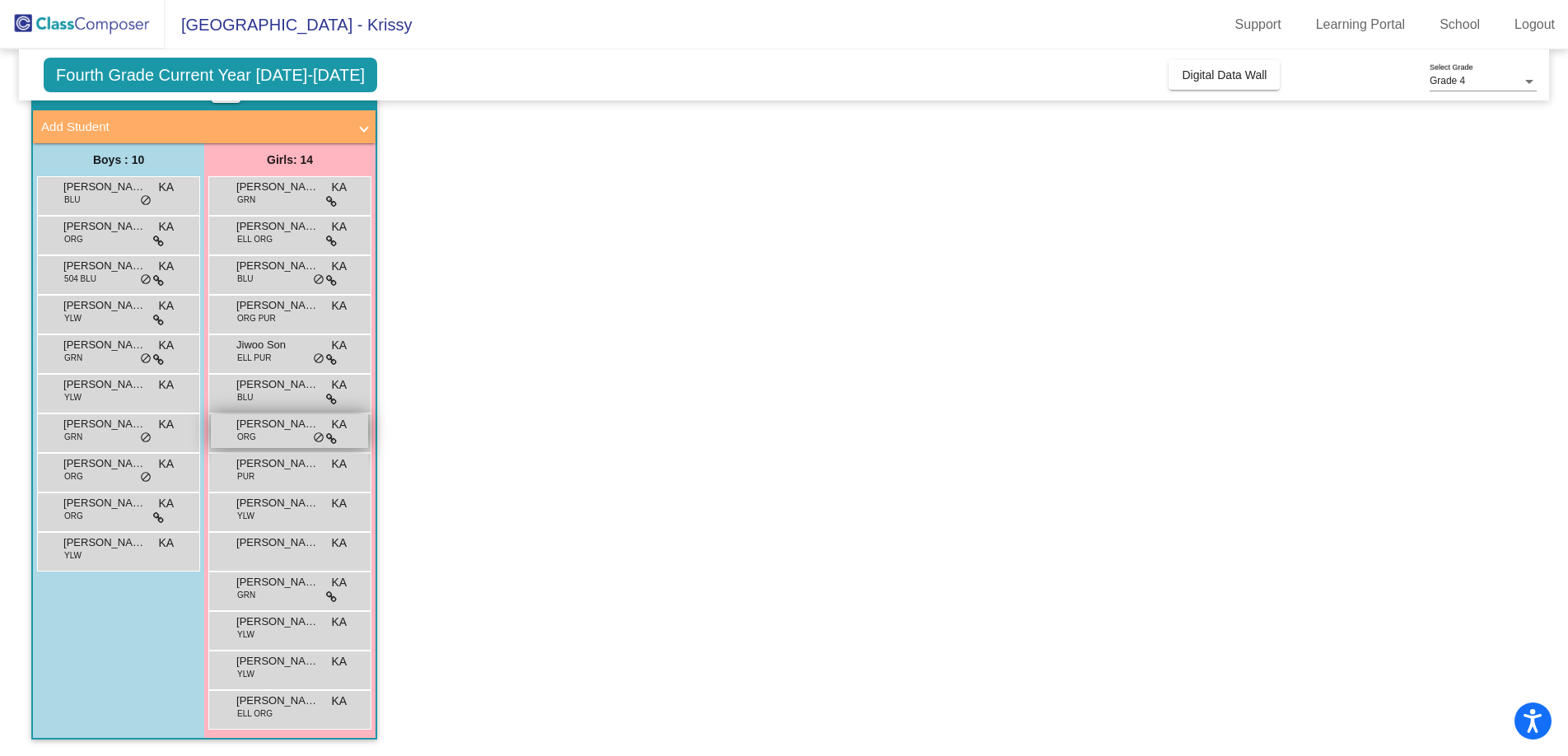
click at [285, 434] on div "Katrina Aevermann ORG KA lock do_not_disturb_alt" at bounding box center [290, 431] width 157 height 34
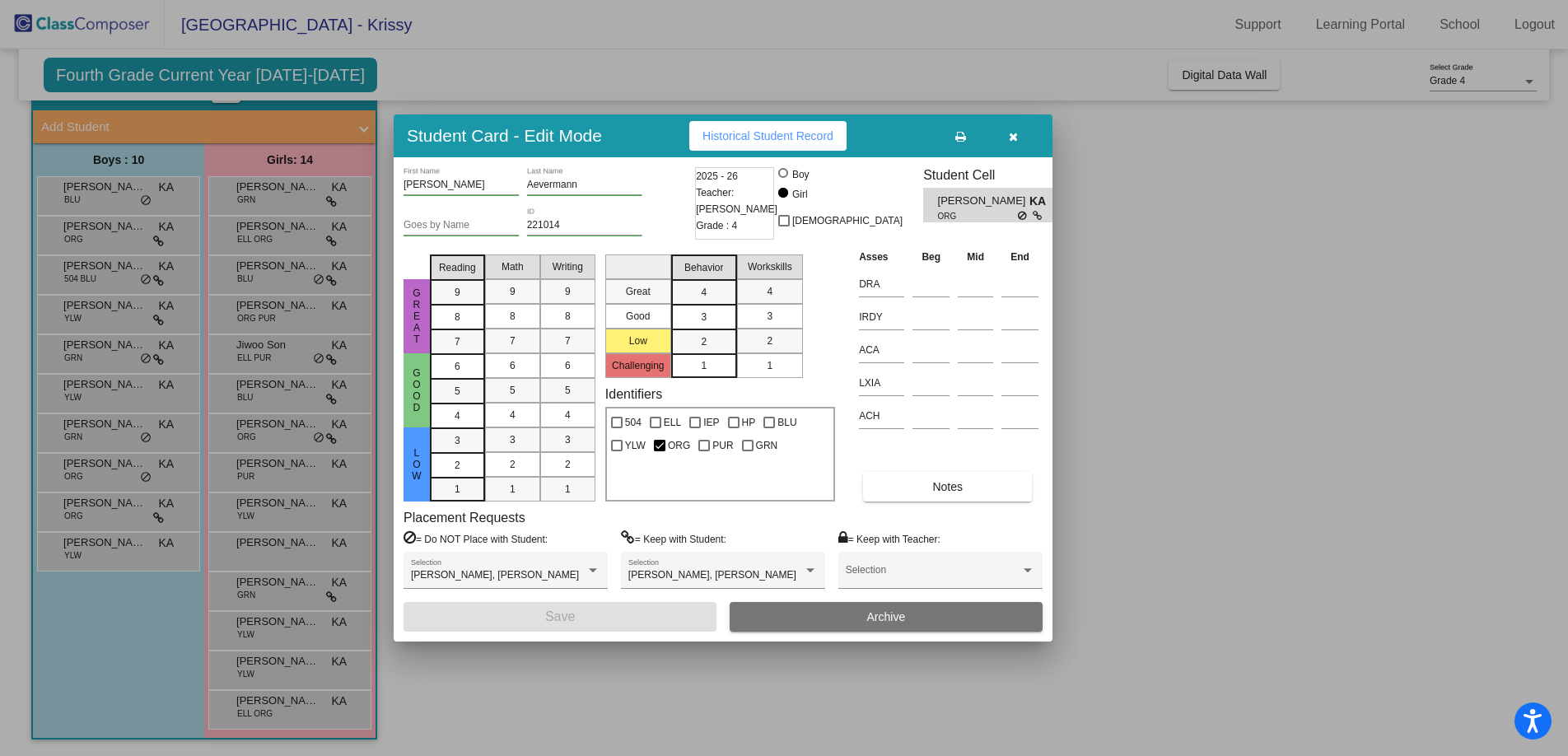
click at [801, 134] on span "Historical Student Record" at bounding box center [768, 135] width 131 height 13
click at [1013, 141] on icon "button" at bounding box center [1014, 136] width 9 height 11
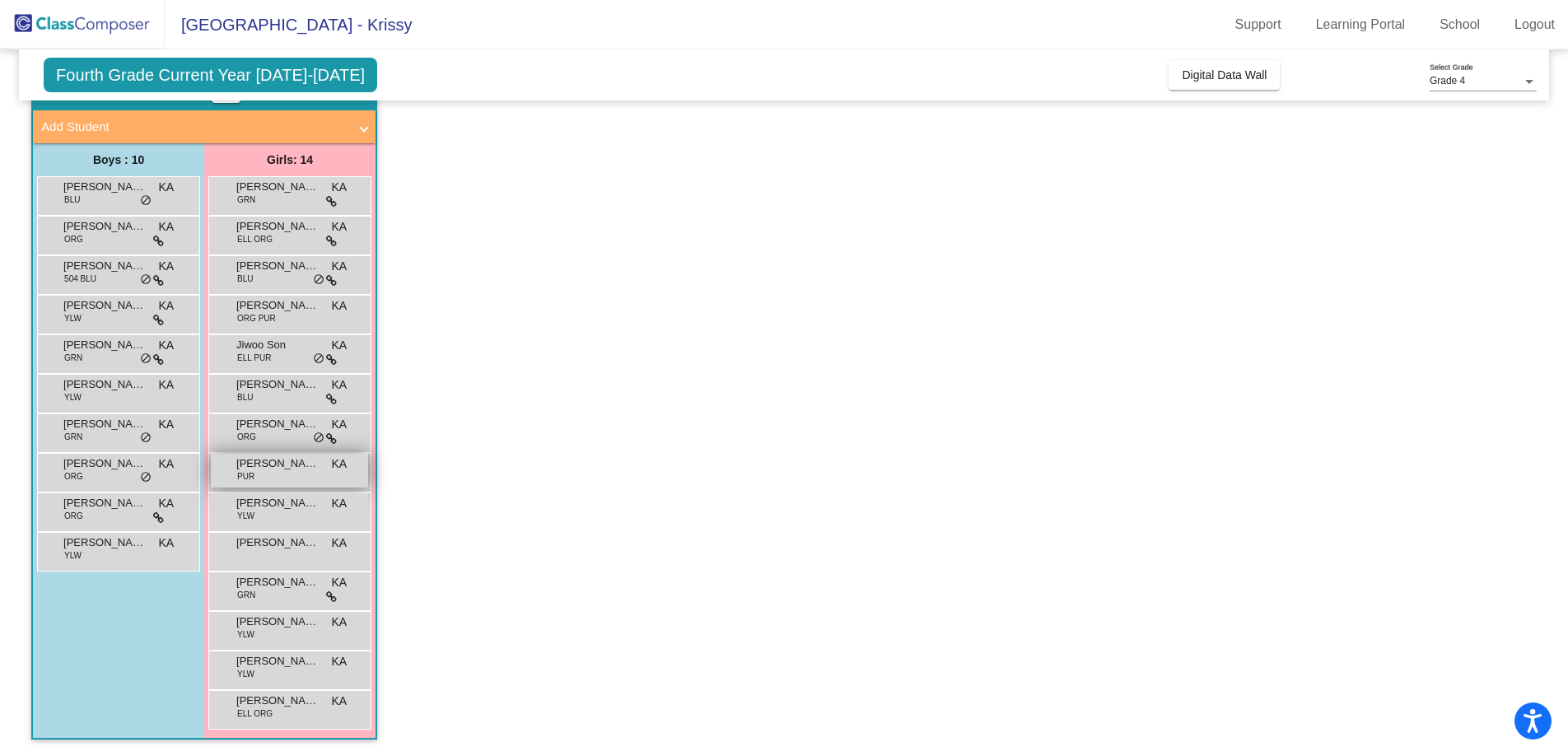
click at [297, 465] on span "Kira Schwarz" at bounding box center [277, 464] width 82 height 17
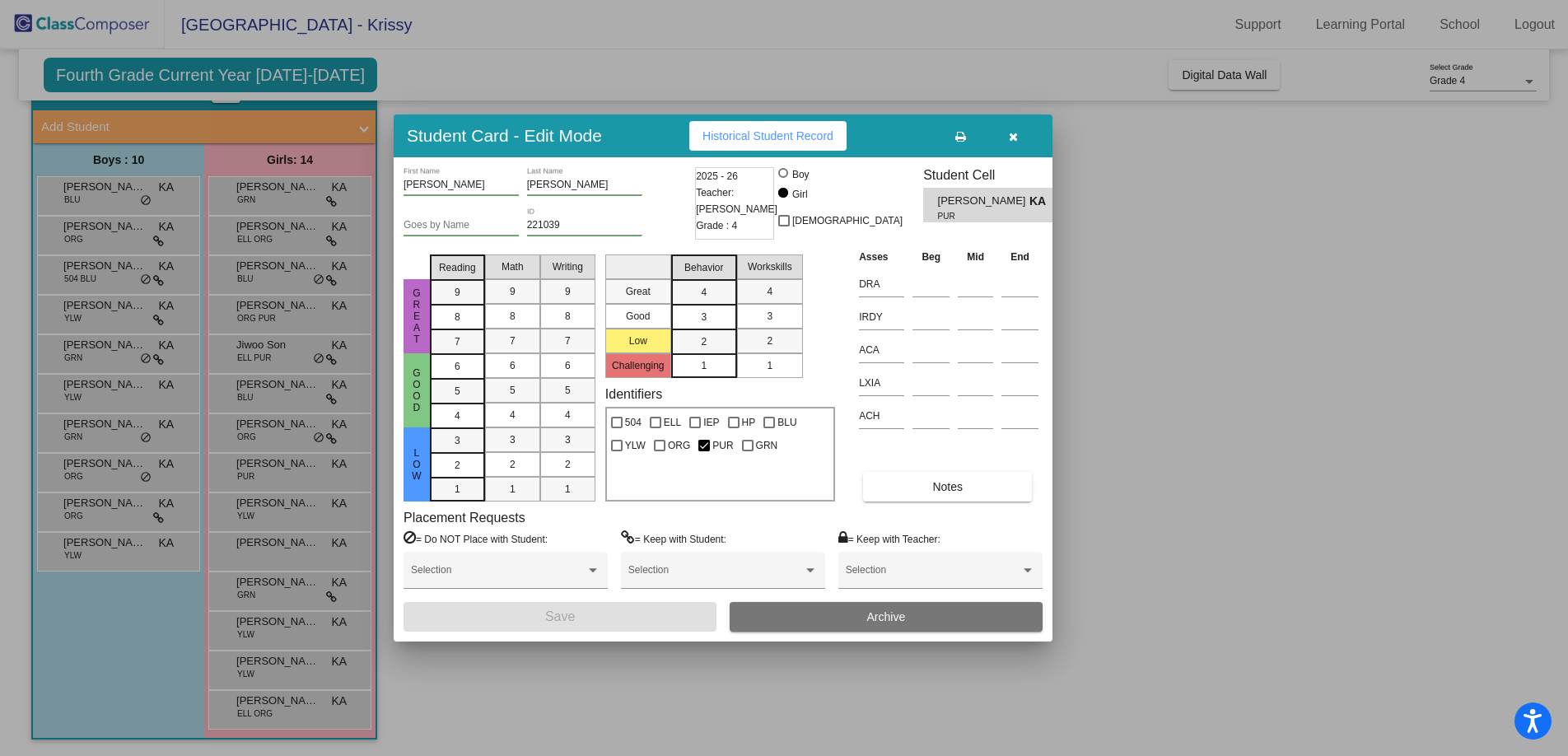
click at [788, 134] on span "Historical Student Record" at bounding box center [768, 135] width 131 height 13
click at [283, 510] on div at bounding box center [784, 378] width 1568 height 756
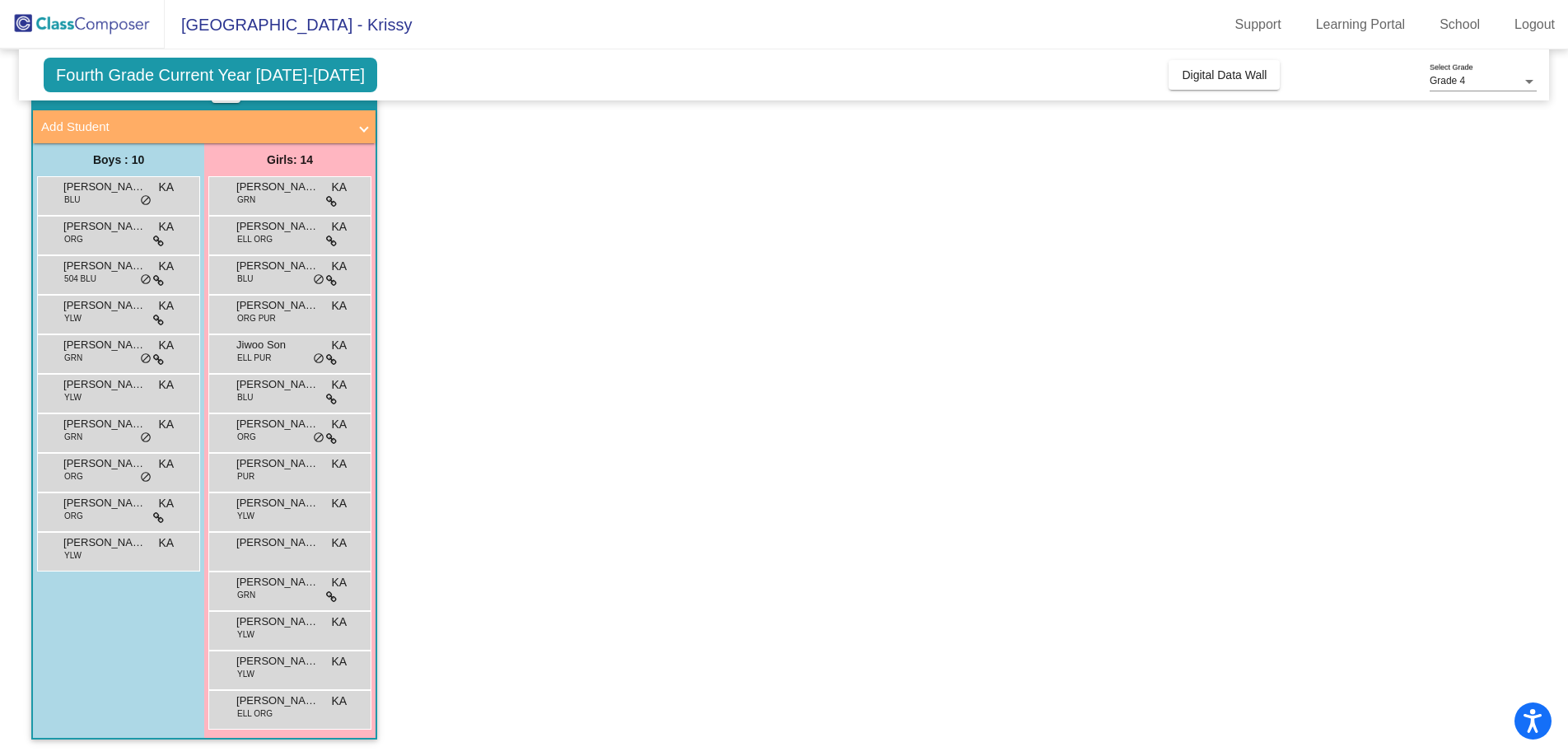
click at [283, 510] on span "Lila Watson" at bounding box center [277, 503] width 82 height 17
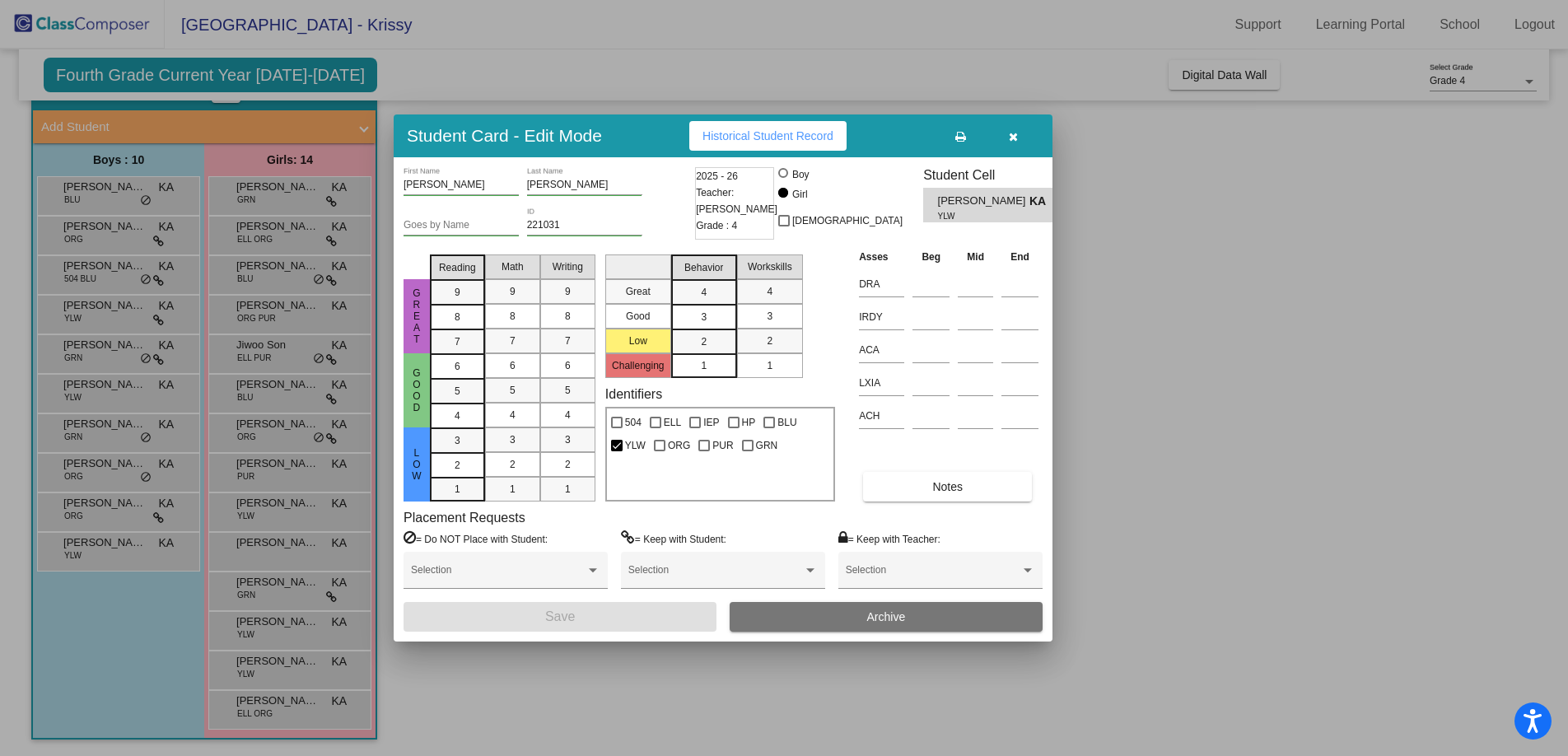
click at [781, 136] on span "Historical Student Record" at bounding box center [768, 135] width 131 height 13
click at [1011, 133] on icon "button" at bounding box center [1014, 136] width 9 height 11
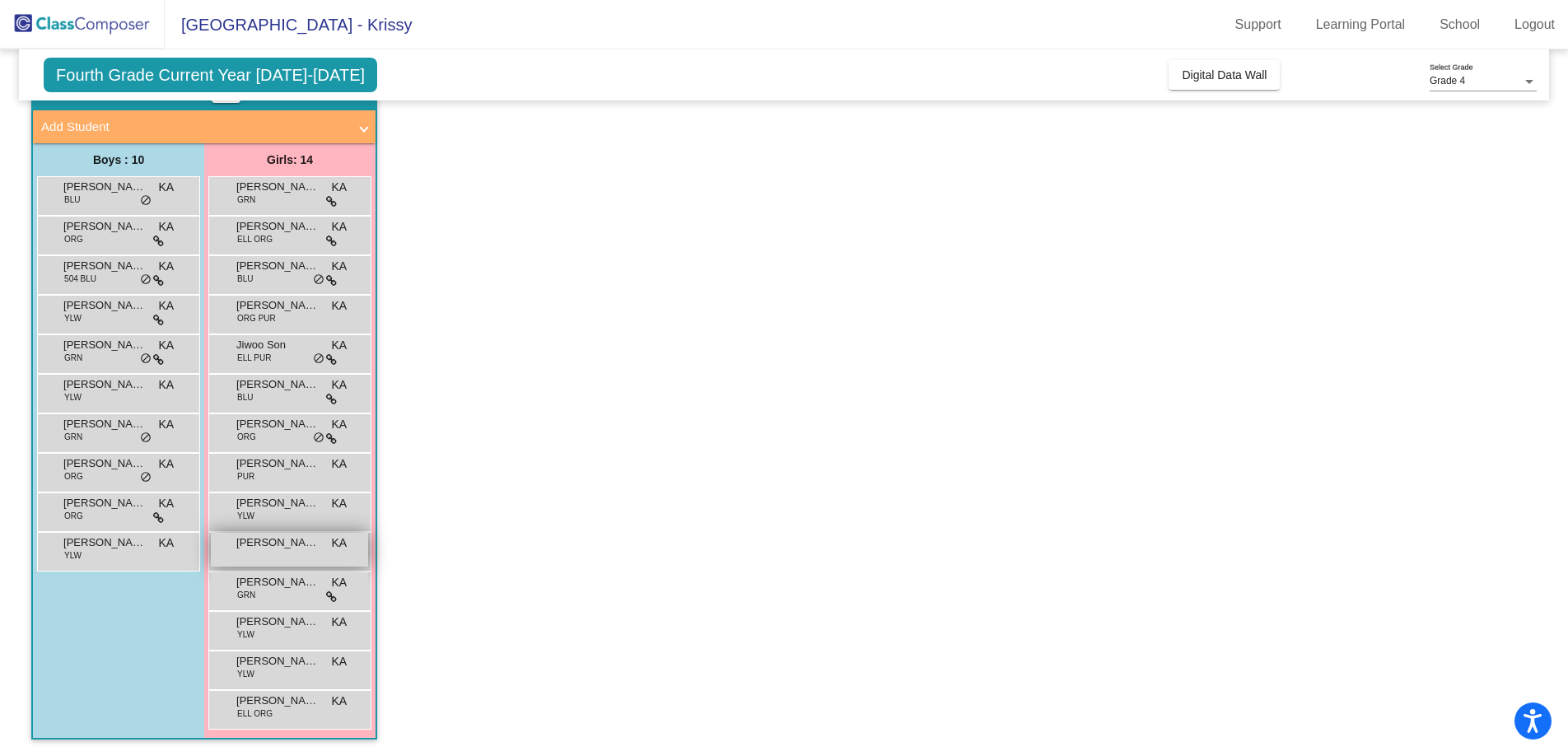
click at [323, 546] on div "Maria Polli Borges KA lock do_not_disturb_alt" at bounding box center [290, 550] width 157 height 34
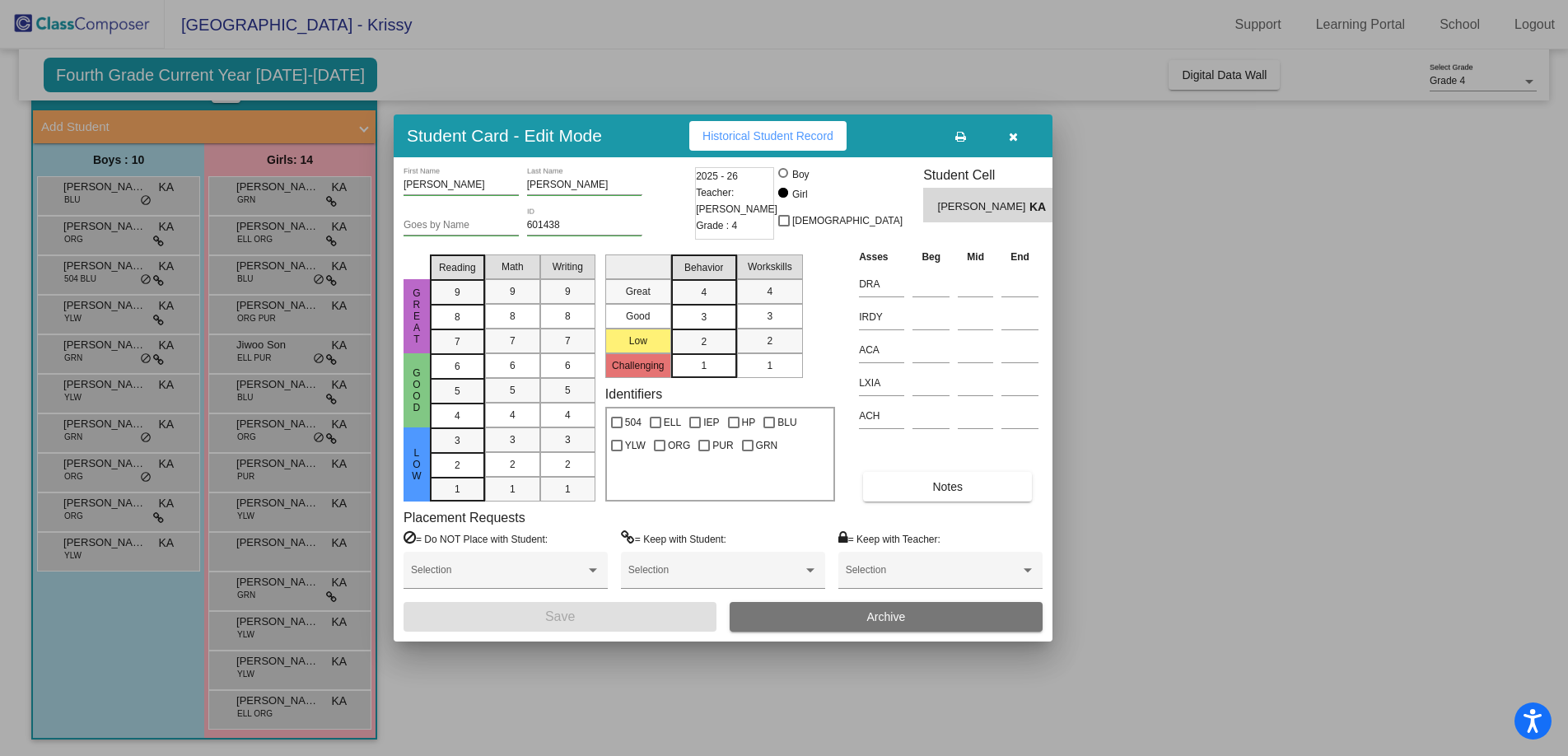
click at [780, 143] on button "Historical Student Record" at bounding box center [768, 136] width 157 height 30
click at [1015, 147] on button "button" at bounding box center [1013, 136] width 52 height 30
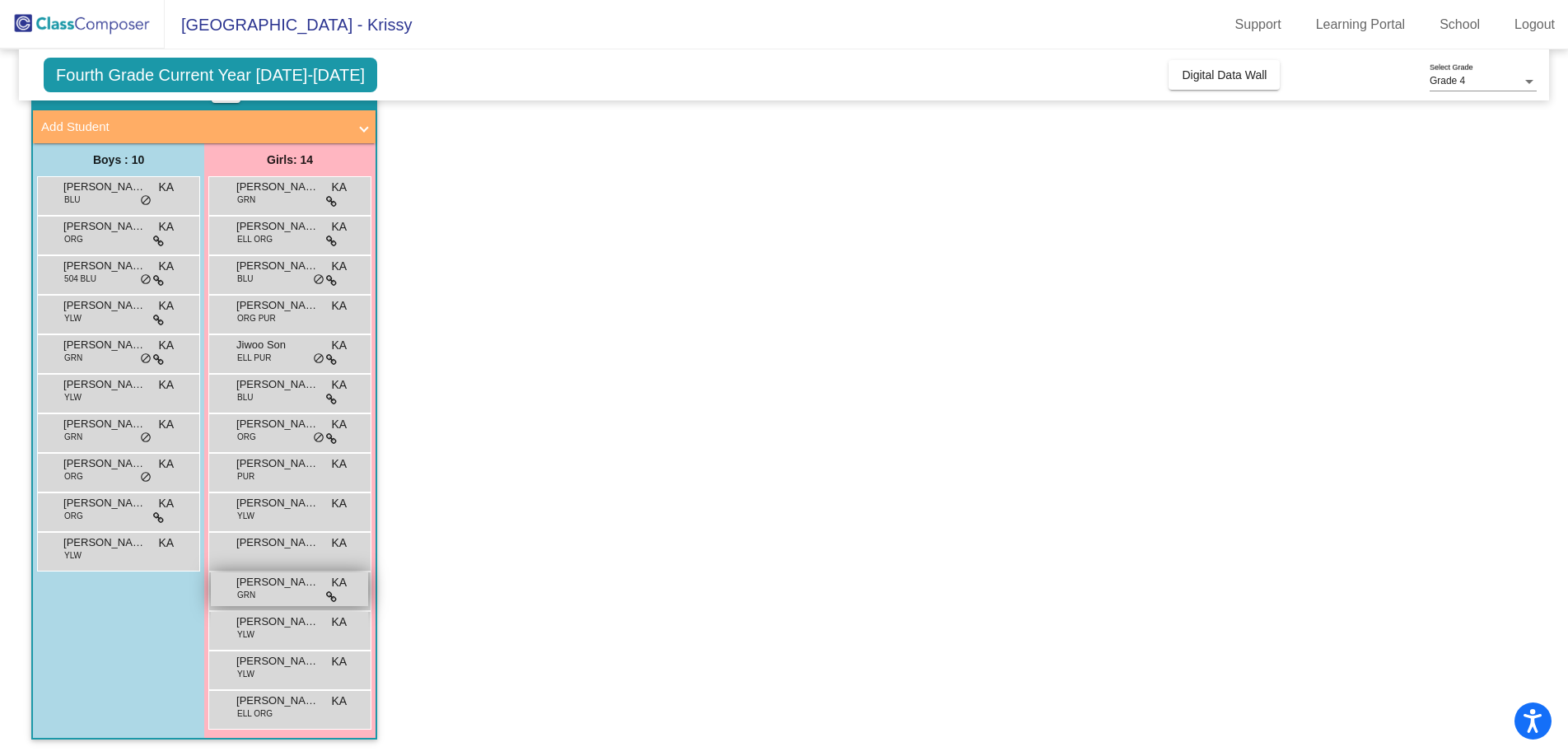
click at [261, 583] on span "Sabreen Nuru" at bounding box center [277, 582] width 82 height 17
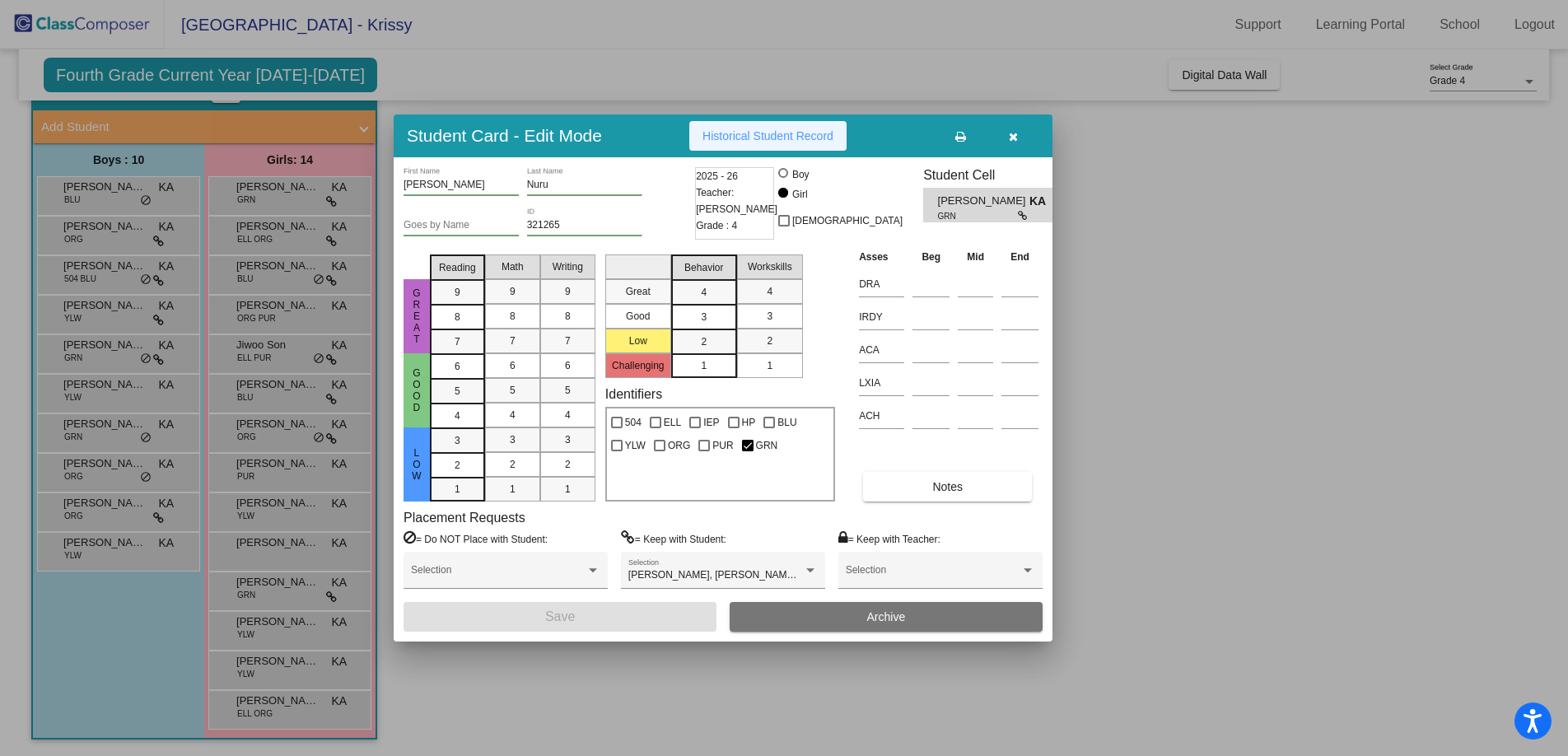
click at [798, 127] on button "Historical Student Record" at bounding box center [768, 136] width 157 height 30
click at [1016, 141] on icon "button" at bounding box center [1014, 136] width 9 height 11
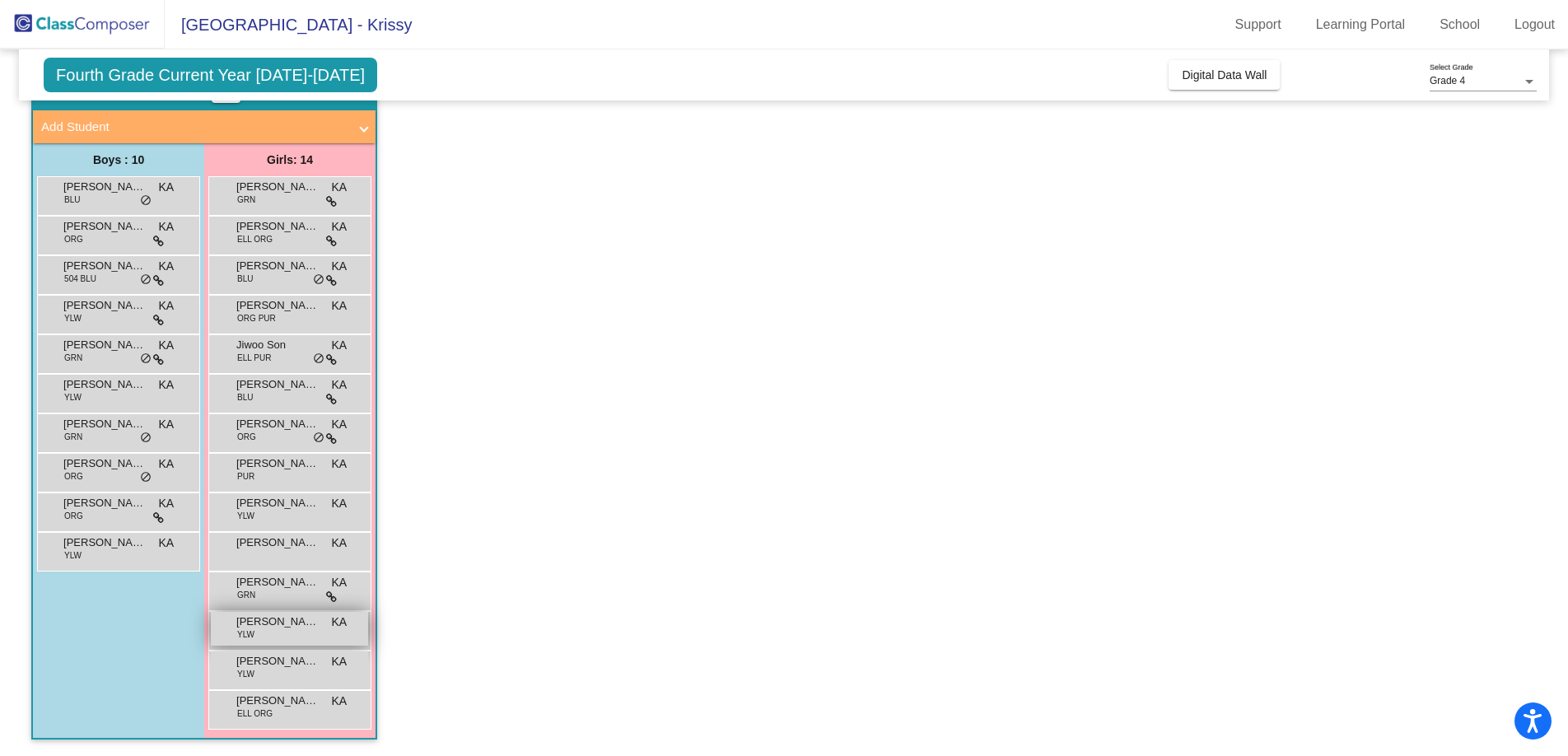
click at [287, 625] on span "Stella Magallanez" at bounding box center [277, 622] width 82 height 17
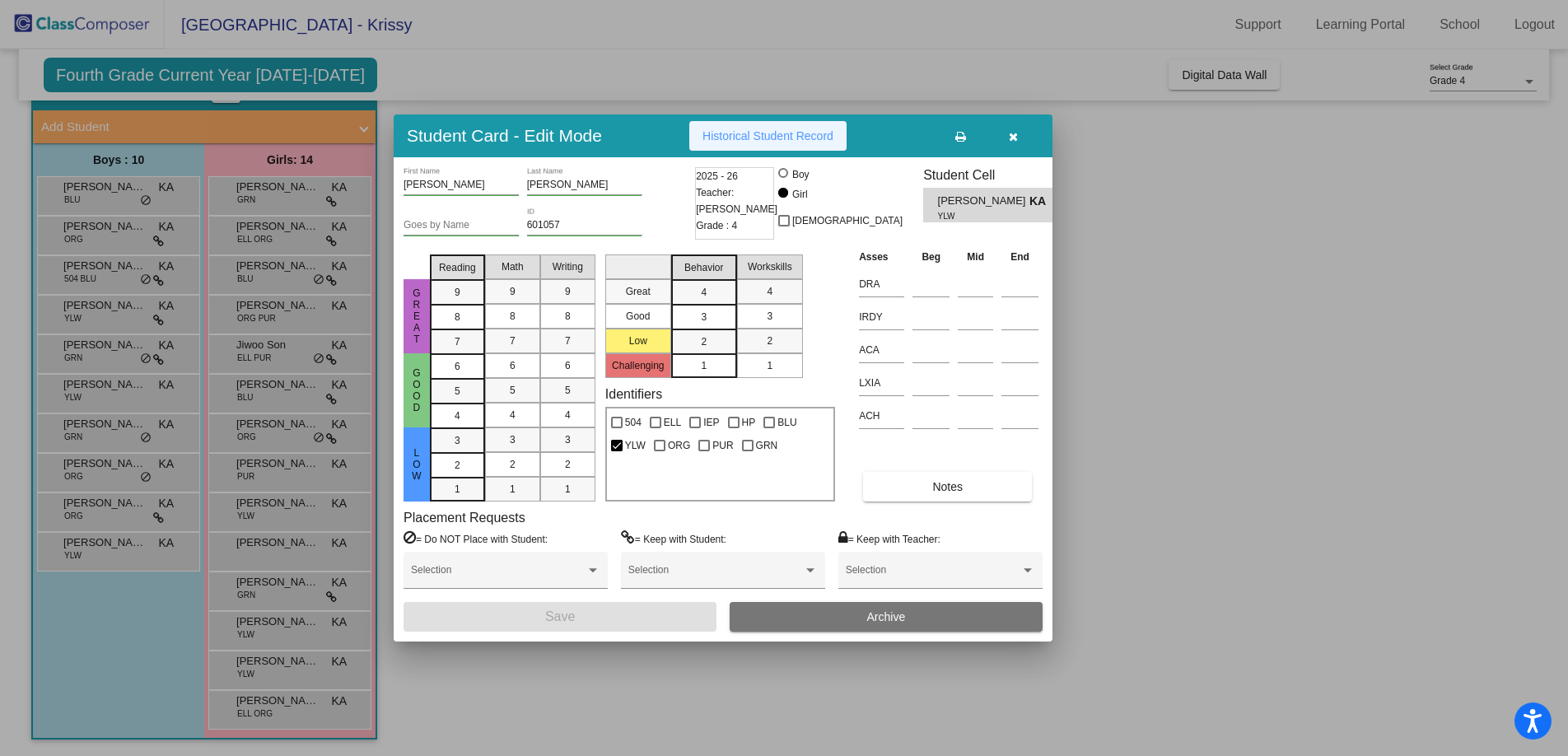
click at [810, 133] on span "Historical Student Record" at bounding box center [768, 135] width 131 height 13
click at [1011, 134] on icon "button" at bounding box center [1014, 136] width 9 height 11
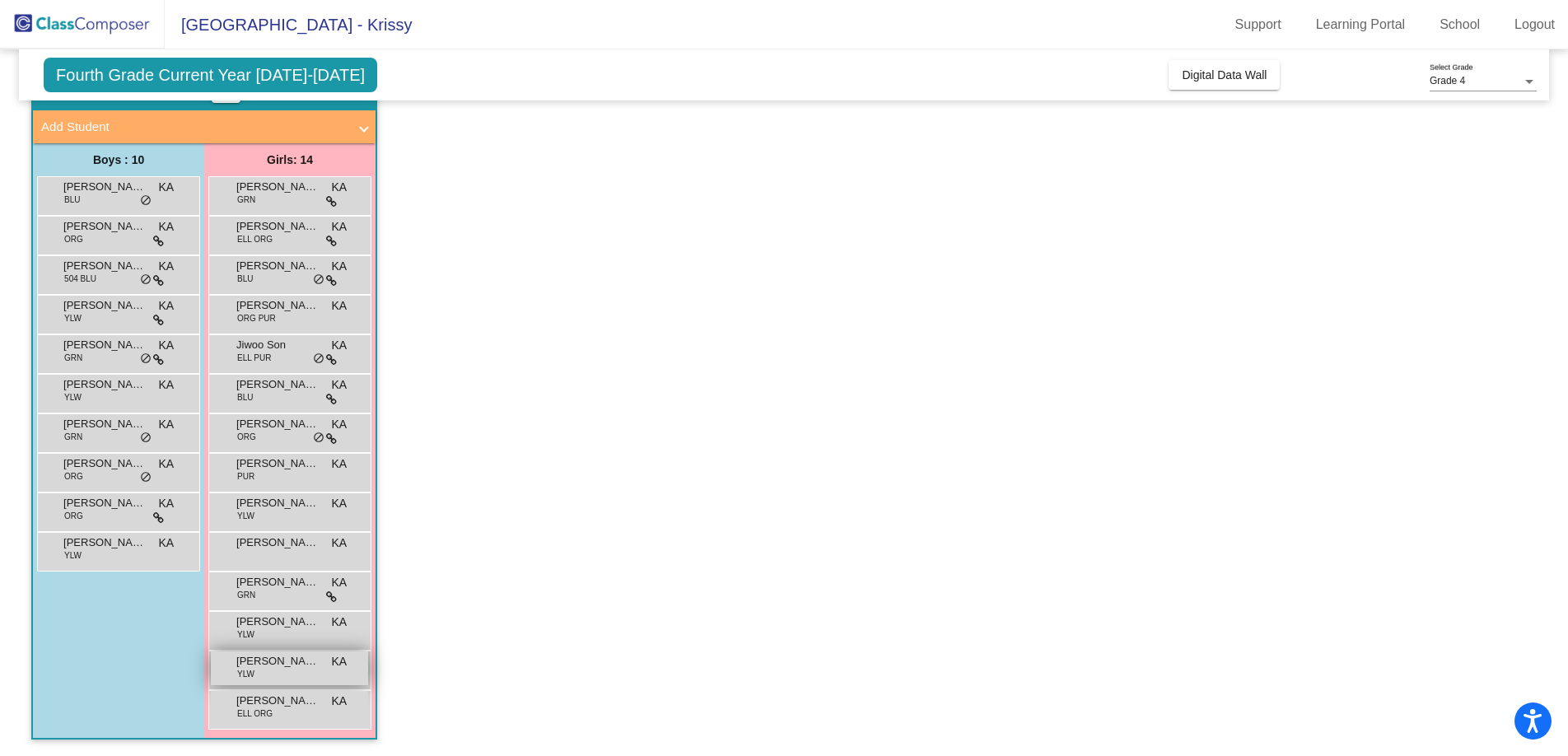
click at [271, 664] on span "Tori Martinez" at bounding box center [277, 661] width 82 height 17
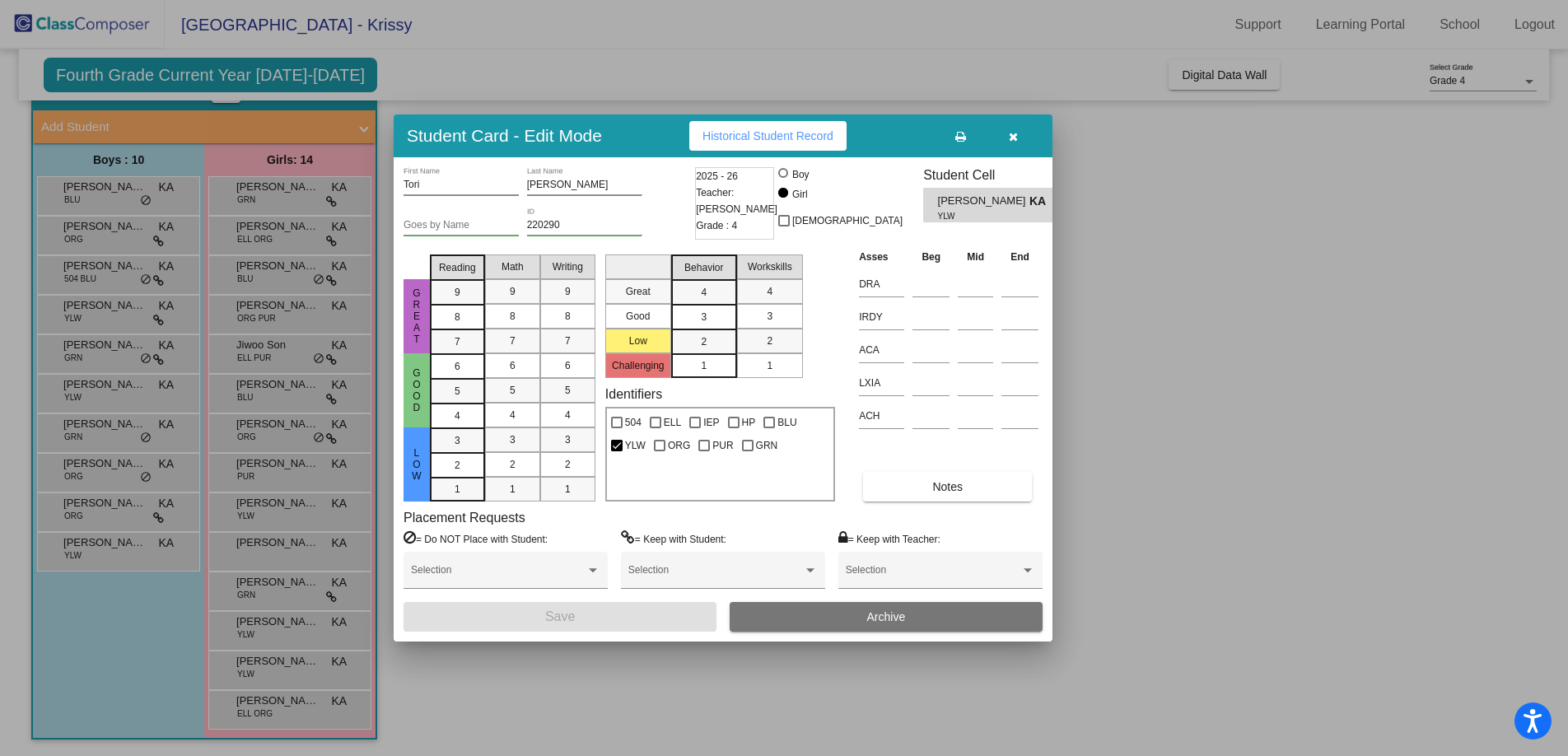
click at [817, 136] on span "Historical Student Record" at bounding box center [768, 135] width 131 height 13
click at [291, 708] on div at bounding box center [784, 378] width 1568 height 756
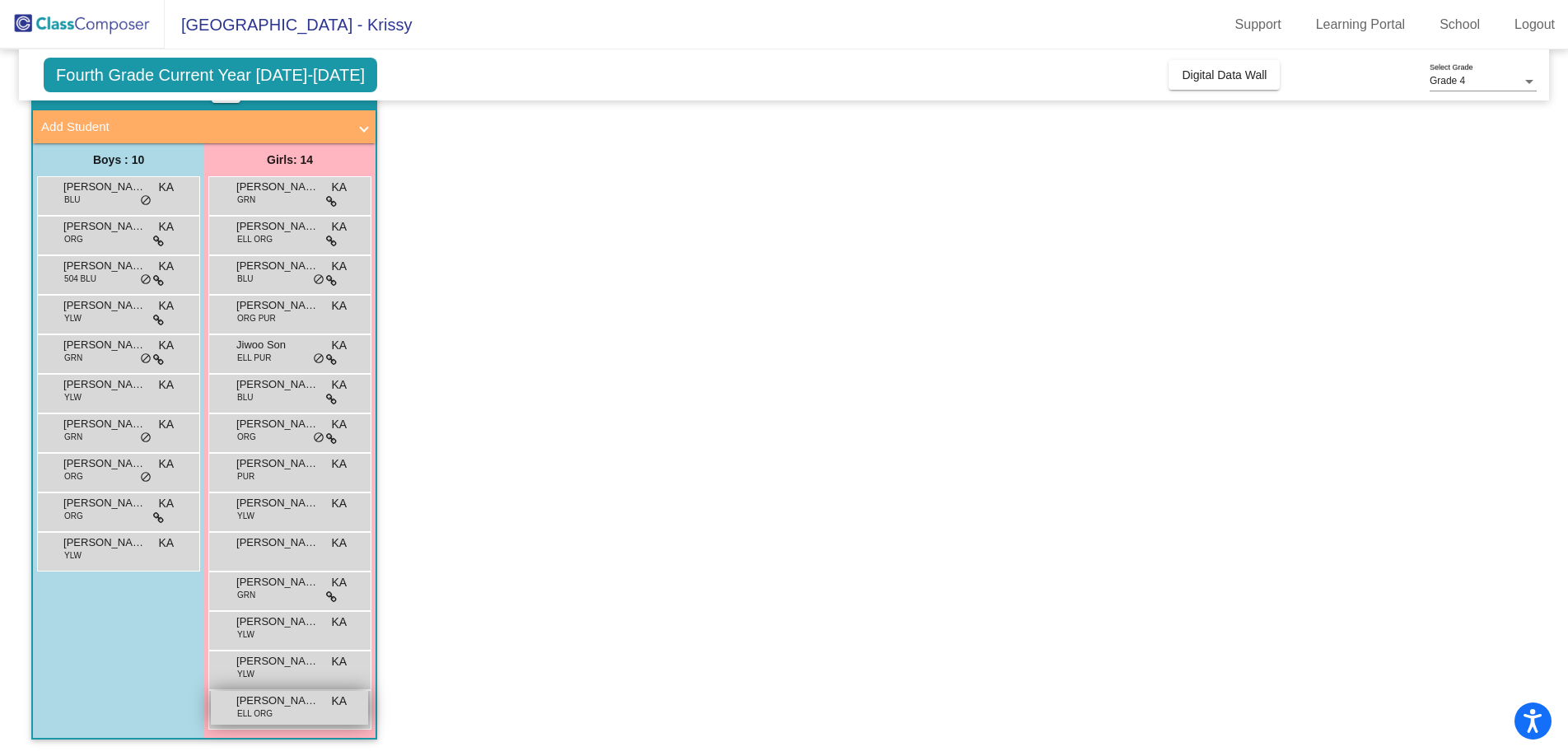
click at [291, 708] on div "Zoey Sun ELL ORG KA lock do_not_disturb_alt" at bounding box center [290, 707] width 157 height 34
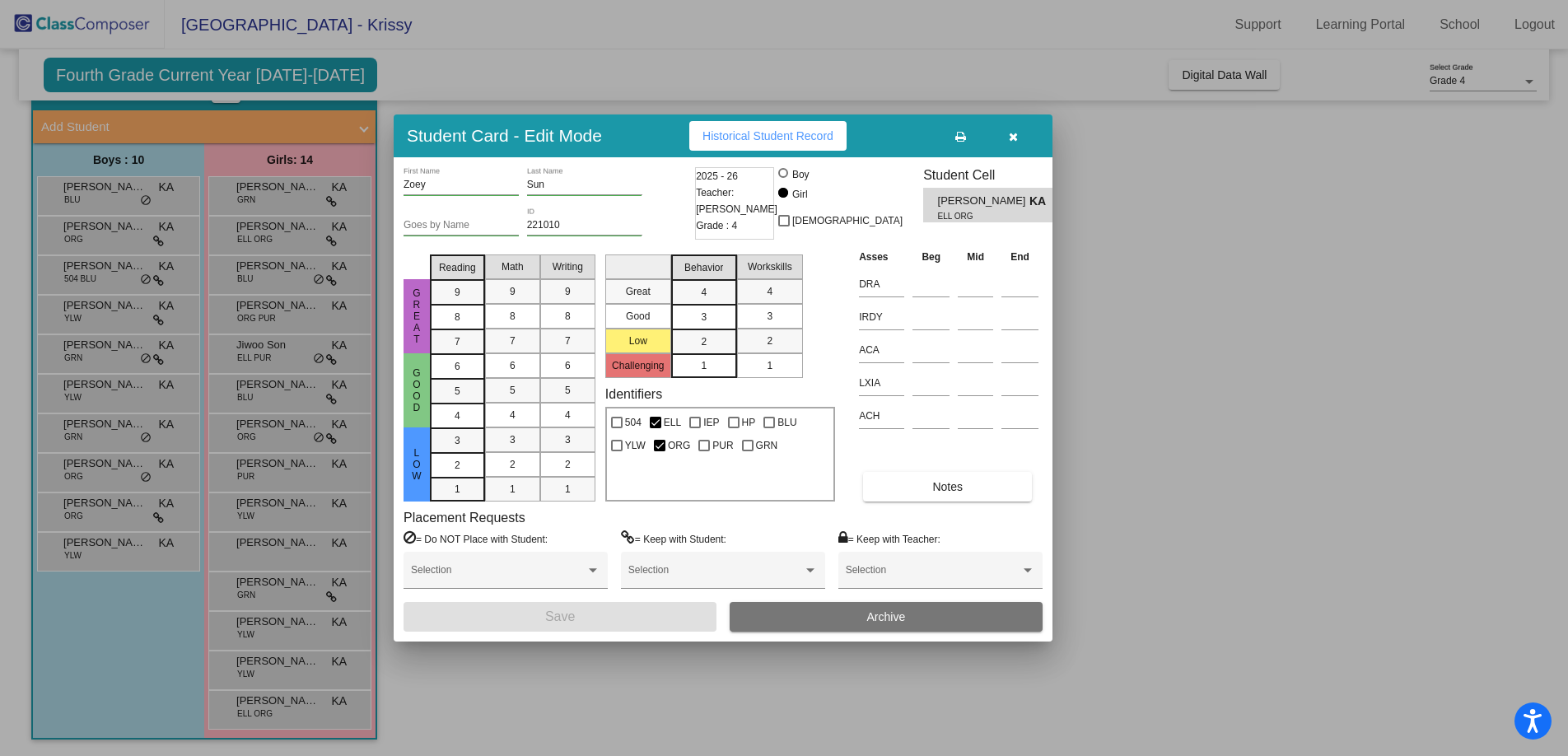
click at [824, 141] on span "Historical Student Record" at bounding box center [768, 135] width 131 height 13
click at [1012, 133] on icon "button" at bounding box center [1014, 136] width 9 height 11
